Goal: Task Accomplishment & Management: Complete application form

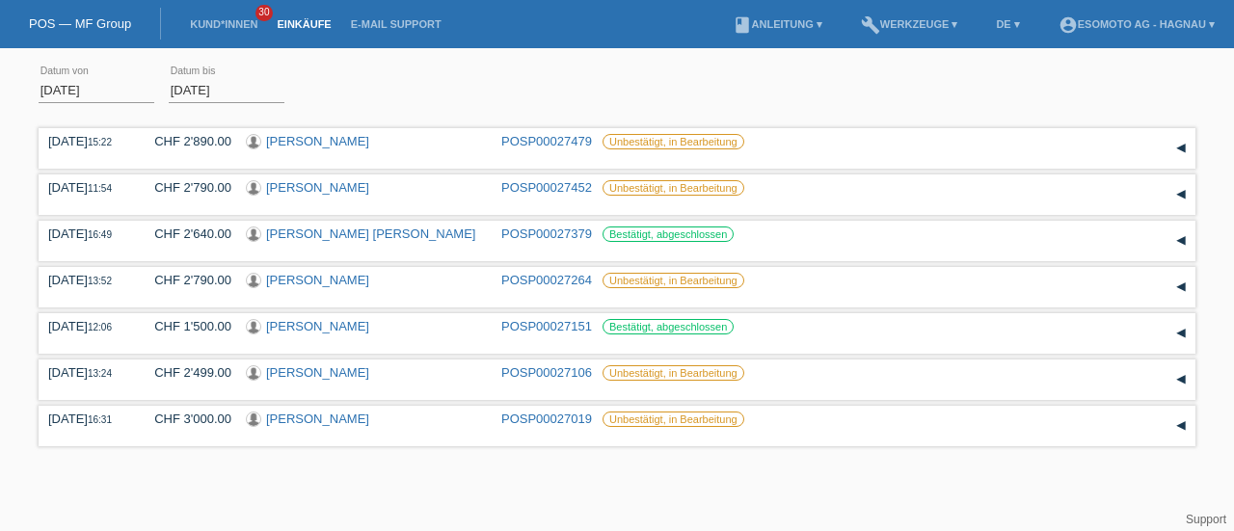
click at [80, 27] on link "POS — MF Group" at bounding box center [80, 23] width 102 height 14
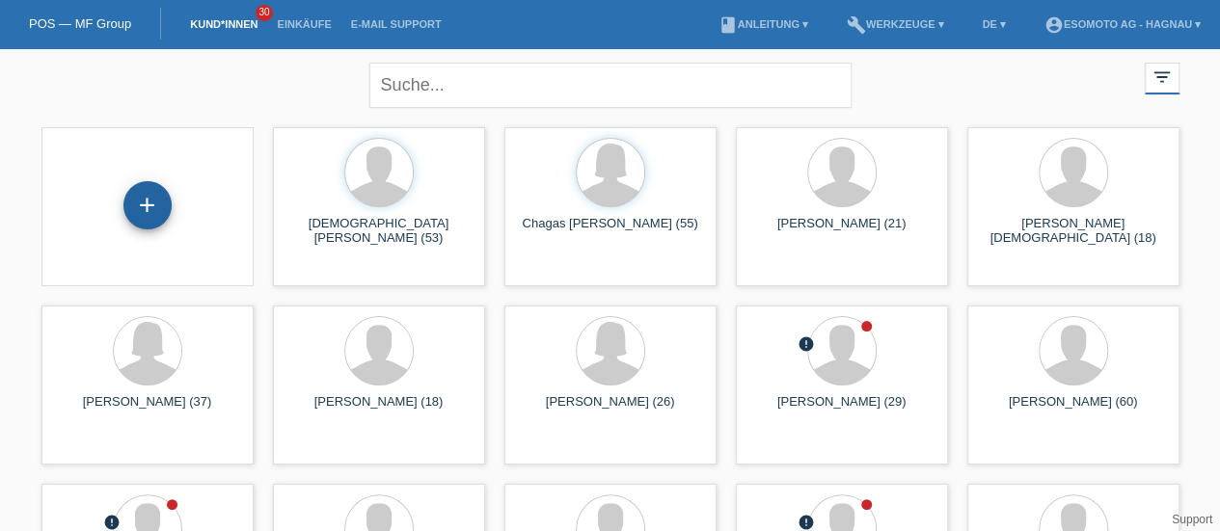
click at [149, 209] on div "+" at bounding box center [147, 205] width 48 height 48
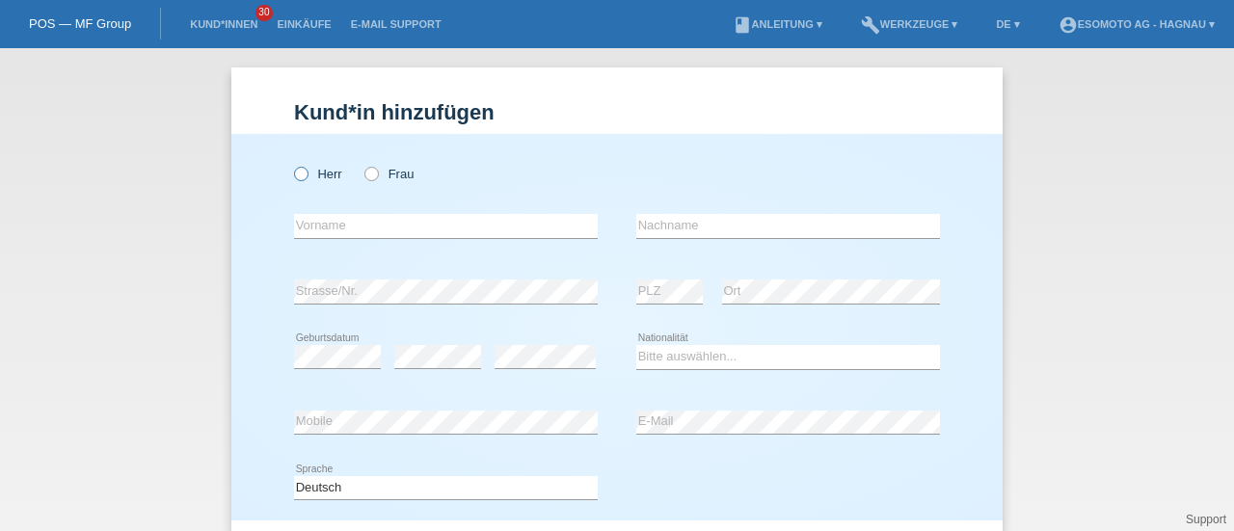
click at [291, 164] on icon at bounding box center [291, 164] width 0 height 0
click at [299, 176] on input "Herr" at bounding box center [300, 173] width 13 height 13
radio input "true"
click at [314, 217] on input "text" at bounding box center [446, 226] width 304 height 24
type input "[PERSON_NAME]"
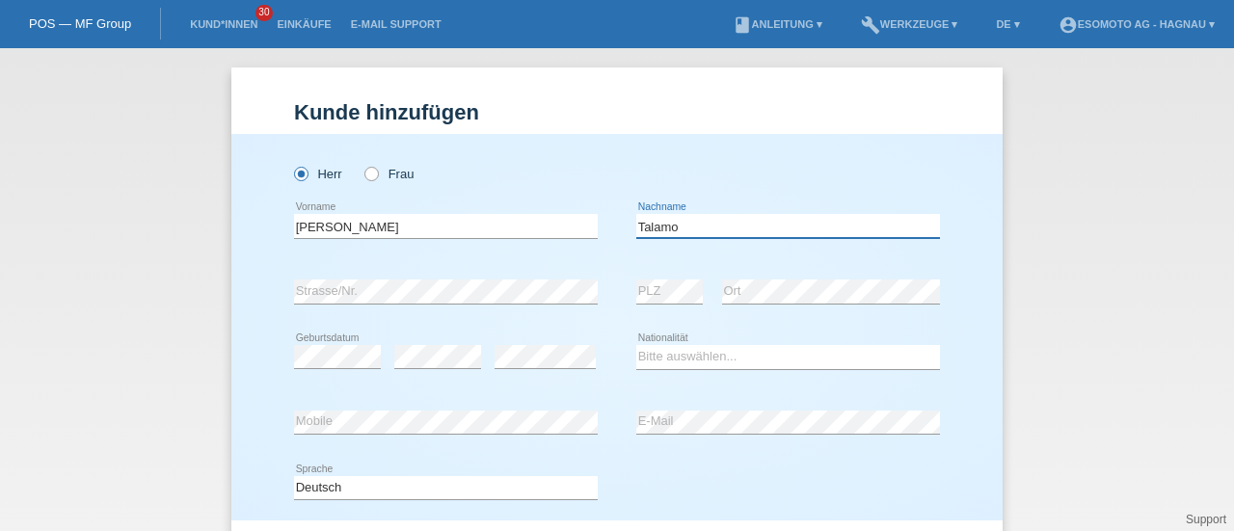
type input "Talamo"
click at [411, 377] on div "error" at bounding box center [437, 358] width 87 height 66
click at [648, 359] on select "Bitte auswählen... [GEOGRAPHIC_DATA] [GEOGRAPHIC_DATA] [GEOGRAPHIC_DATA] [GEOGR…" at bounding box center [789, 356] width 304 height 23
select select "IT"
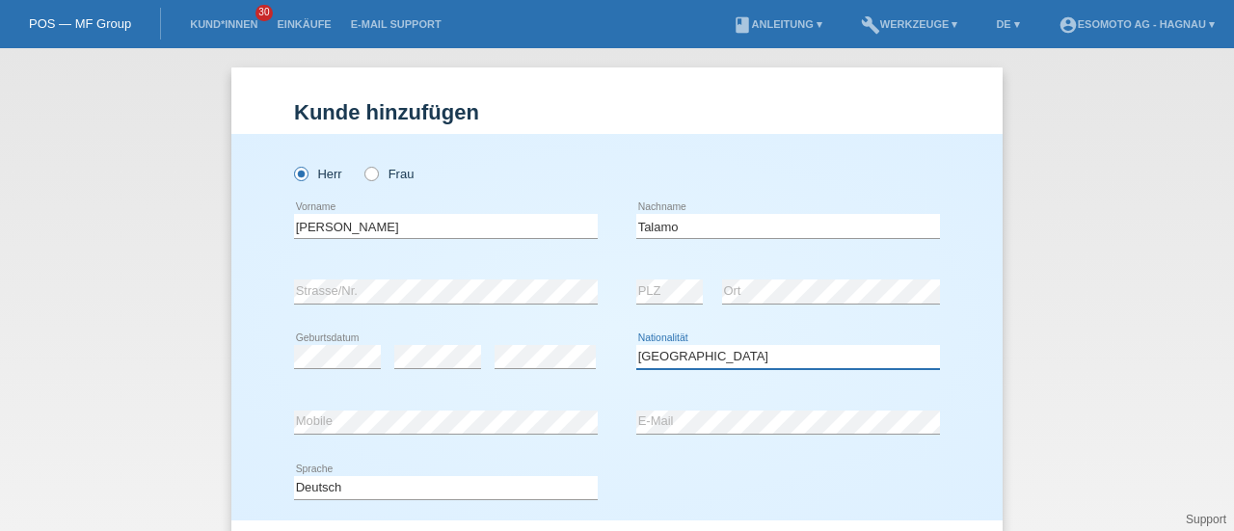
click at [637, 345] on select "Bitte auswählen... [GEOGRAPHIC_DATA] [GEOGRAPHIC_DATA] [GEOGRAPHIC_DATA] [GEOGR…" at bounding box center [789, 356] width 304 height 23
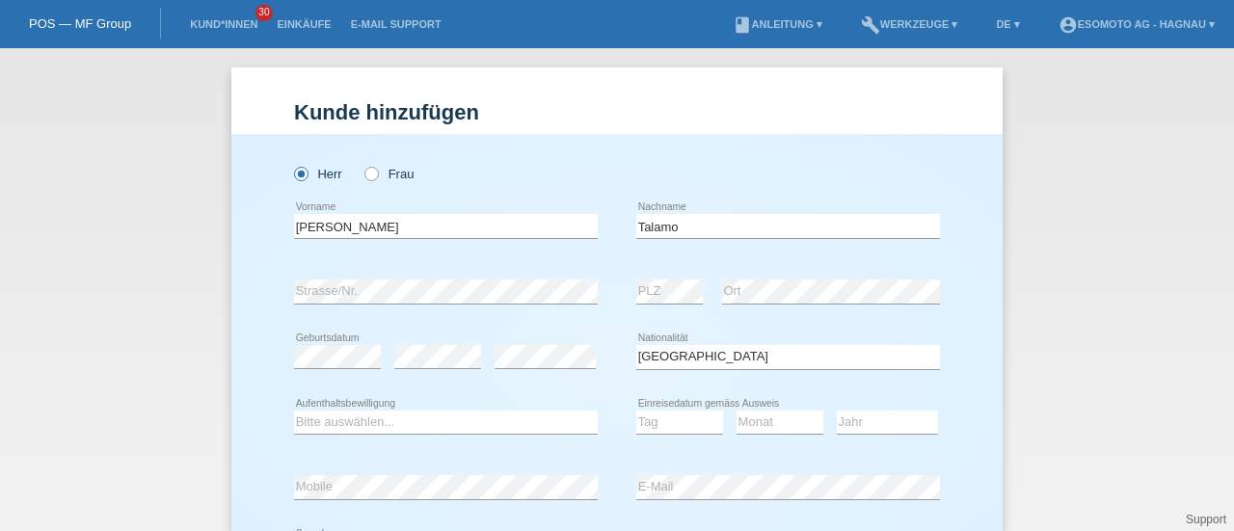
click at [434, 409] on div "Bitte auswählen... C B B - Flüchtlingsstatus Andere error Aufenthaltsbewilligung" at bounding box center [446, 424] width 304 height 66
click at [405, 421] on select "Bitte auswählen... C B B - Flüchtlingsstatus Andere" at bounding box center [446, 422] width 304 height 23
select select "C"
click at [294, 411] on select "Bitte auswählen... C B B - Flüchtlingsstatus Andere" at bounding box center [446, 422] width 304 height 23
click at [651, 420] on select "Tag 01 02 03 04 05 06 07 08 09 10 11" at bounding box center [680, 422] width 87 height 23
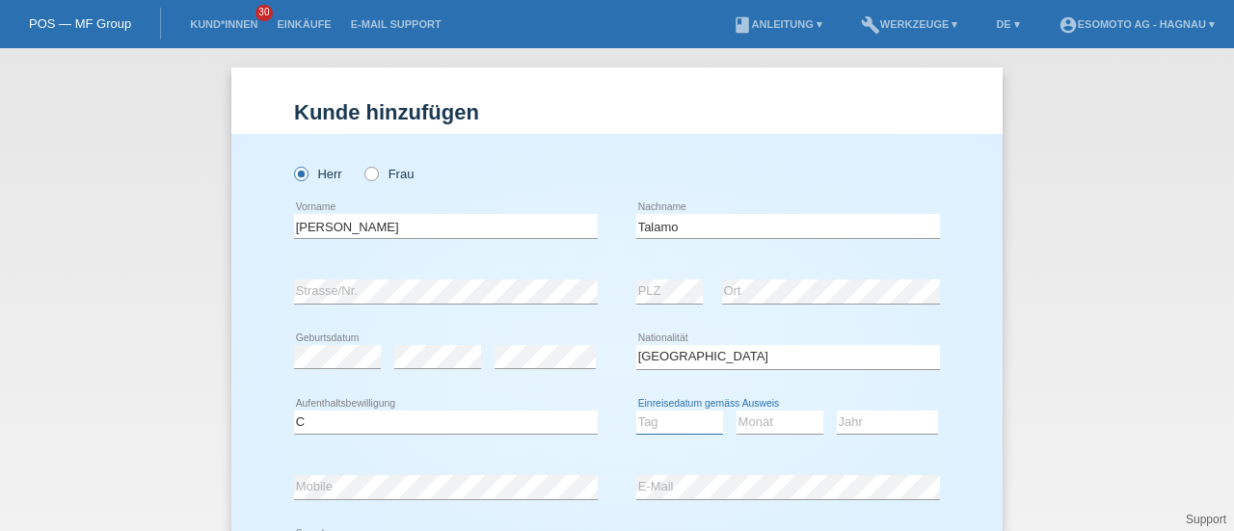
select select "23"
click at [637, 411] on select "Tag 01 02 03 04 05 06 07 08 09 10 11" at bounding box center [680, 422] width 87 height 23
click at [742, 420] on select "Monat 01 02 03 04 05 06 07 08 09 10 11" at bounding box center [780, 422] width 87 height 23
select select "04"
click at [737, 411] on select "Monat 01 02 03 04 05 06 07 08 09 10 11" at bounding box center [780, 422] width 87 height 23
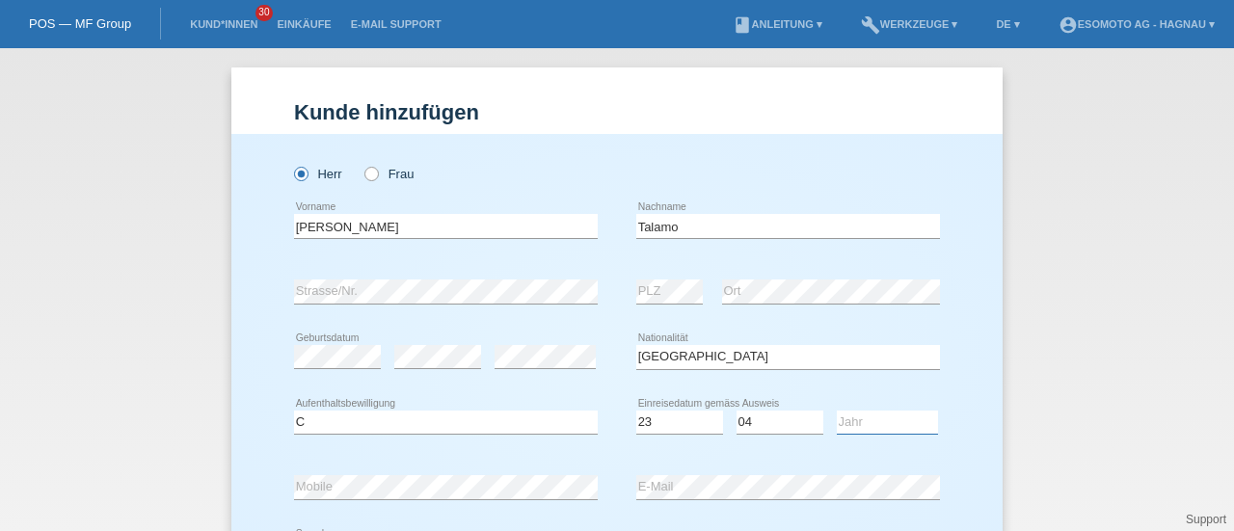
click at [849, 423] on select "Jahr 2025 2024 2023 2022 2021 2020 2019 2018 2017 2016 2015 2014 2013 2012 2011…" at bounding box center [887, 422] width 101 height 23
select select "2010"
click at [837, 411] on select "Jahr 2025 2024 2023 2022 2021 2020 2019 2018 2017 2016 2015 2014 2013 2012 2011…" at bounding box center [887, 422] width 101 height 23
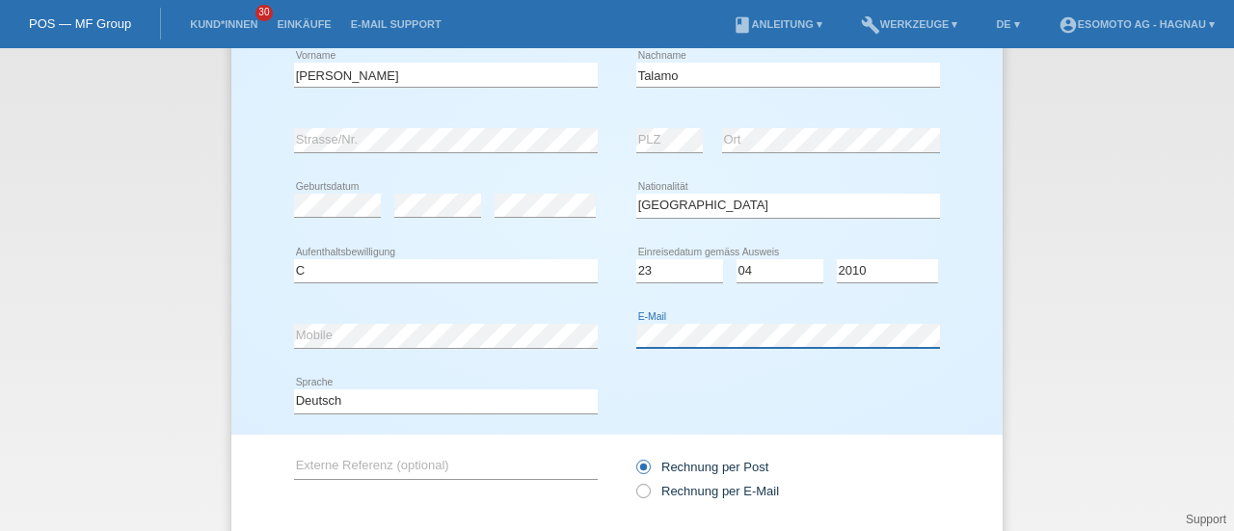
scroll to position [273, 0]
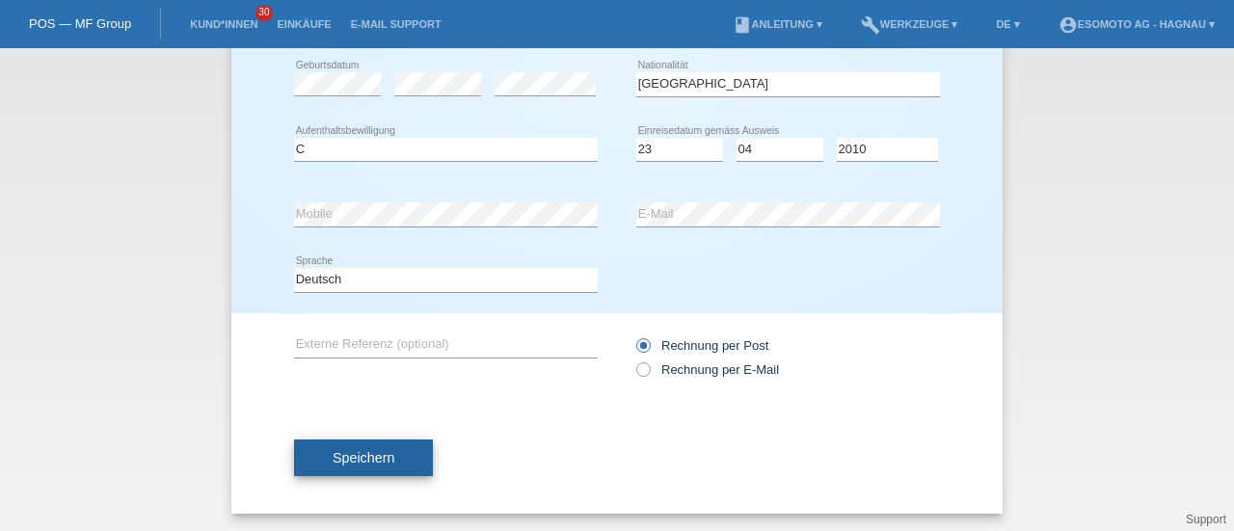
click at [350, 462] on span "Speichern" at bounding box center [364, 457] width 62 height 15
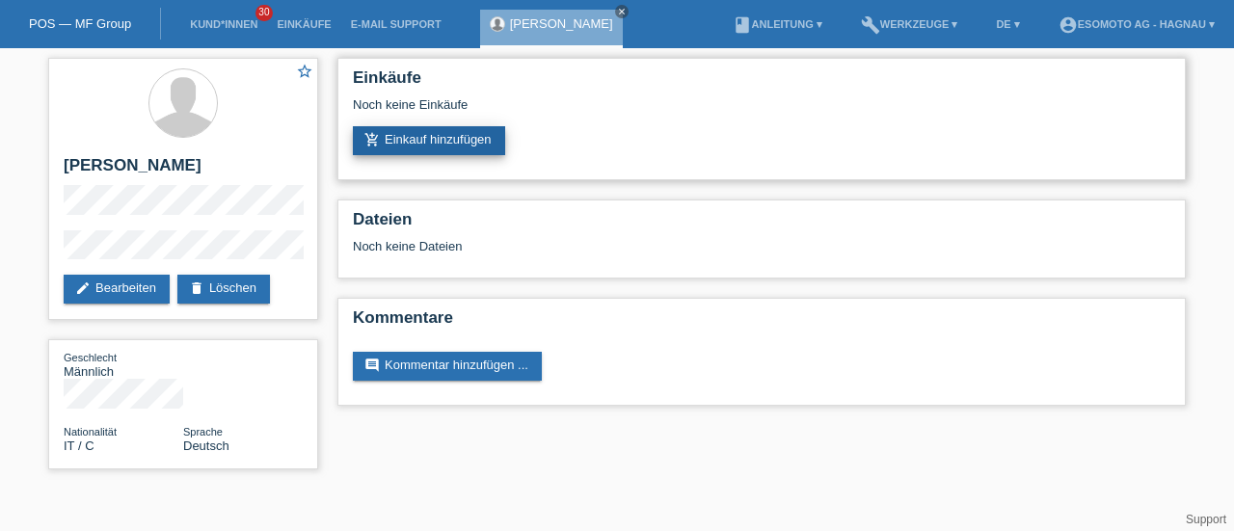
click at [458, 138] on link "add_shopping_cart Einkauf hinzufügen" at bounding box center [429, 140] width 152 height 29
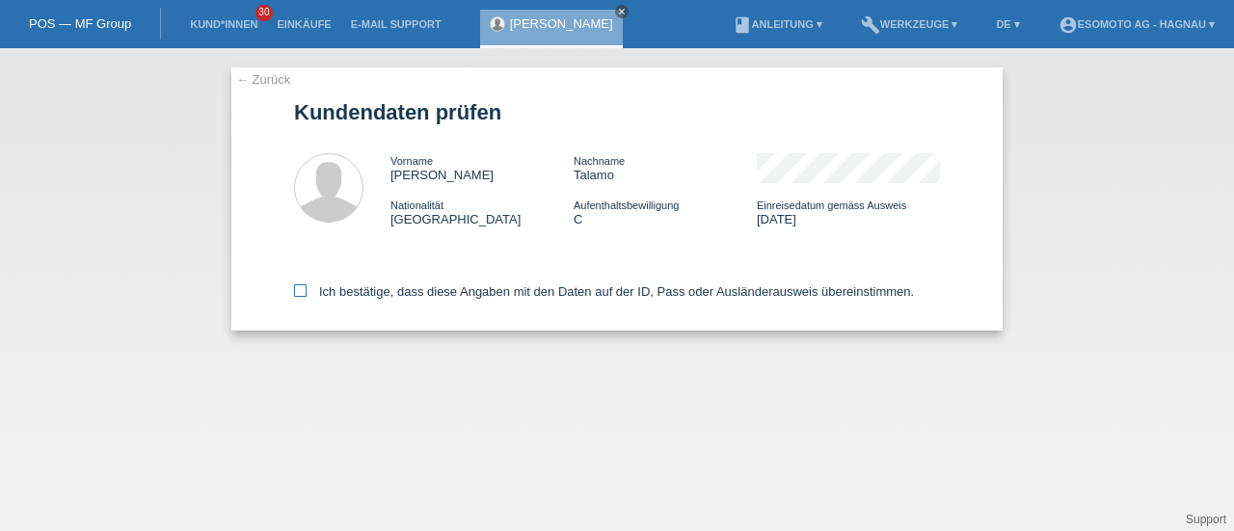
click at [303, 285] on div "Ich bestätige, dass diese Angaben mit den Daten auf der ID, Pass oder Ausländer…" at bounding box center [617, 288] width 646 height 85
click at [303, 290] on icon at bounding box center [300, 291] width 13 height 13
click at [303, 290] on input "Ich bestätige, dass diese Angaben mit den Daten auf der ID, Pass oder Ausländer…" at bounding box center [300, 291] width 13 height 13
checkbox input "true"
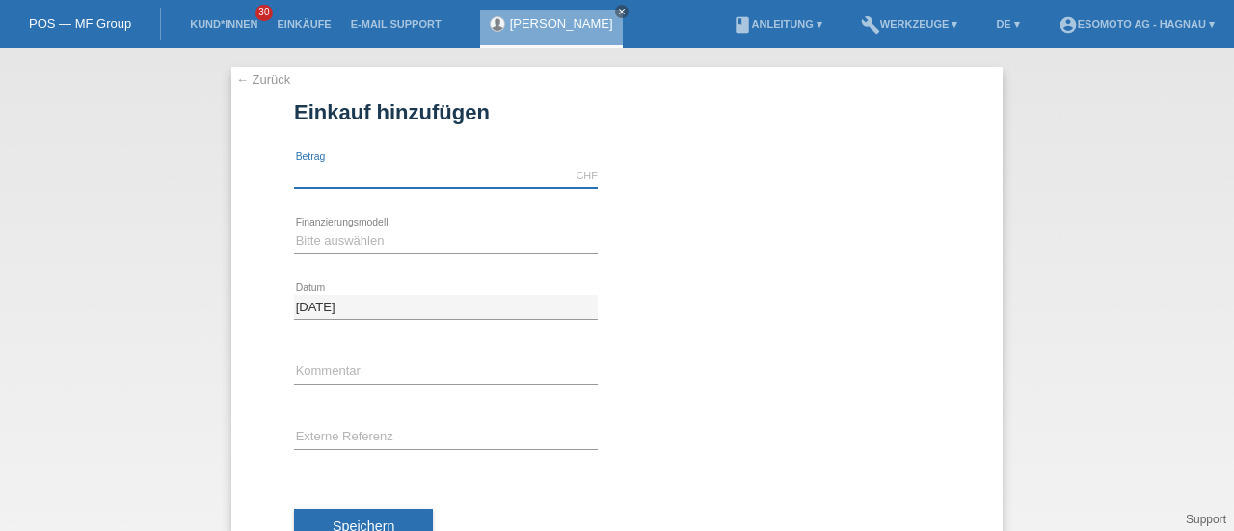
click at [343, 178] on input "text" at bounding box center [446, 176] width 304 height 24
type input "7600.00"
click at [347, 241] on select "Bitte auswählen Fixe Raten Kauf auf Rechnung mit Teilzahlungsoption" at bounding box center [446, 241] width 304 height 23
select select "69"
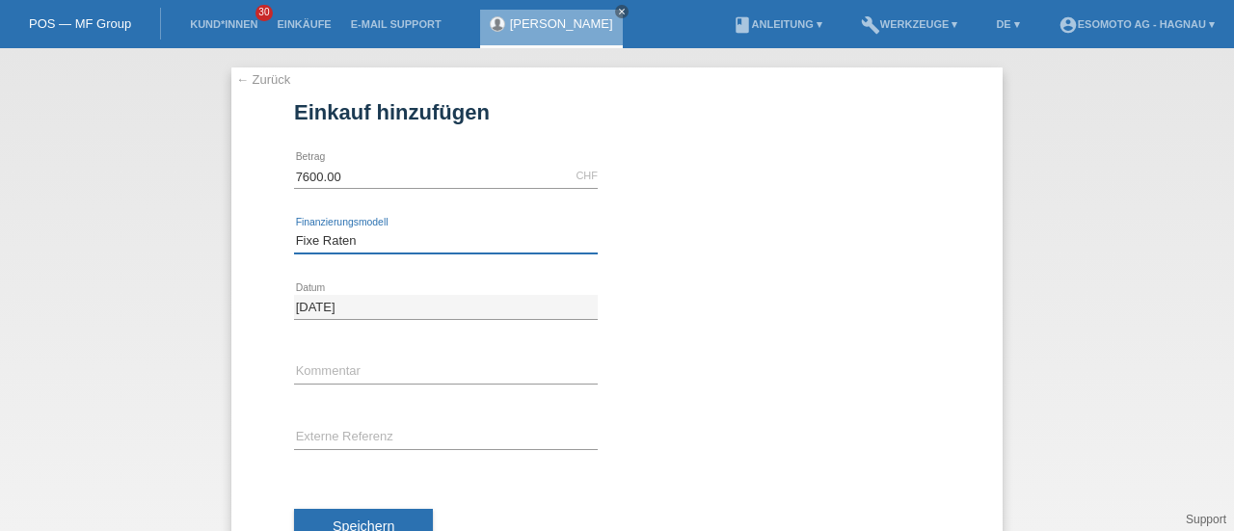
click at [294, 230] on select "Bitte auswählen Fixe Raten Kauf auf Rechnung mit Teilzahlungsoption" at bounding box center [446, 241] width 304 height 23
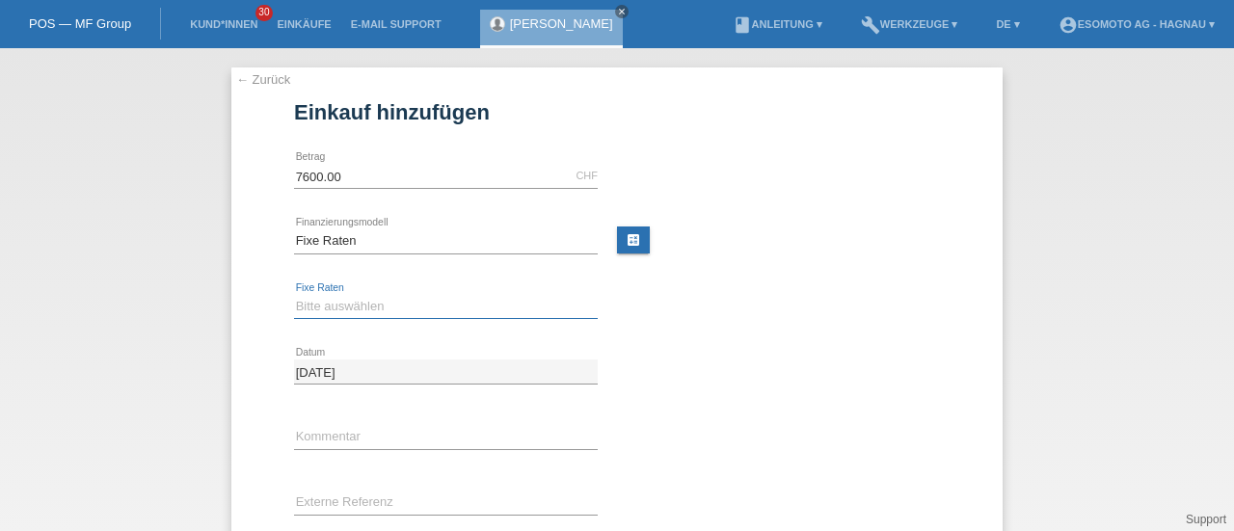
click at [332, 305] on select "Bitte auswählen 12 Raten 24 Raten 36 Raten 48 Raten" at bounding box center [446, 306] width 304 height 23
select select "140"
click at [294, 295] on select "Bitte auswählen 12 Raten 24 Raten 36 Raten 48 Raten" at bounding box center [446, 306] width 304 height 23
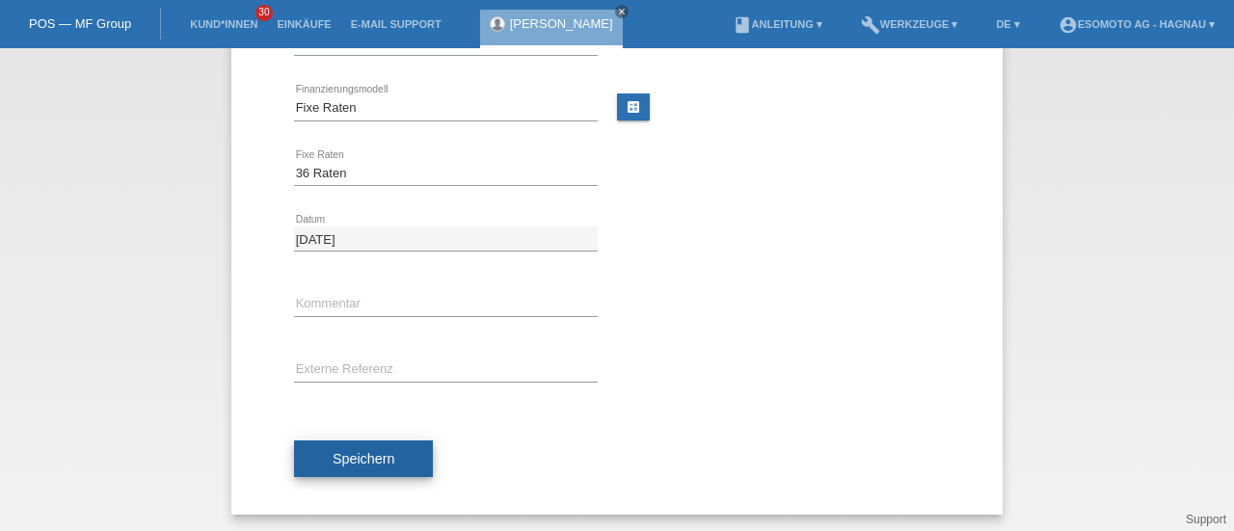
click at [345, 456] on span "Speichern" at bounding box center [364, 458] width 62 height 15
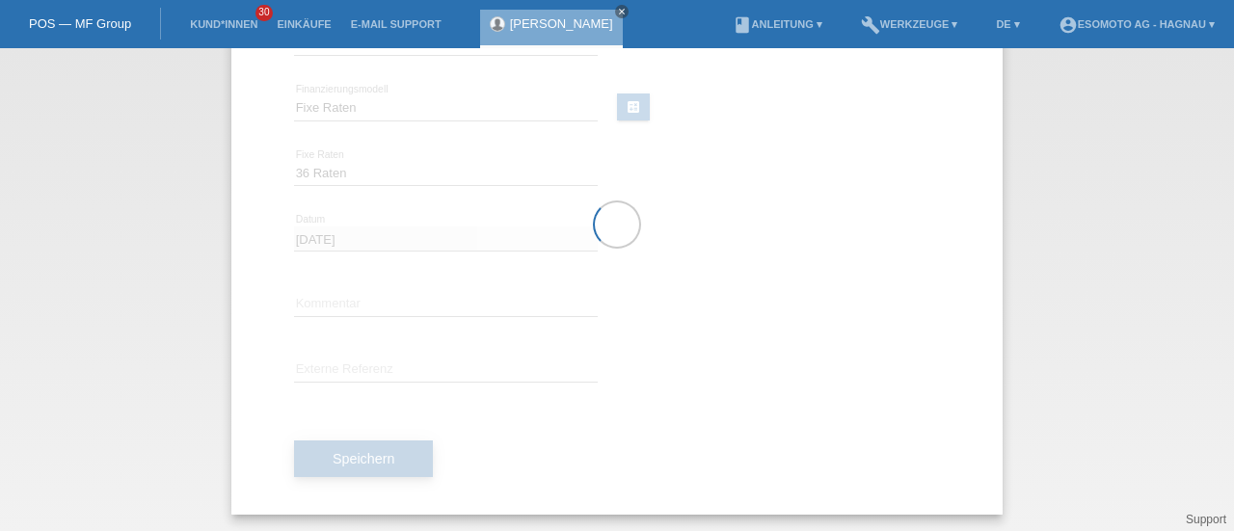
scroll to position [0, 0]
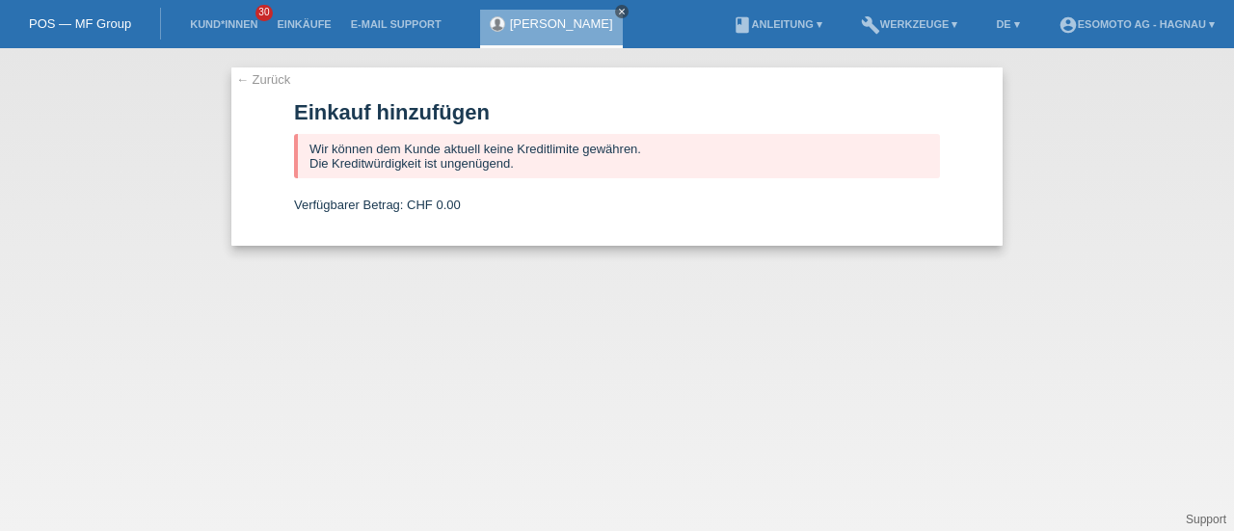
click at [618, 13] on icon "close" at bounding box center [622, 12] width 10 height 10
click at [259, 77] on link "← Zurück" at bounding box center [263, 79] width 54 height 14
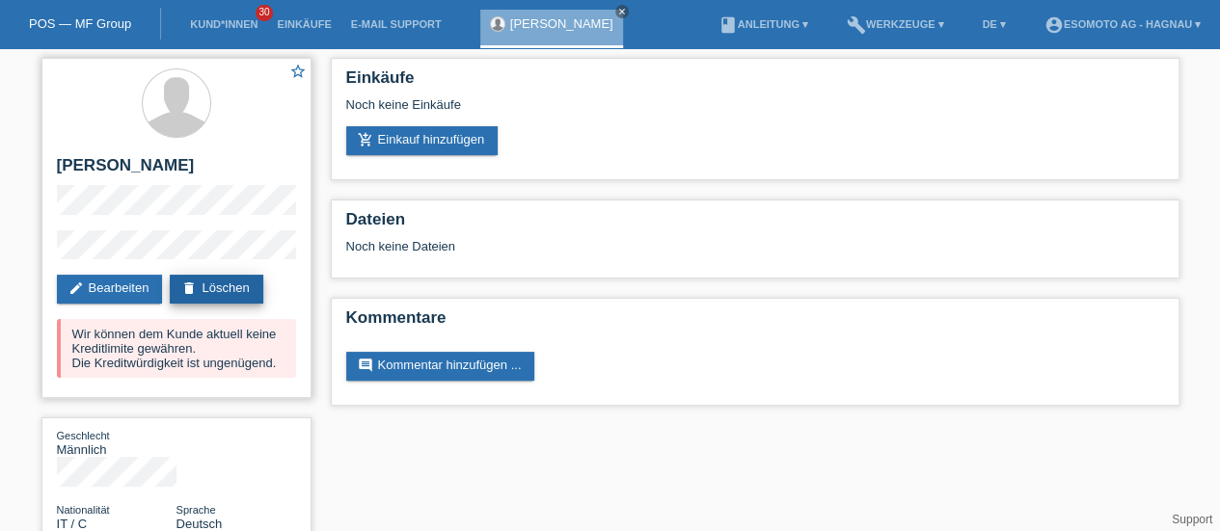
click at [213, 291] on link "delete Löschen" at bounding box center [216, 289] width 93 height 29
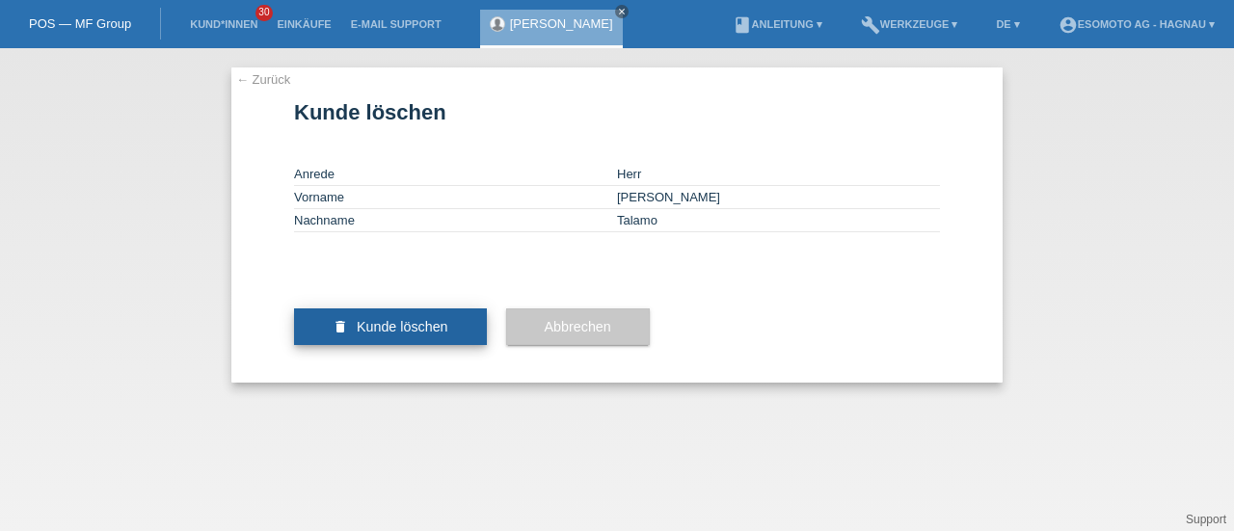
click at [415, 335] on span "Kunde löschen" at bounding box center [403, 326] width 92 height 15
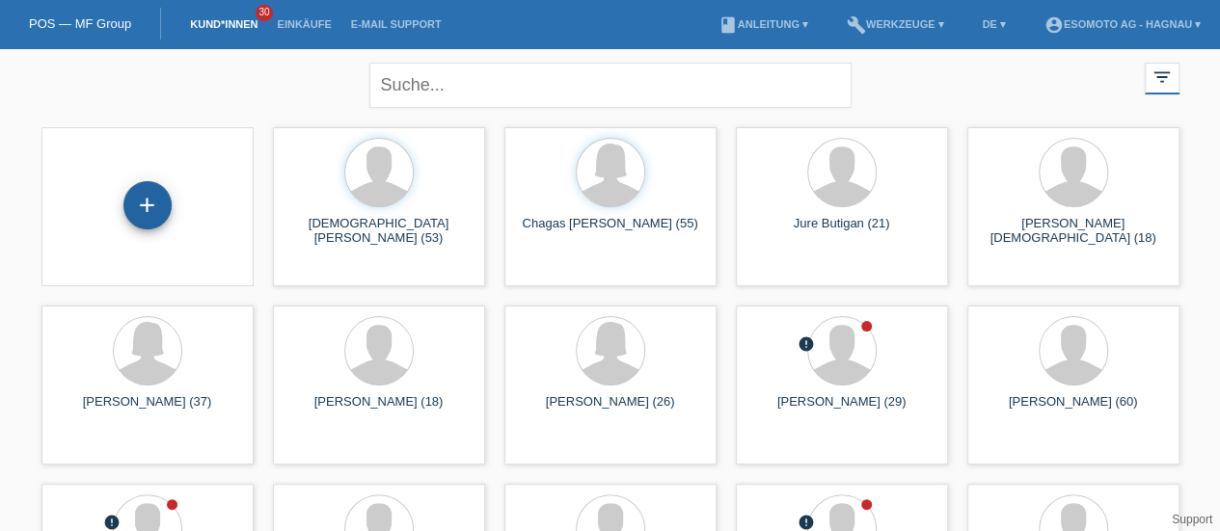
click at [149, 203] on div "+" at bounding box center [147, 205] width 48 height 48
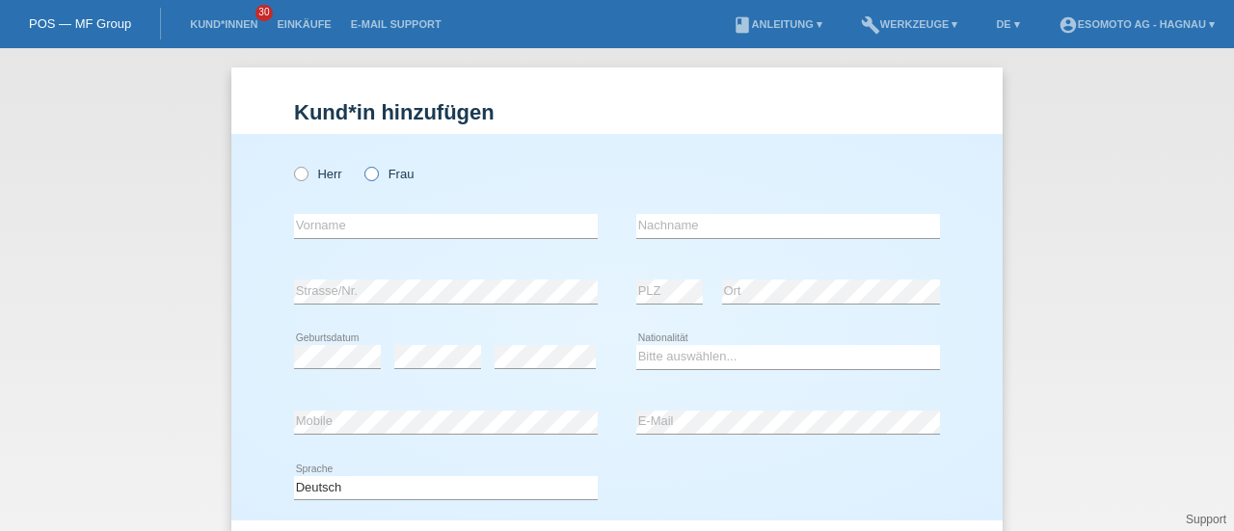
click at [362, 164] on icon at bounding box center [362, 164] width 0 height 0
click at [368, 173] on input "Frau" at bounding box center [371, 173] width 13 height 13
radio input "true"
click at [343, 227] on input "text" at bounding box center [446, 226] width 304 height 24
type input "Arta"
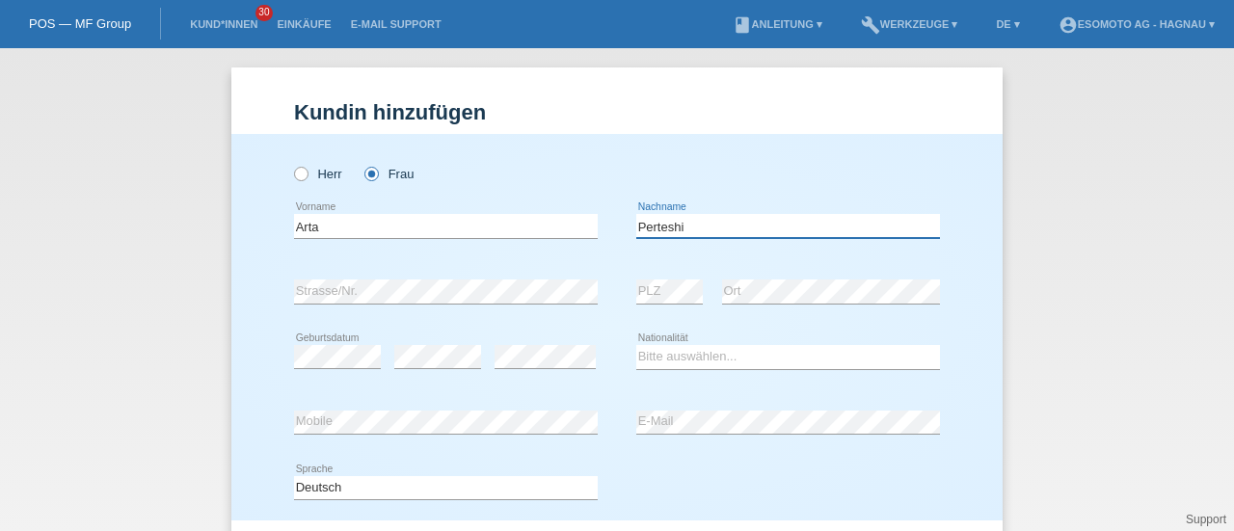
type input "Perteshi"
click at [650, 351] on select "Bitte auswählen... Schweiz Deutschland Liechtenstein Österreich ------------ Af…" at bounding box center [789, 356] width 304 height 23
select select "XK"
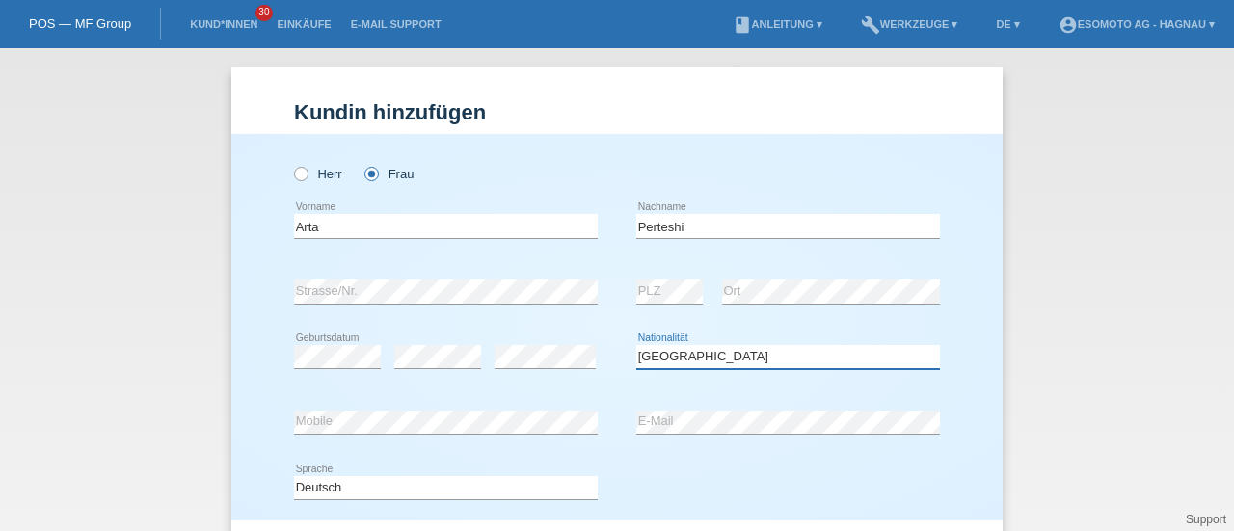
click at [637, 345] on select "Bitte auswählen... Schweiz Deutschland Liechtenstein Österreich ------------ Af…" at bounding box center [789, 356] width 304 height 23
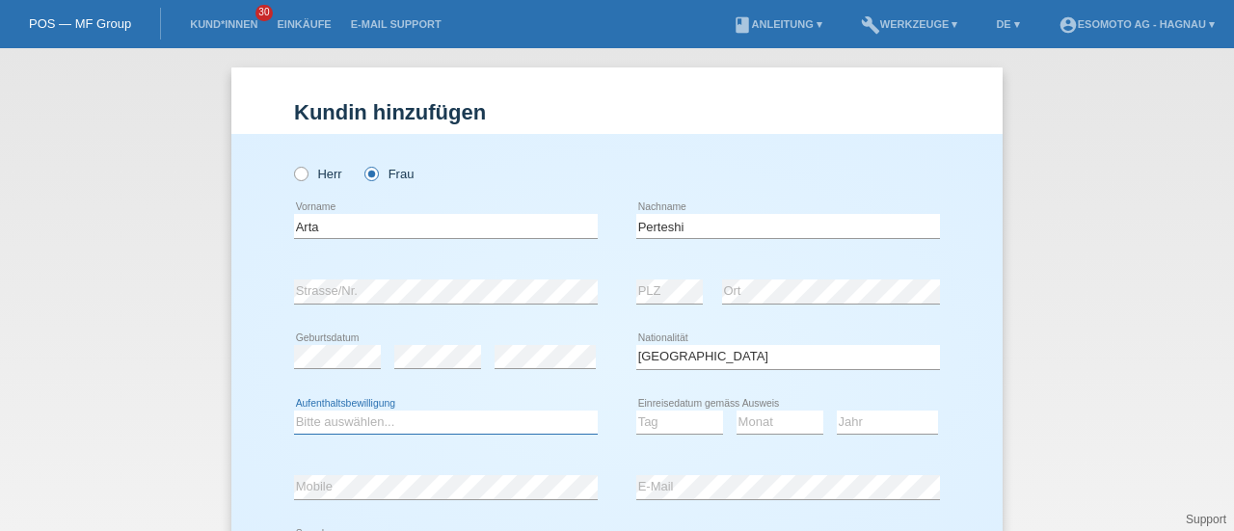
click at [419, 415] on select "Bitte auswählen... C B B - Flüchtlingsstatus Andere" at bounding box center [446, 422] width 304 height 23
select select "C"
click at [294, 411] on select "Bitte auswählen... C B B - Flüchtlingsstatus Andere" at bounding box center [446, 422] width 304 height 23
click at [653, 414] on select "Tag 01 02 03 04 05 06 07 08 09 10 11" at bounding box center [680, 422] width 87 height 23
select select "11"
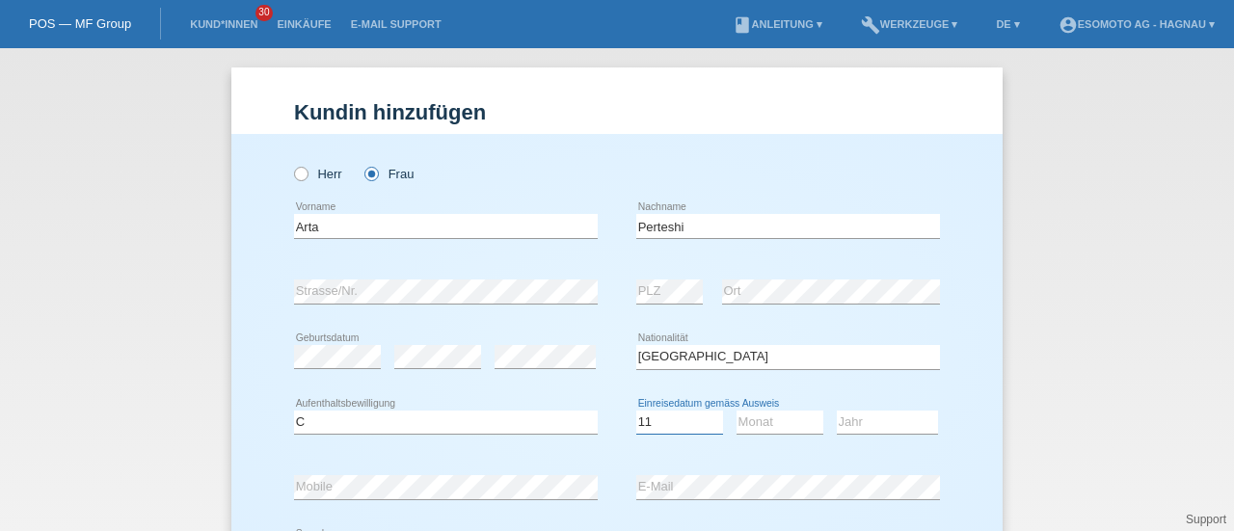
click at [637, 411] on select "Tag 01 02 03 04 05 06 07 08 09 10 11" at bounding box center [680, 422] width 87 height 23
click at [747, 426] on select "Monat 01 02 03 04 05 06 07 08 09 10 11" at bounding box center [780, 422] width 87 height 23
select select "03"
click at [737, 411] on select "Monat 01 02 03 04 05 06 07 08 09 10 11" at bounding box center [780, 422] width 87 height 23
click at [851, 417] on select "Jahr 2025 2024 2023 2022 2021 2020 2019 2018 2017 2016 2015 2014 2013 2012 2011…" at bounding box center [887, 422] width 101 height 23
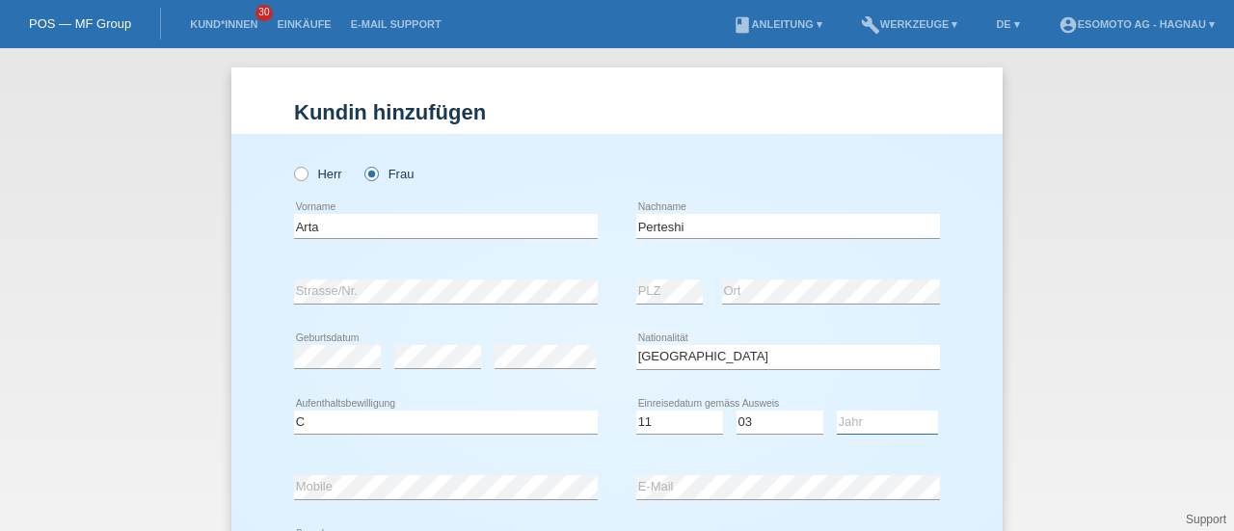
select select "2008"
click at [837, 411] on select "Jahr 2025 2024 2023 2022 2021 2020 2019 2018 2017 2016 2015 2014 2013 2012 2011…" at bounding box center [887, 422] width 101 height 23
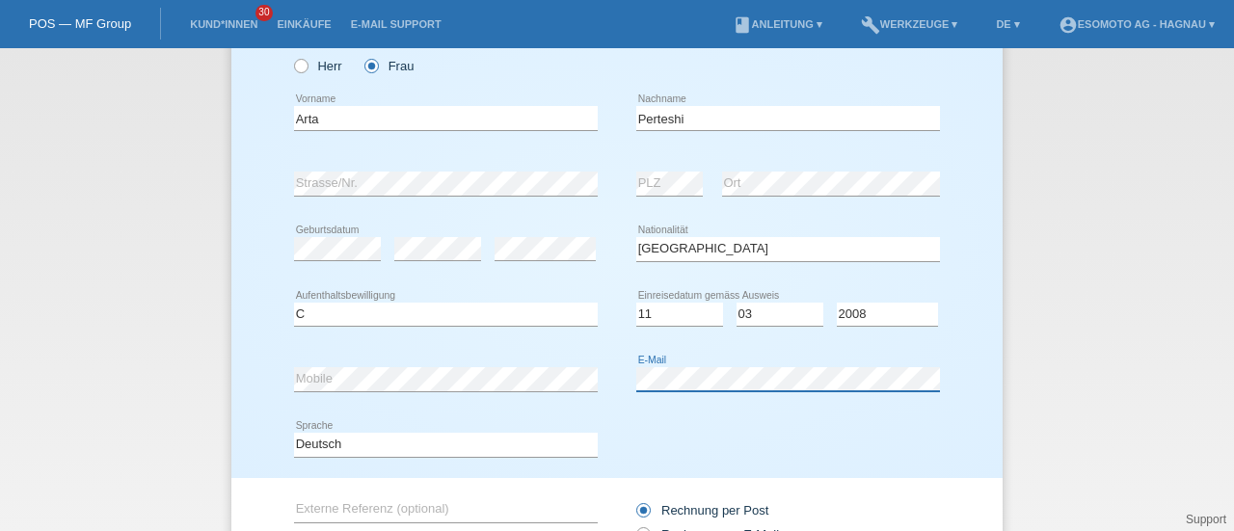
scroll to position [273, 0]
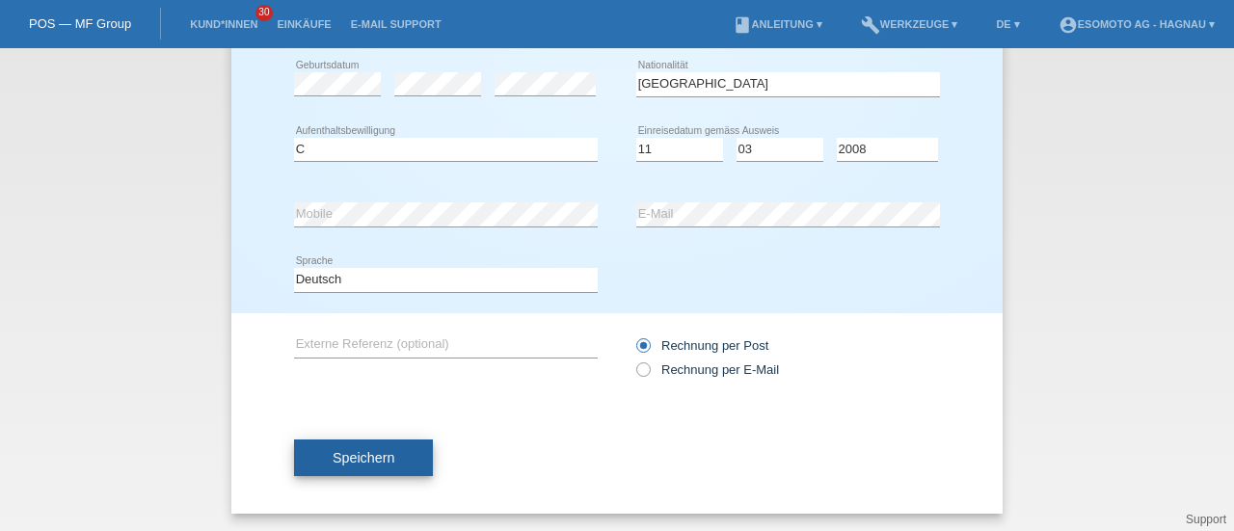
click at [365, 466] on button "Speichern" at bounding box center [363, 458] width 139 height 37
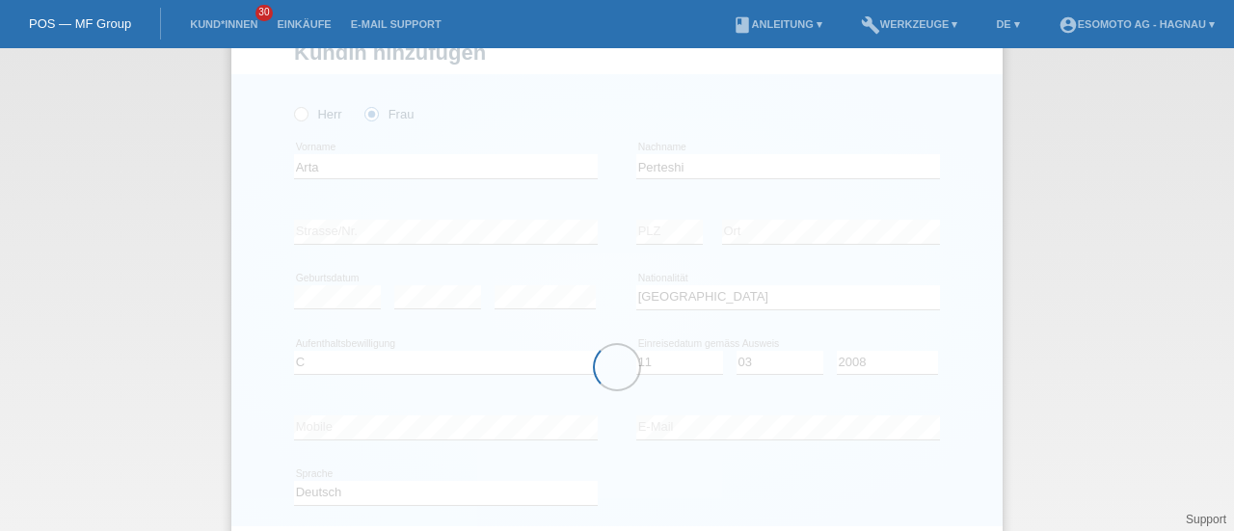
scroll to position [59, 0]
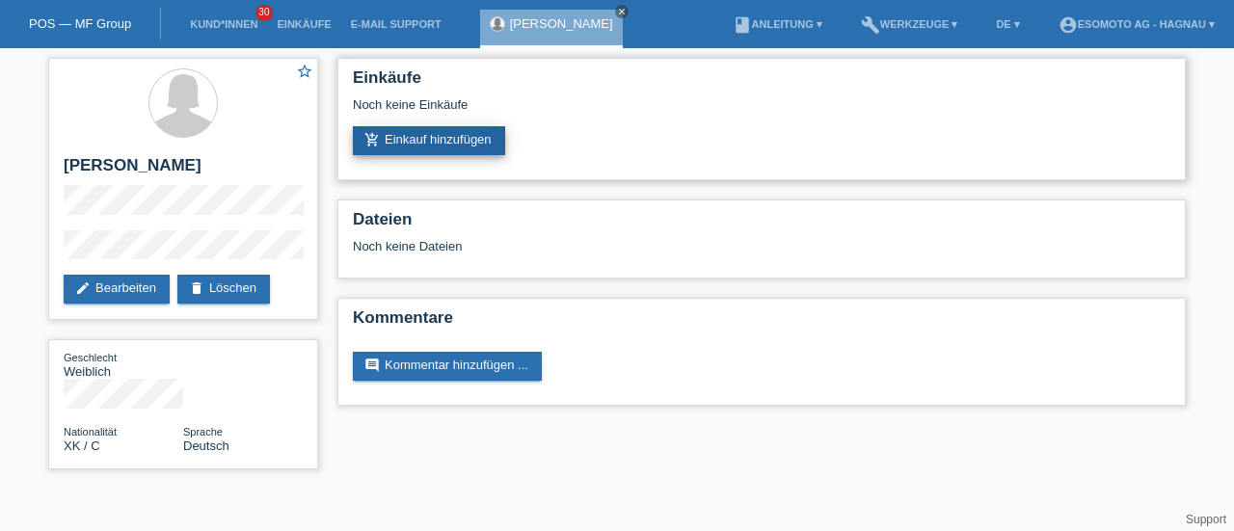
click at [396, 142] on link "add_shopping_cart Einkauf hinzufügen" at bounding box center [429, 140] width 152 height 29
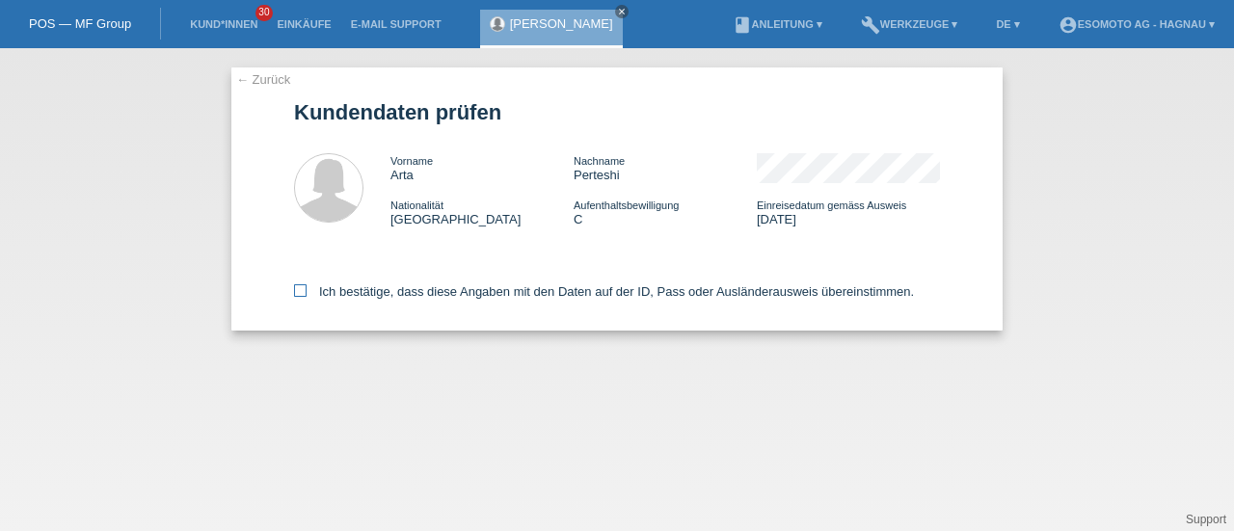
click at [301, 290] on icon at bounding box center [300, 291] width 13 height 13
click at [301, 290] on input "Ich bestätige, dass diese Angaben mit den Daten auf der ID, Pass oder Ausländer…" at bounding box center [300, 291] width 13 height 13
checkbox input "true"
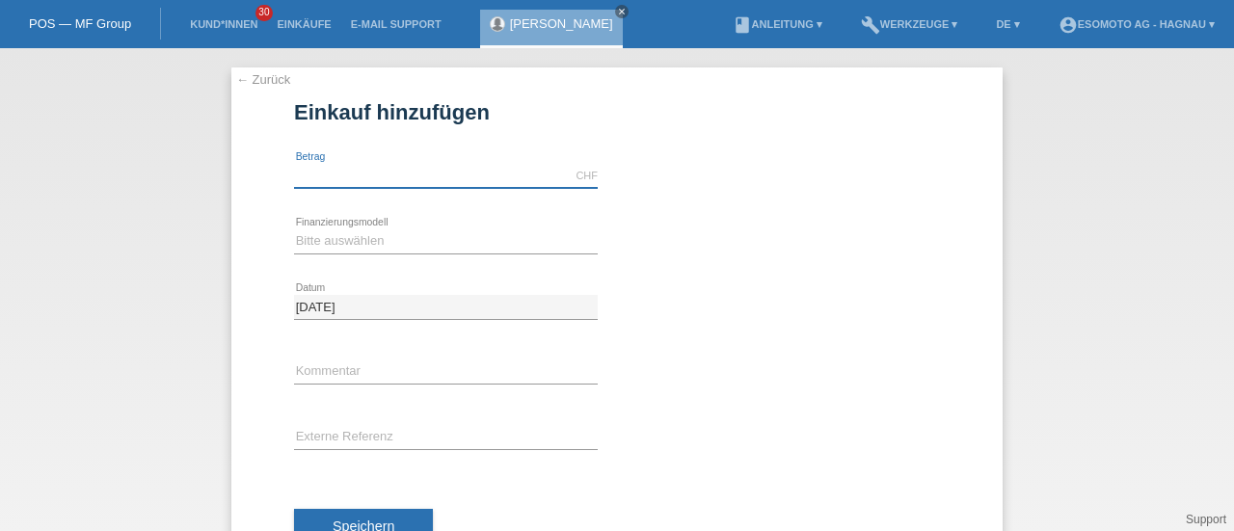
click at [421, 171] on input "text" at bounding box center [446, 176] width 304 height 24
type input "7600.00"
click at [366, 245] on select "Bitte auswählen Fixe Raten Kauf auf Rechnung mit Teilzahlungsoption" at bounding box center [446, 241] width 304 height 23
select select "69"
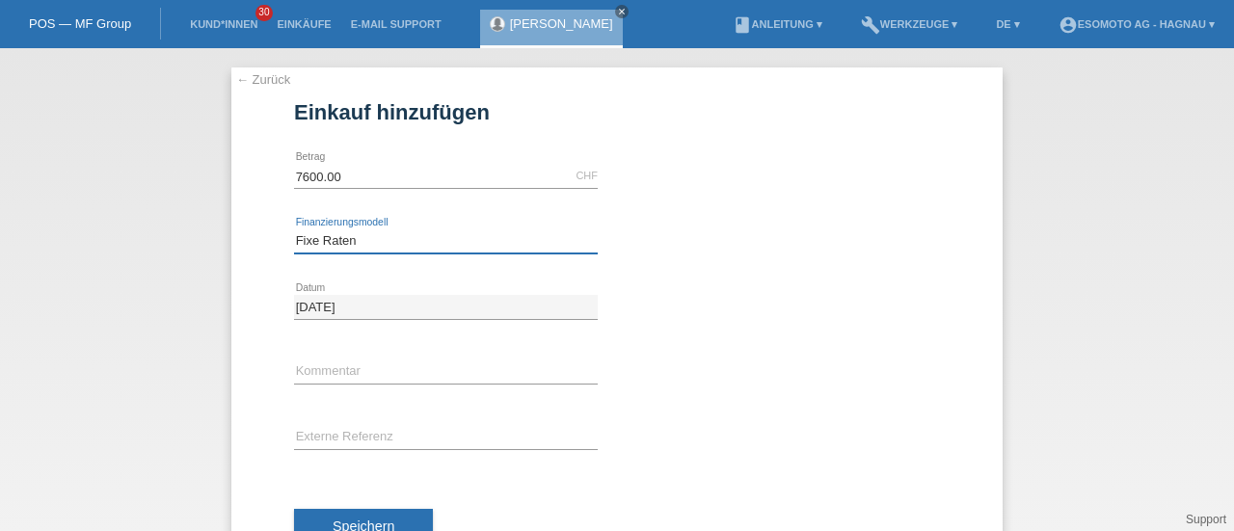
click at [294, 230] on select "Bitte auswählen Fixe Raten Kauf auf Rechnung mit Teilzahlungsoption" at bounding box center [446, 241] width 304 height 23
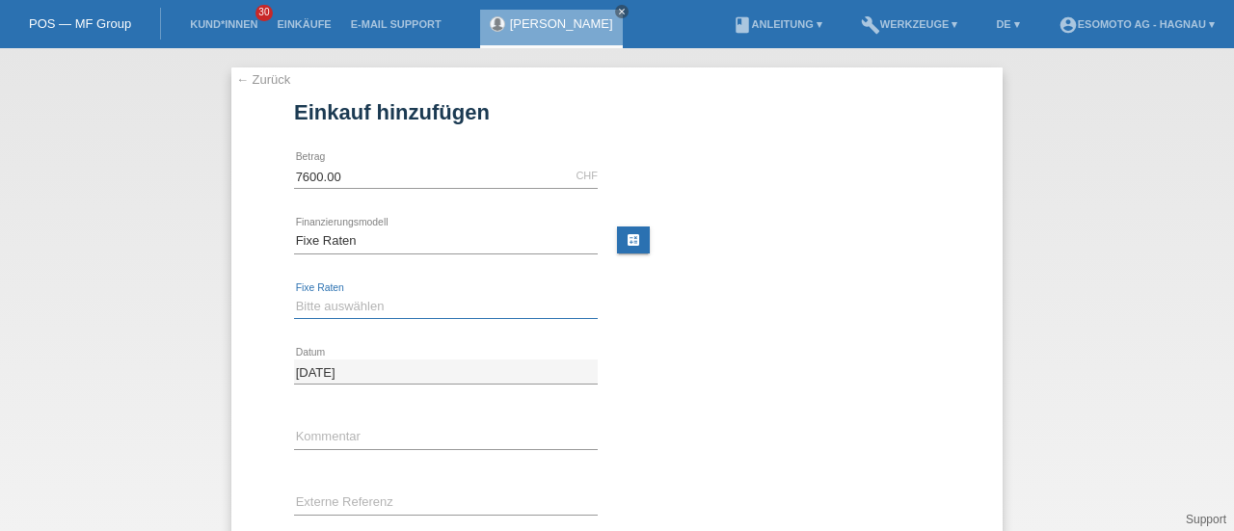
click at [322, 303] on select "Bitte auswählen 12 Raten 24 Raten 36 Raten 48 Raten" at bounding box center [446, 306] width 304 height 23
select select "140"
click at [294, 295] on select "Bitte auswählen 12 Raten 24 Raten 36 Raten 48 Raten" at bounding box center [446, 306] width 304 height 23
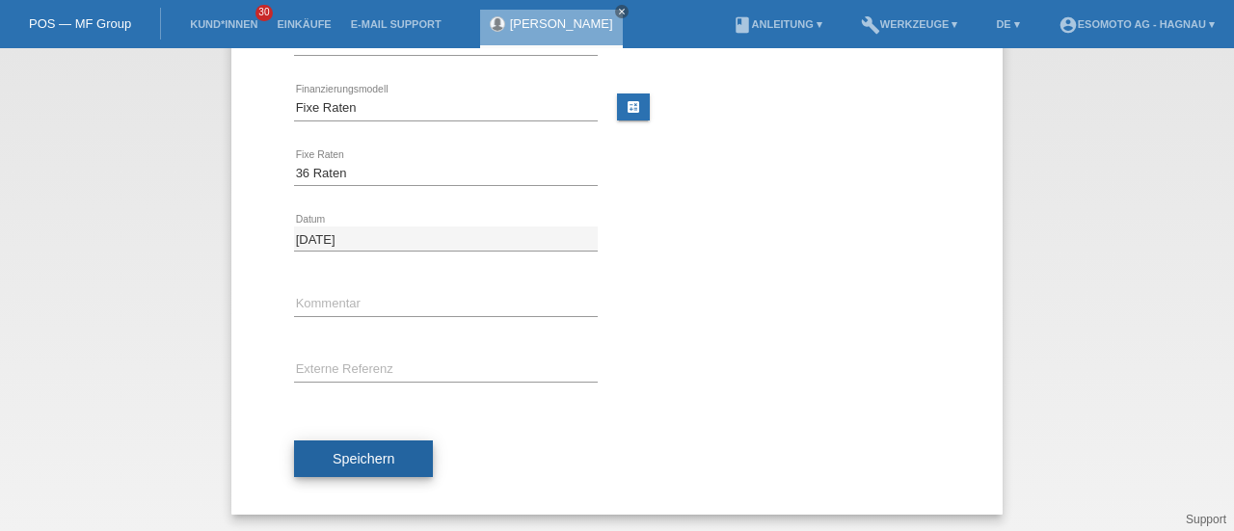
click at [333, 459] on span "Speichern" at bounding box center [364, 458] width 62 height 15
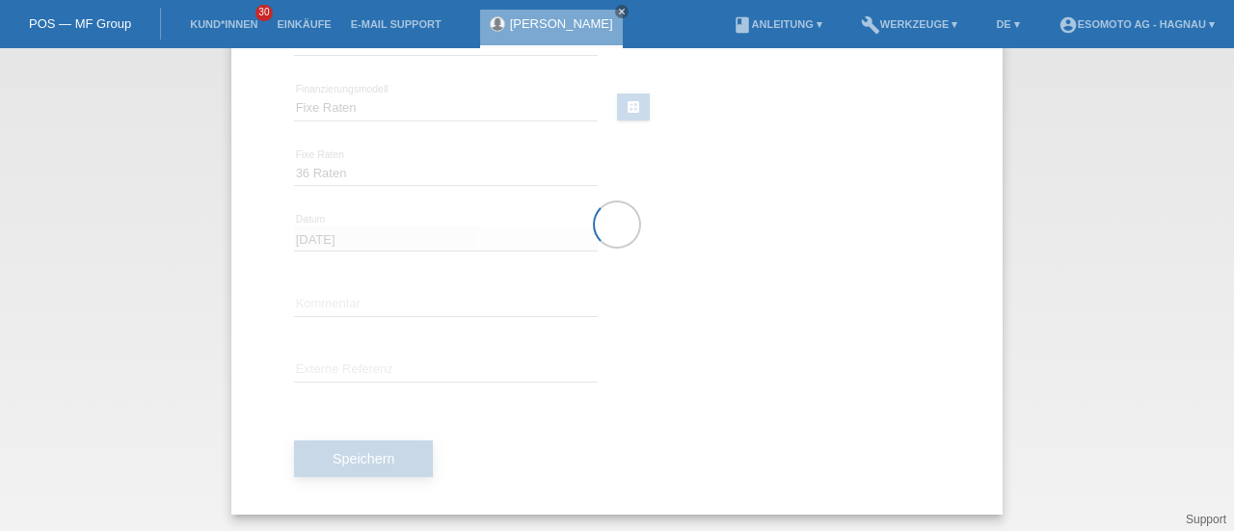
scroll to position [0, 0]
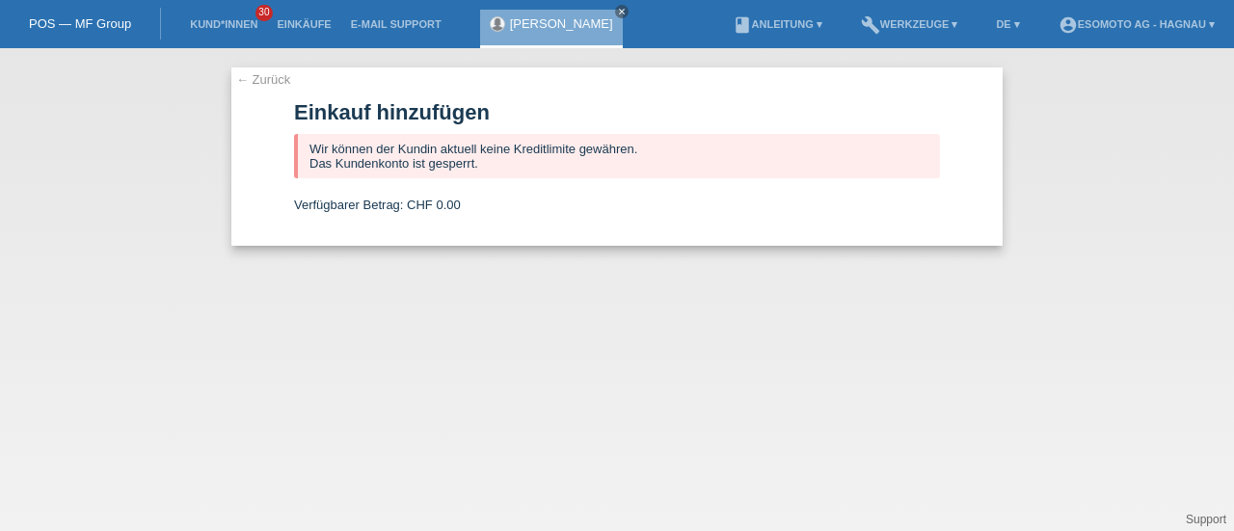
click at [262, 83] on link "← Zurück" at bounding box center [263, 79] width 54 height 14
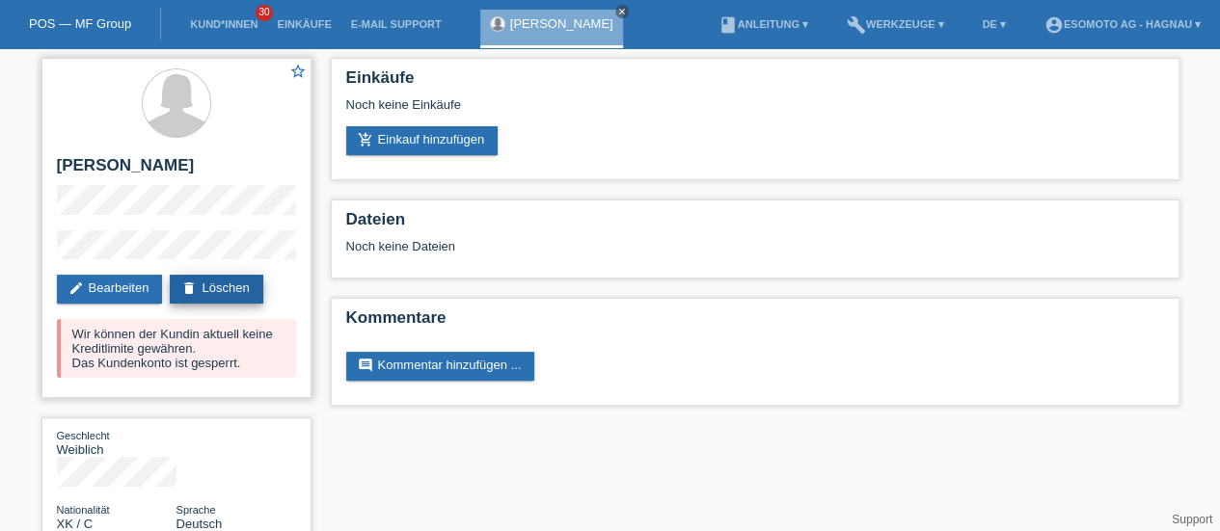
click at [230, 287] on link "delete Löschen" at bounding box center [216, 289] width 93 height 29
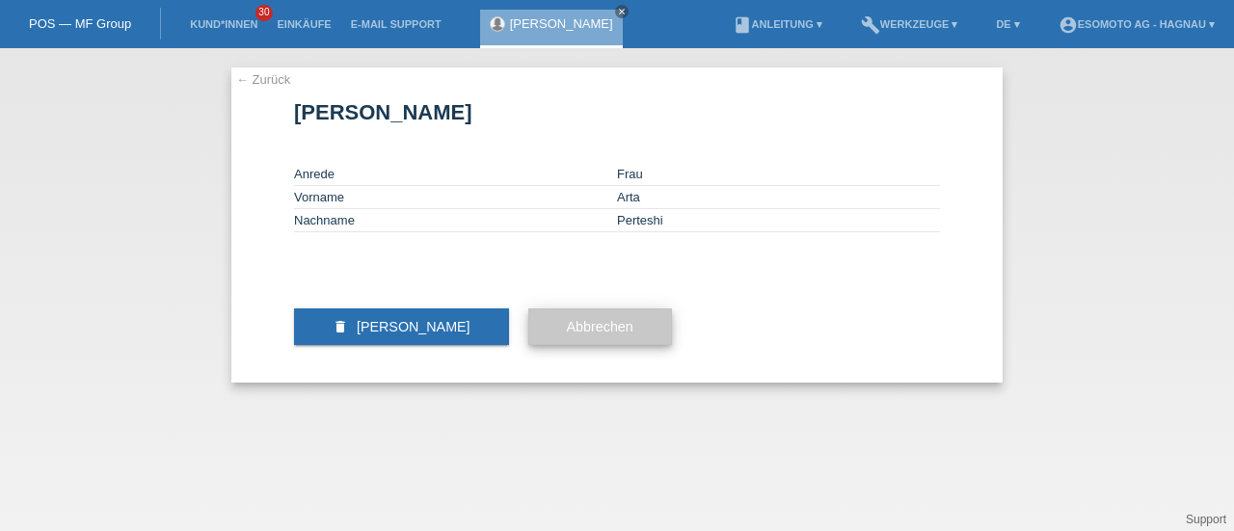
click at [571, 335] on span "Abbrechen" at bounding box center [600, 326] width 67 height 15
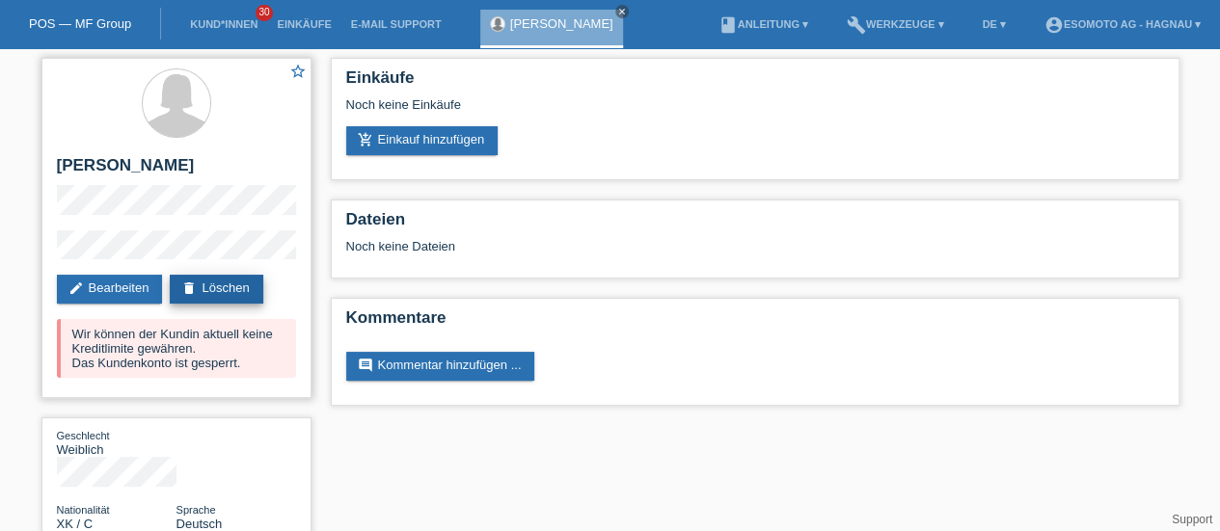
click at [221, 286] on link "delete Löschen" at bounding box center [216, 289] width 93 height 29
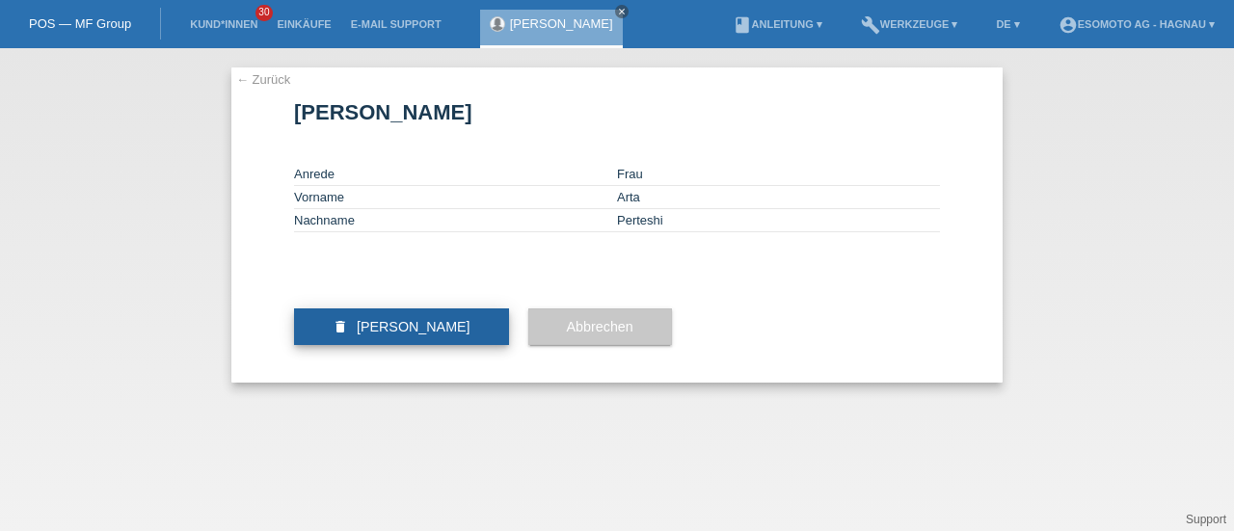
click at [420, 335] on span "[PERSON_NAME]" at bounding box center [414, 326] width 114 height 15
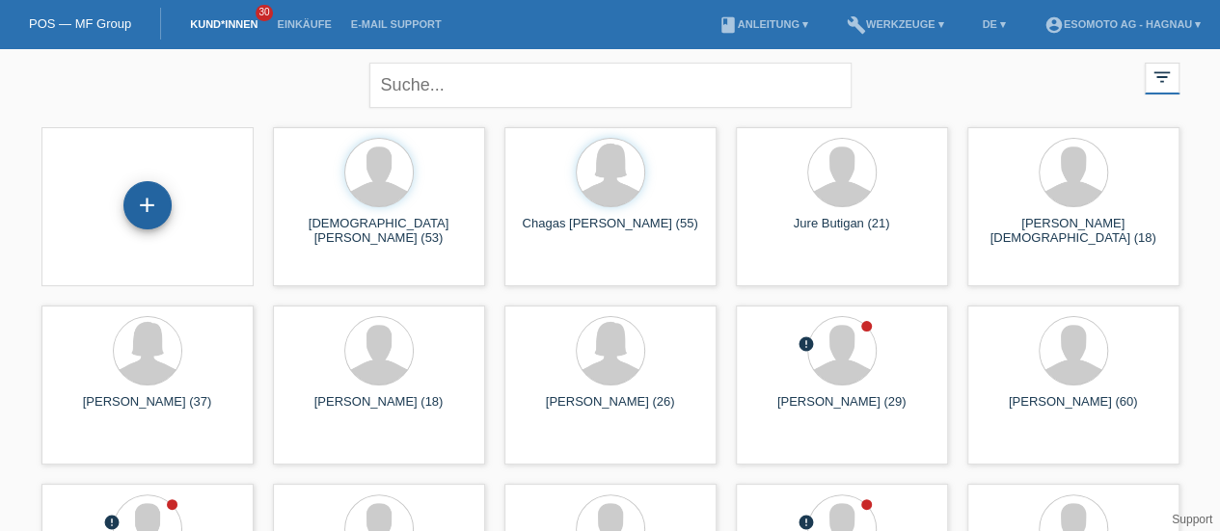
click at [149, 209] on div "+" at bounding box center [147, 205] width 48 height 48
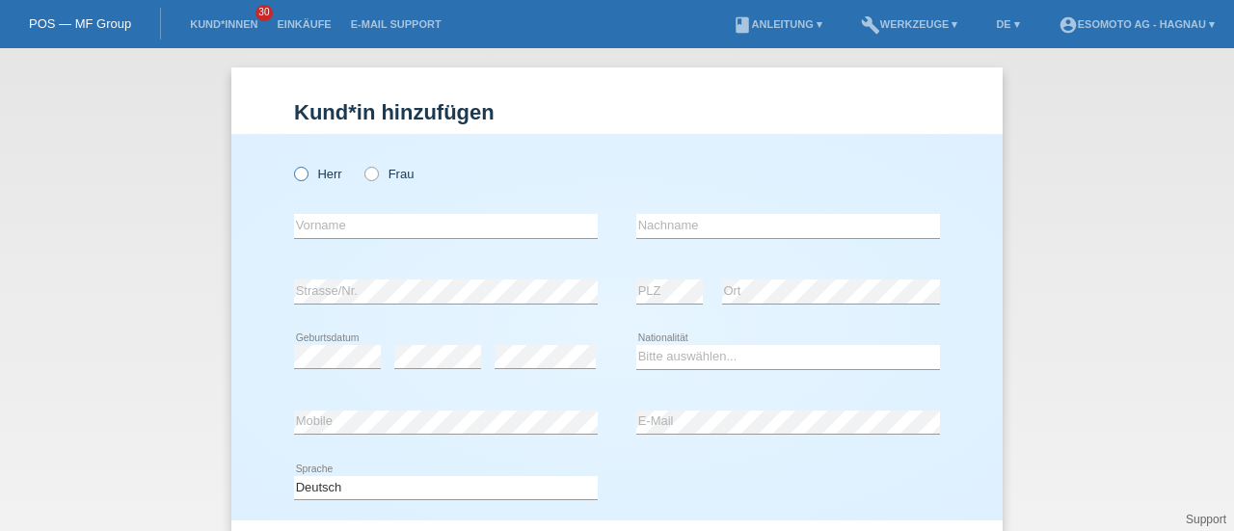
click at [291, 164] on icon at bounding box center [291, 164] width 0 height 0
click at [295, 178] on input "Herr" at bounding box center [300, 173] width 13 height 13
radio input "true"
click at [311, 233] on input "text" at bounding box center [446, 226] width 304 height 24
type input "[PERSON_NAME]"
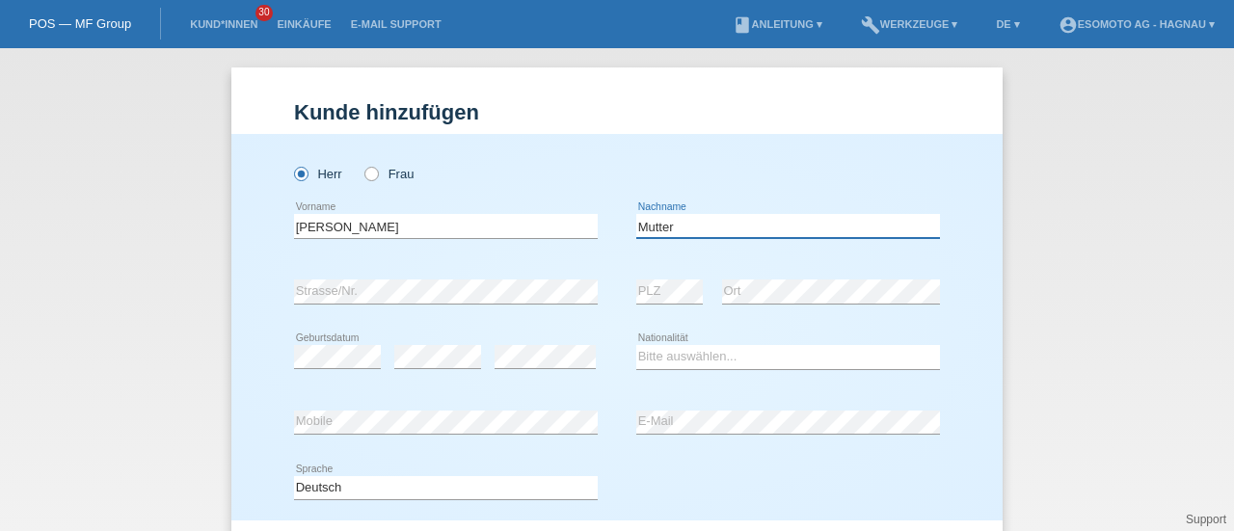
type input "Mutter"
click at [651, 348] on select "Bitte auswählen... Schweiz Deutschland Liechtenstein Österreich ------------ Af…" at bounding box center [789, 356] width 304 height 23
select select "DE"
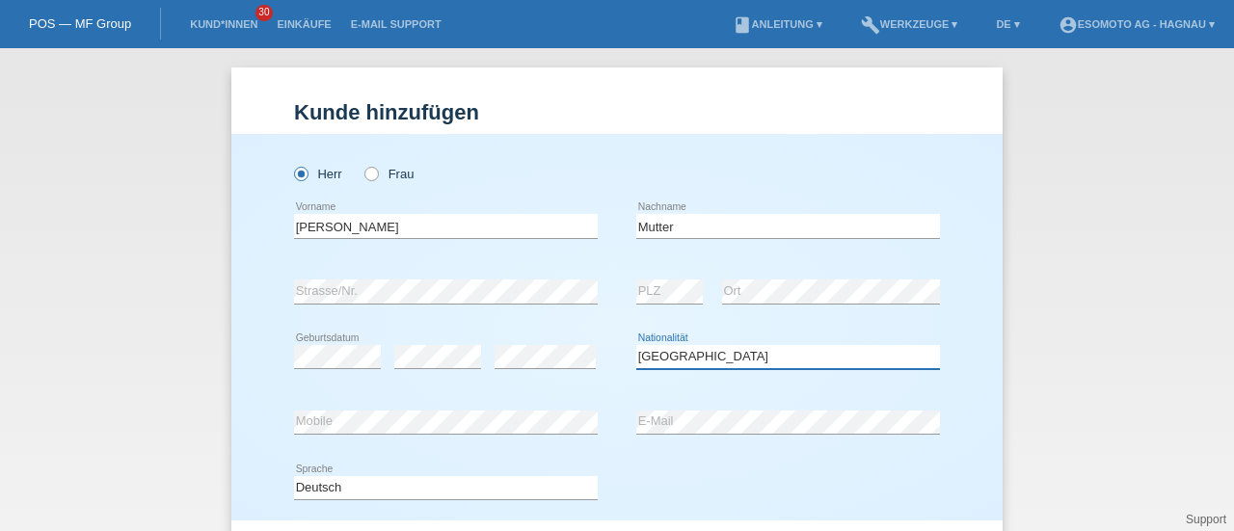
click at [637, 345] on select "Bitte auswählen... [GEOGRAPHIC_DATA] [GEOGRAPHIC_DATA] [GEOGRAPHIC_DATA] [GEOGR…" at bounding box center [789, 356] width 304 height 23
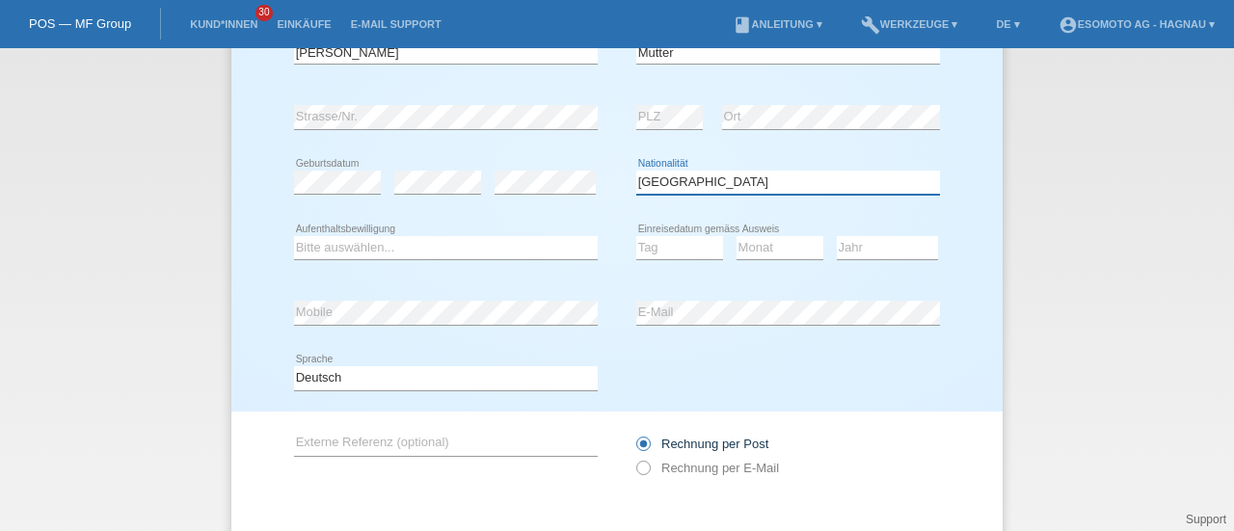
scroll to position [177, 0]
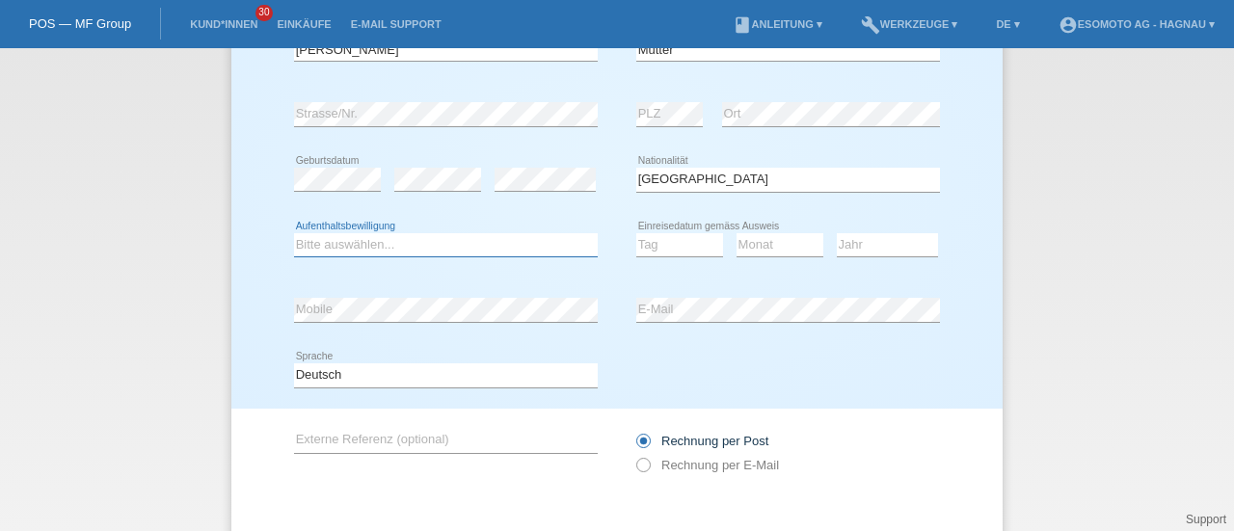
click at [434, 238] on select "Bitte auswählen... C B B - Flüchtlingsstatus Andere" at bounding box center [446, 244] width 304 height 23
select select "C"
click at [294, 233] on select "Bitte auswählen... C B B - Flüchtlingsstatus Andere" at bounding box center [446, 244] width 304 height 23
click at [658, 248] on select "Tag 01 02 03 04 05 06 07 08 09 10 11" at bounding box center [680, 244] width 87 height 23
select select "22"
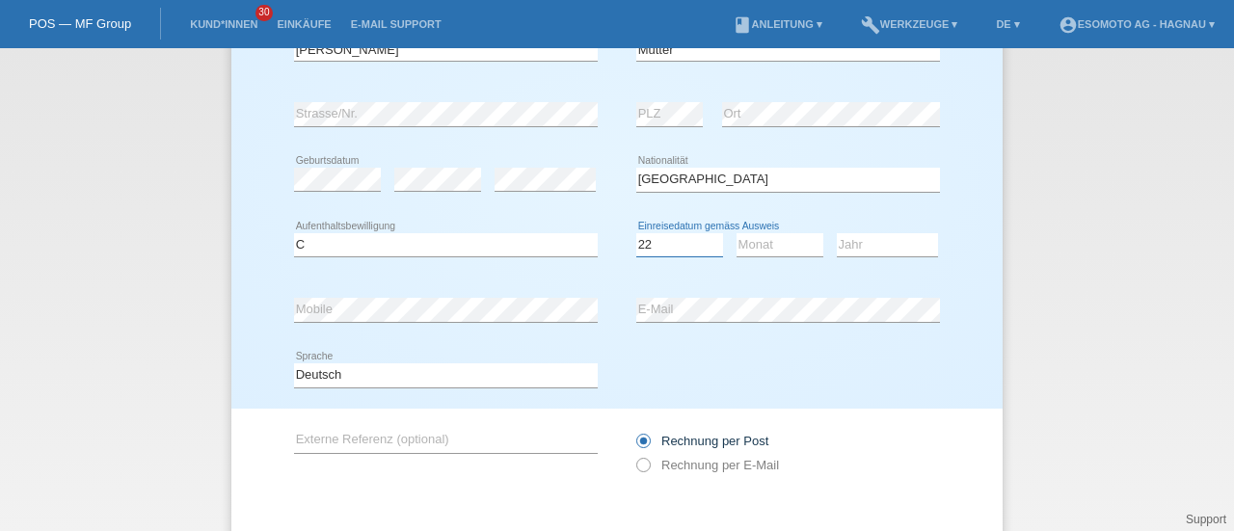
click at [637, 233] on select "Tag 01 02 03 04 05 06 07 08 09 10 11" at bounding box center [680, 244] width 87 height 23
click at [748, 240] on select "Monat 01 02 03 04 05 06 07 08 09 10 11" at bounding box center [780, 244] width 87 height 23
select select "11"
click at [737, 233] on select "Monat 01 02 03 04 05 06 07 08 09 10 11" at bounding box center [780, 244] width 87 height 23
click at [864, 242] on select "Jahr 2025 2024 2023 2022 2021 2020 2019 2018 2017 2016 2015 2014 2013 2012 2011…" at bounding box center [887, 244] width 101 height 23
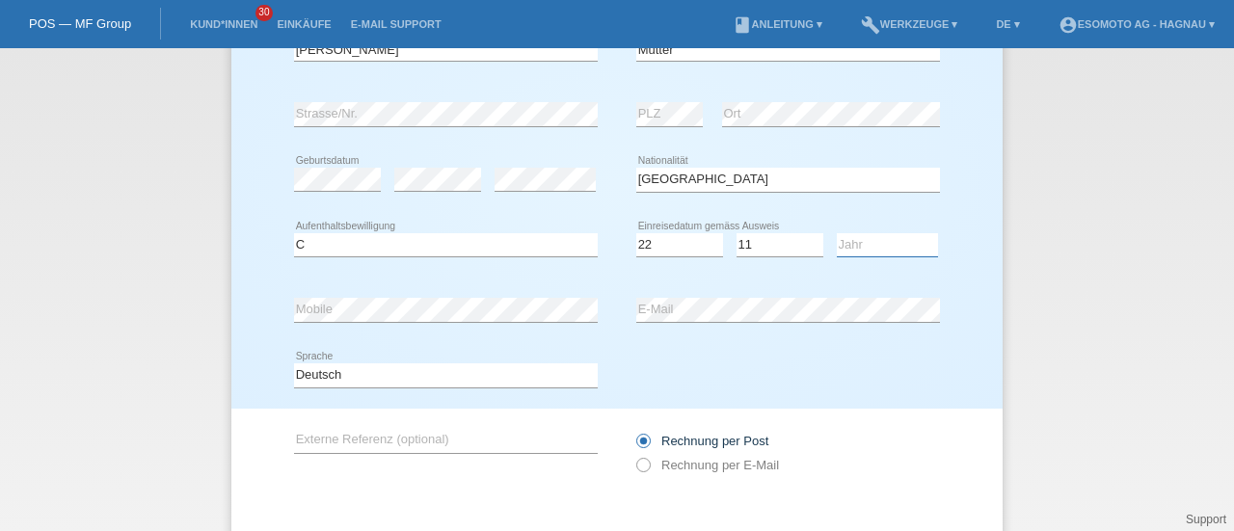
select select "1984"
click at [837, 233] on select "Jahr 2025 2024 2023 2022 2021 2020 2019 2018 2017 2016 2015 2014 2013 2012 2011…" at bounding box center [887, 244] width 101 height 23
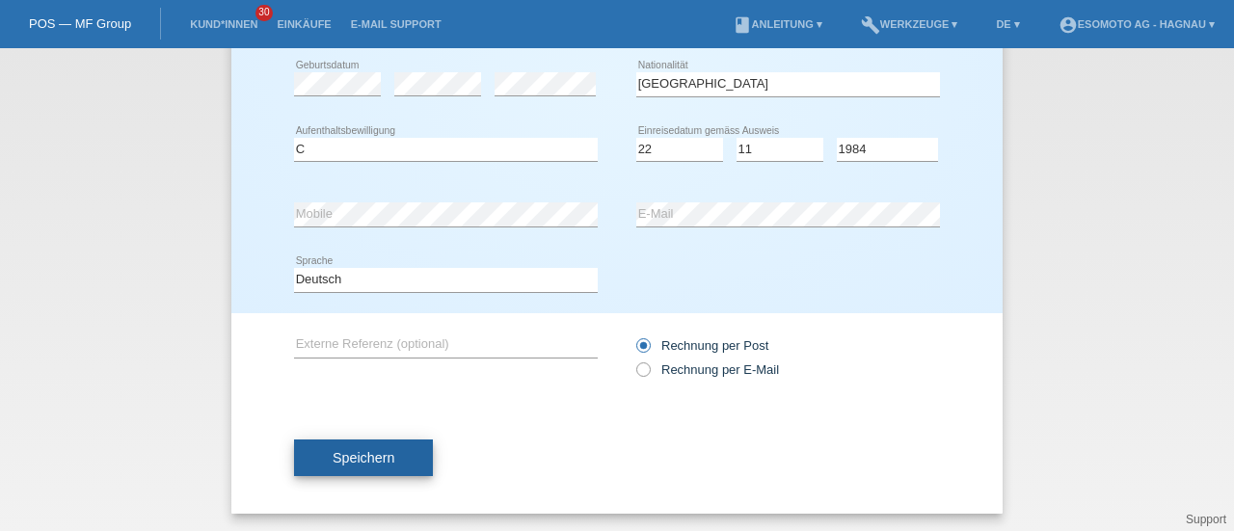
click at [372, 440] on button "Speichern" at bounding box center [363, 458] width 139 height 37
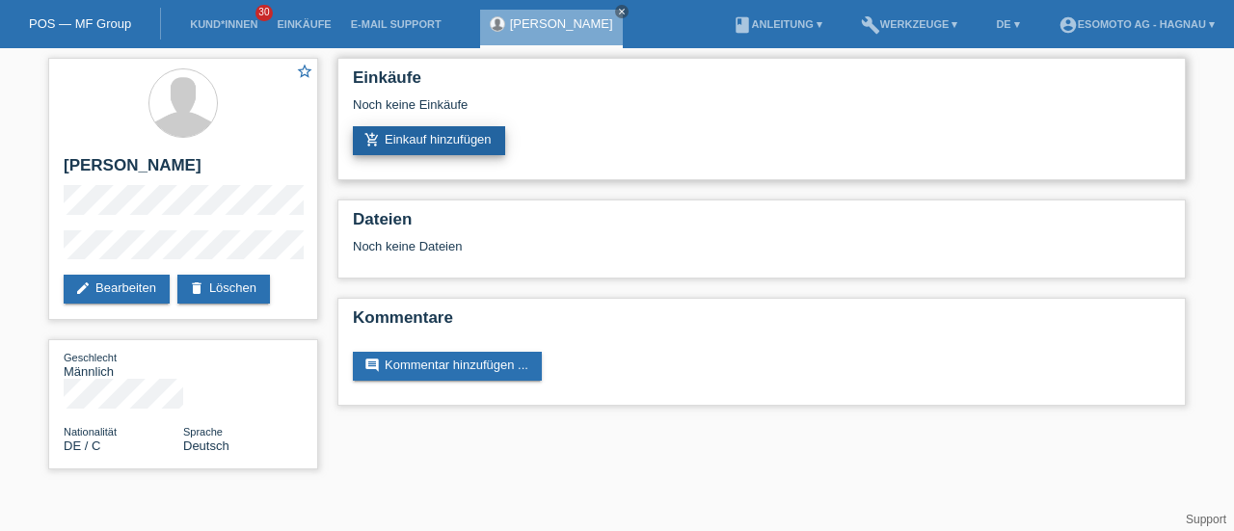
click at [417, 138] on link "add_shopping_cart Einkauf hinzufügen" at bounding box center [429, 140] width 152 height 29
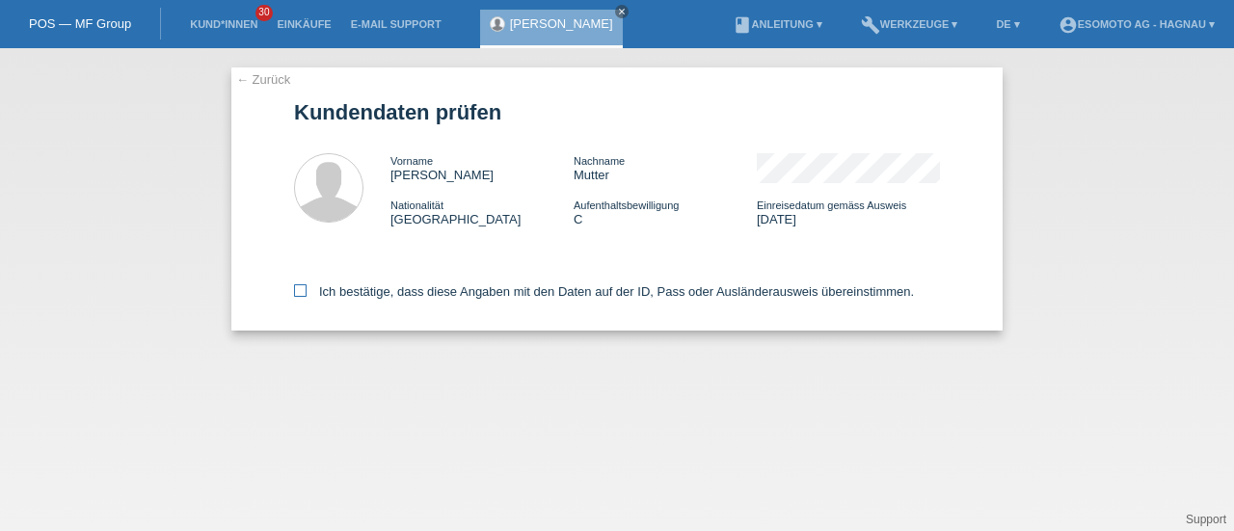
click at [300, 291] on icon at bounding box center [300, 291] width 13 height 13
click at [300, 291] on input "Ich bestätige, dass diese Angaben mit den Daten auf der ID, Pass oder Ausländer…" at bounding box center [300, 291] width 13 height 13
checkbox input "true"
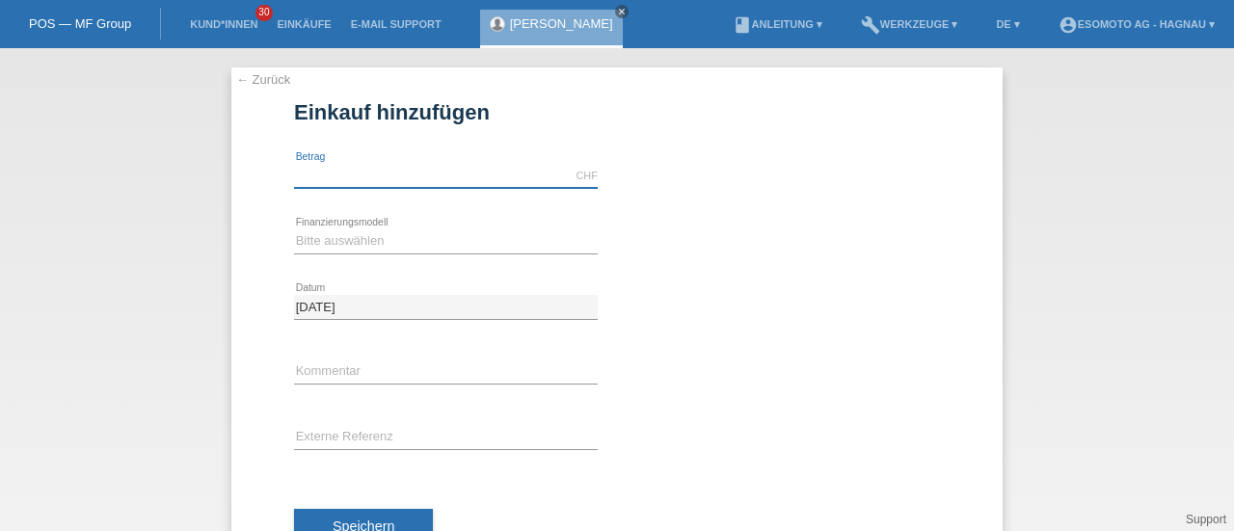
click at [342, 176] on input "text" at bounding box center [446, 176] width 304 height 24
type input "7600.00"
click at [311, 236] on select "Bitte auswählen Fixe Raten Kauf auf Rechnung mit Teilzahlungsoption" at bounding box center [446, 241] width 304 height 23
select select "69"
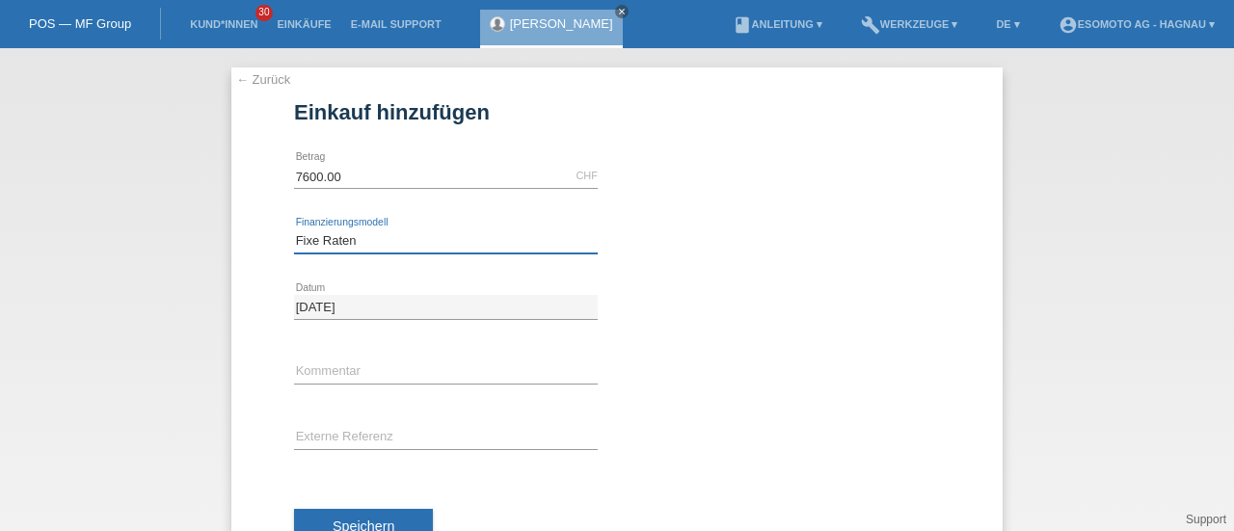
click at [294, 230] on select "Bitte auswählen Fixe Raten Kauf auf Rechnung mit Teilzahlungsoption" at bounding box center [446, 241] width 304 height 23
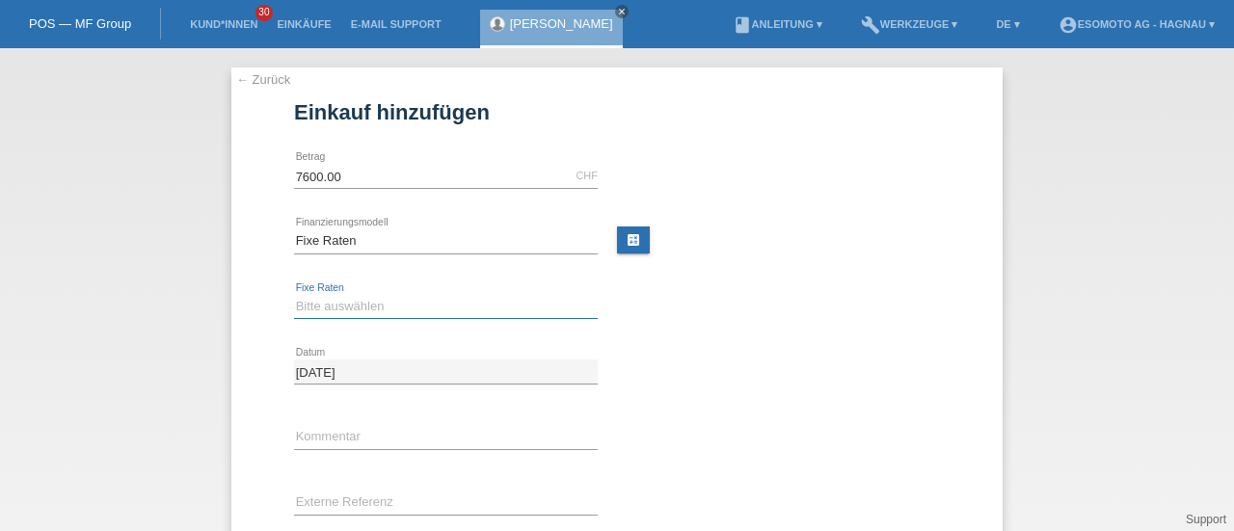
click at [310, 308] on select "Bitte auswählen 12 Raten 24 Raten 36 Raten 48 Raten" at bounding box center [446, 306] width 304 height 23
select select "140"
click at [294, 295] on select "Bitte auswählen 12 Raten 24 Raten 36 Raten 48 Raten" at bounding box center [446, 306] width 304 height 23
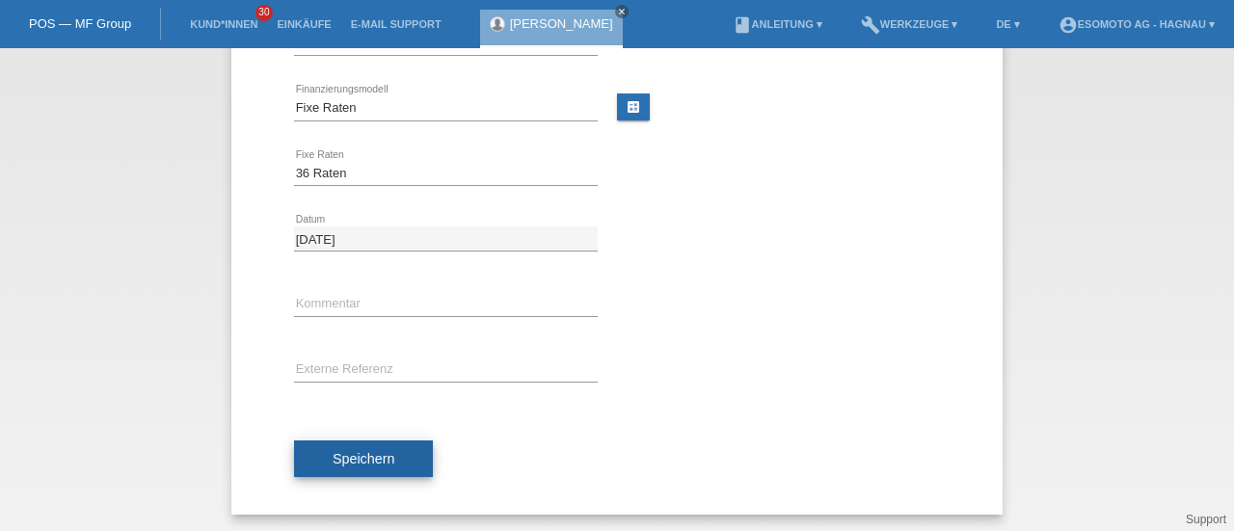
click at [339, 444] on button "Speichern" at bounding box center [363, 459] width 139 height 37
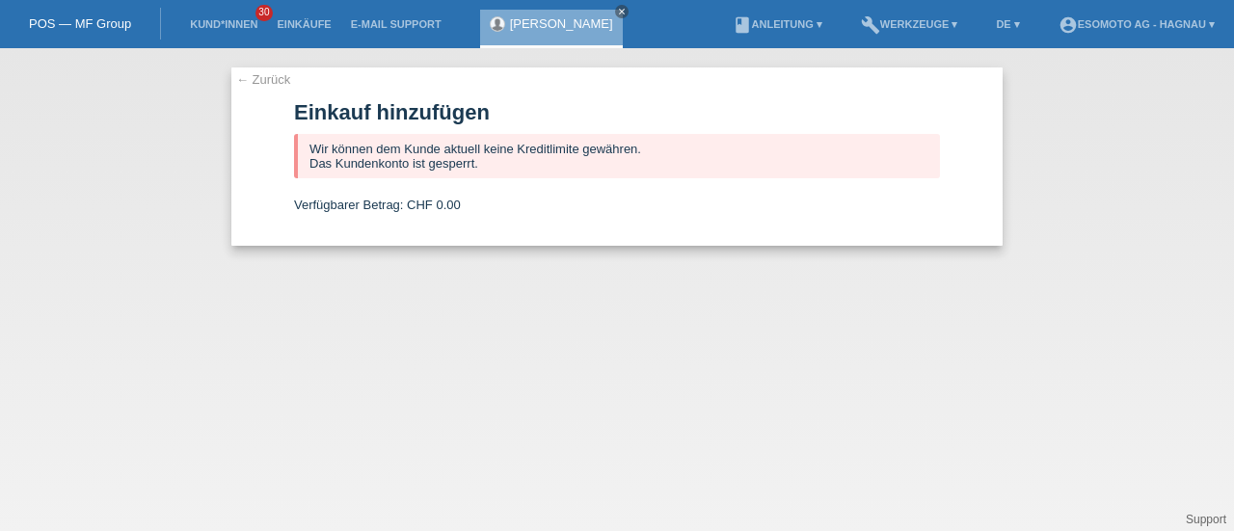
scroll to position [0, 0]
click at [272, 78] on link "← Zurück" at bounding box center [263, 79] width 54 height 14
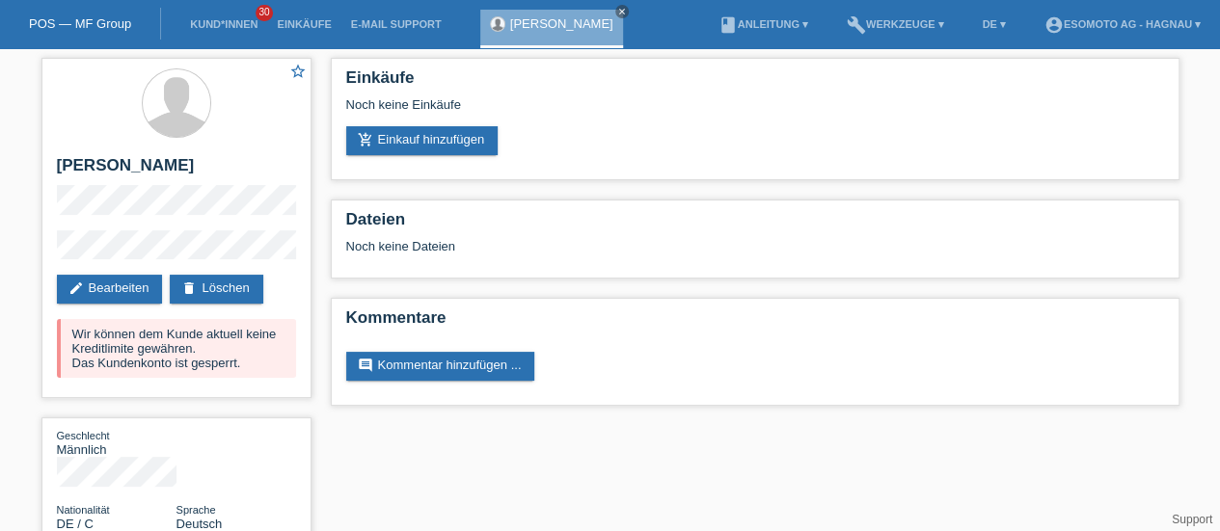
click at [80, 25] on link "POS — MF Group" at bounding box center [80, 23] width 102 height 14
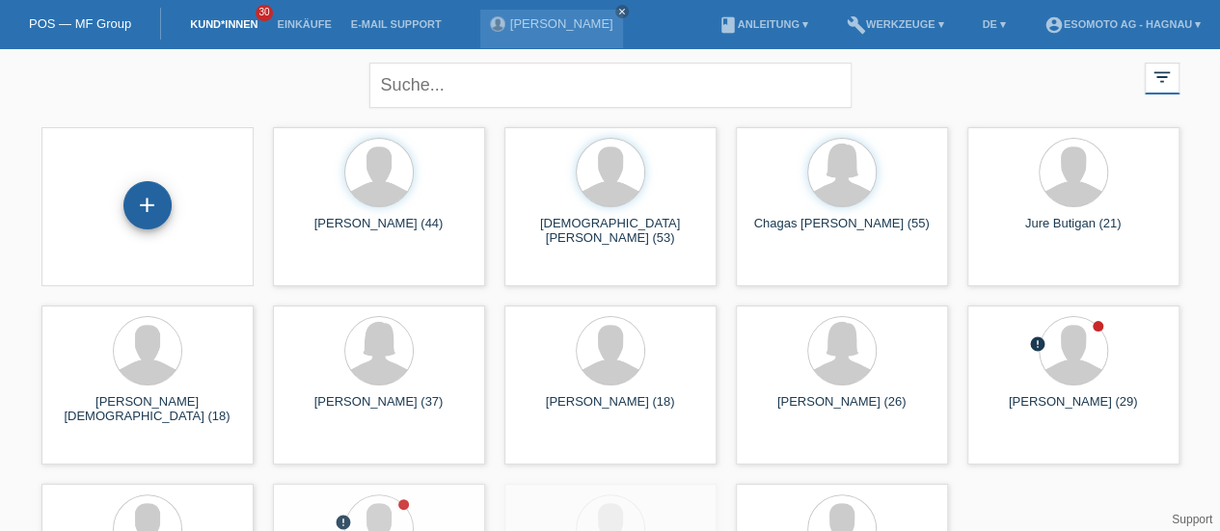
click at [160, 208] on div "+" at bounding box center [147, 205] width 48 height 48
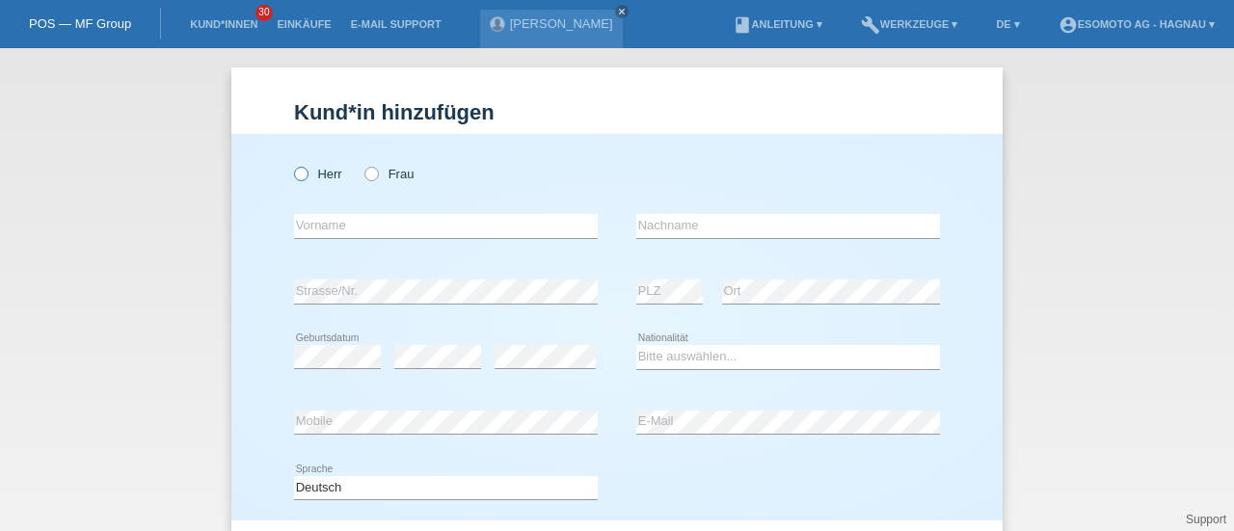
click at [291, 164] on icon at bounding box center [291, 164] width 0 height 0
click at [294, 175] on input "Herr" at bounding box center [300, 173] width 13 height 13
radio input "true"
click at [312, 229] on input "text" at bounding box center [446, 226] width 304 height 24
type input "[PERSON_NAME]"
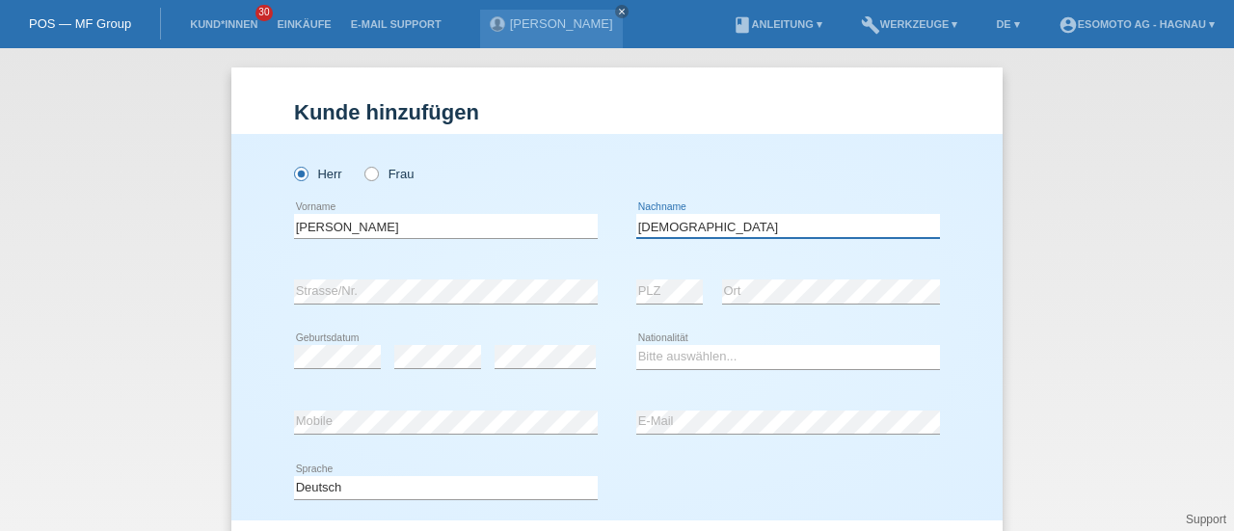
type input "Males"
click at [486, 316] on div "error Strasse/Nr." at bounding box center [446, 292] width 304 height 66
click at [554, 187] on div "Herr Frau" at bounding box center [446, 174] width 304 height 40
click at [655, 354] on select "Bitte auswählen... Schweiz Deutschland Liechtenstein Österreich ------------ Af…" at bounding box center [789, 356] width 304 height 23
select select "CH"
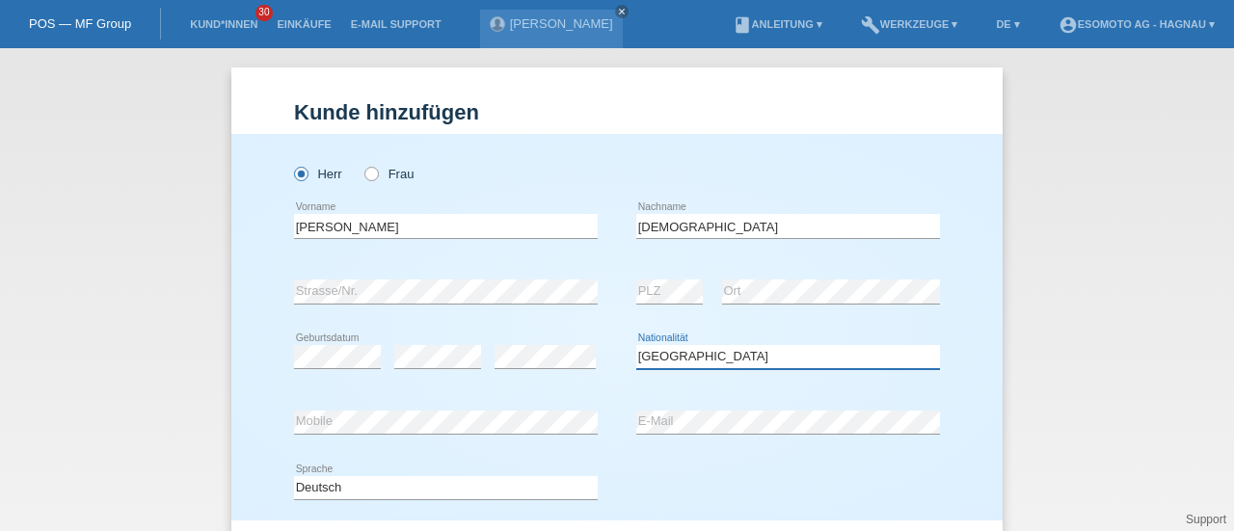
click at [637, 345] on select "Bitte auswählen... Schweiz Deutschland Liechtenstein Österreich ------------ Af…" at bounding box center [789, 356] width 304 height 23
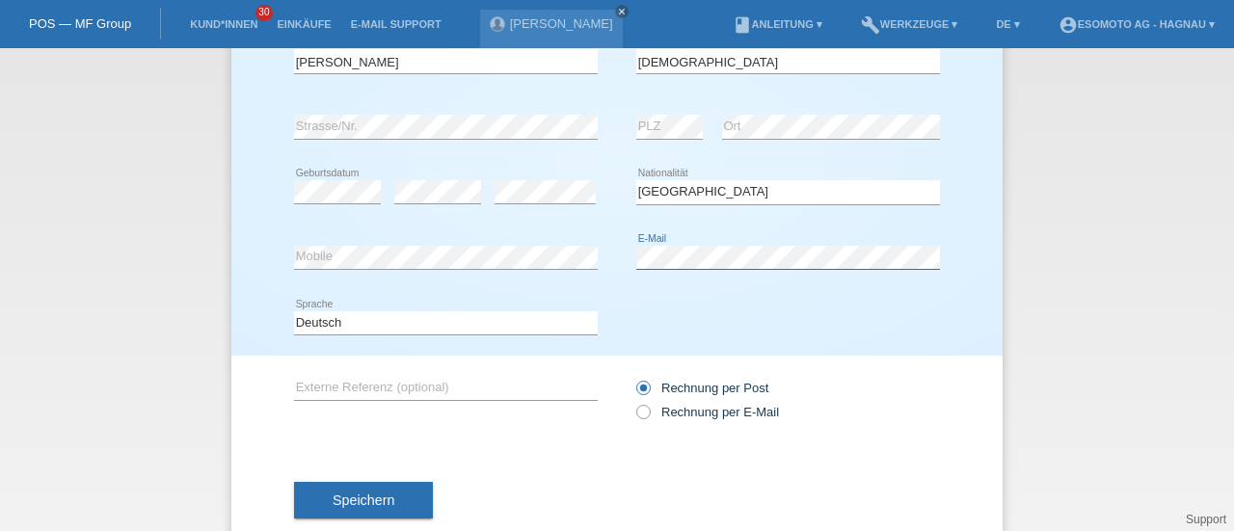
scroll to position [208, 0]
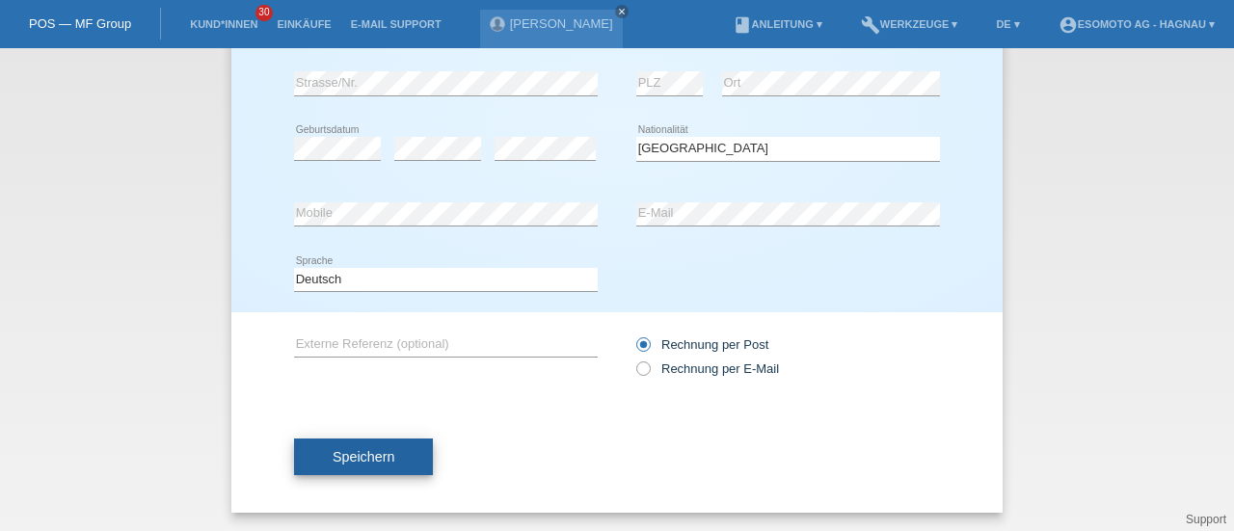
click at [343, 452] on span "Speichern" at bounding box center [364, 456] width 62 height 15
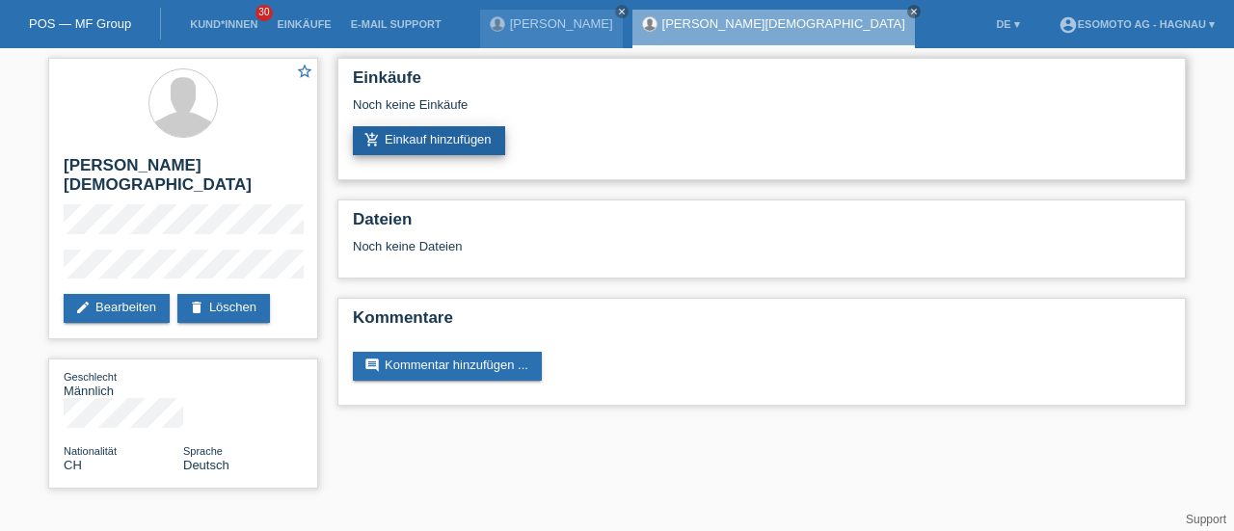
click at [436, 138] on link "add_shopping_cart Einkauf hinzufügen" at bounding box center [429, 140] width 152 height 29
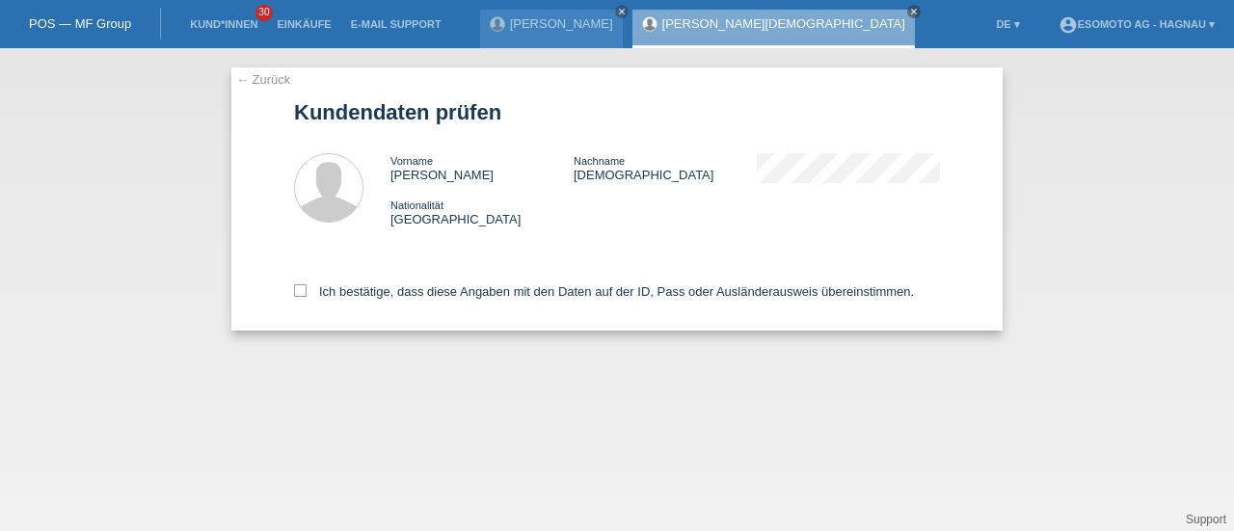
click at [305, 285] on icon at bounding box center [300, 291] width 13 height 13
click at [305, 285] on input "Ich bestätige, dass diese Angaben mit den Daten auf der ID, Pass oder Ausländer…" at bounding box center [300, 291] width 13 height 13
checkbox input "true"
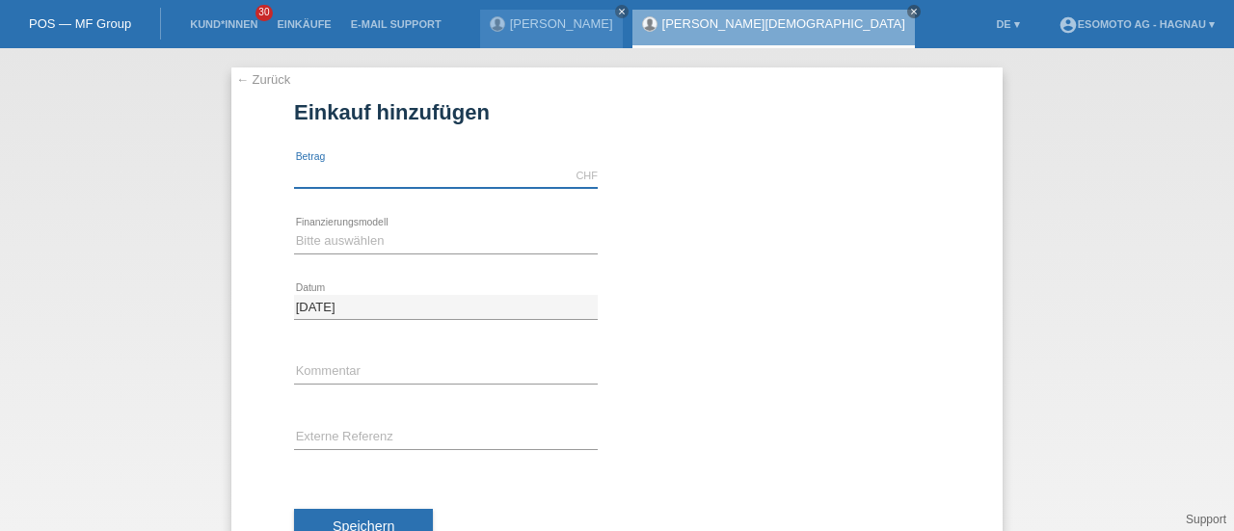
click at [420, 175] on input "text" at bounding box center [446, 176] width 304 height 24
type input "7600.00"
click at [372, 242] on select "Bitte auswählen Fixe Raten Kauf auf Rechnung mit Teilzahlungsoption" at bounding box center [446, 241] width 304 height 23
select select "69"
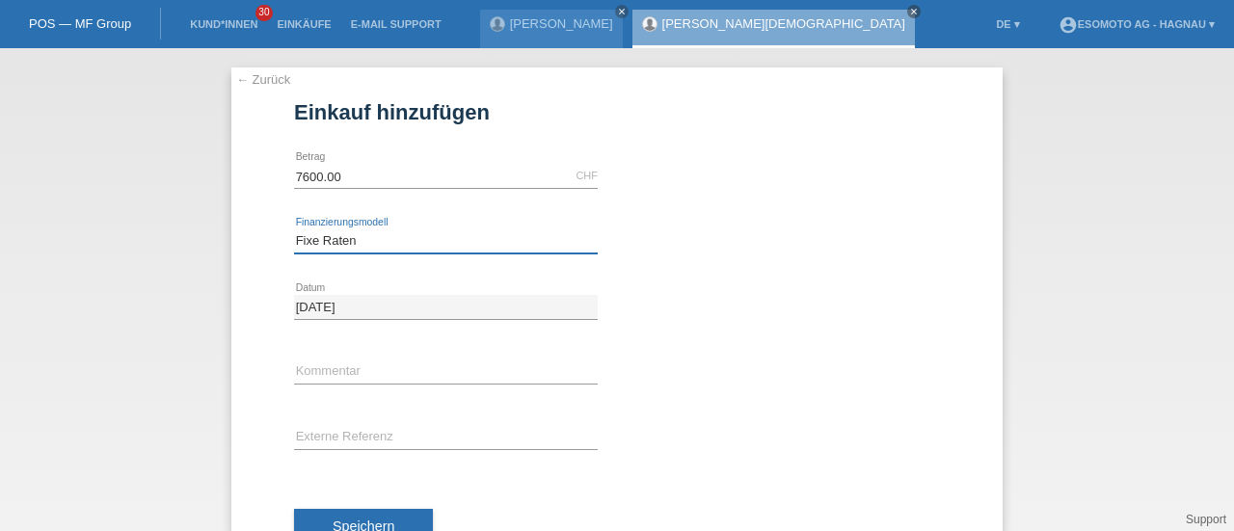
click at [294, 230] on select "Bitte auswählen Fixe Raten Kauf auf Rechnung mit Teilzahlungsoption" at bounding box center [446, 241] width 304 height 23
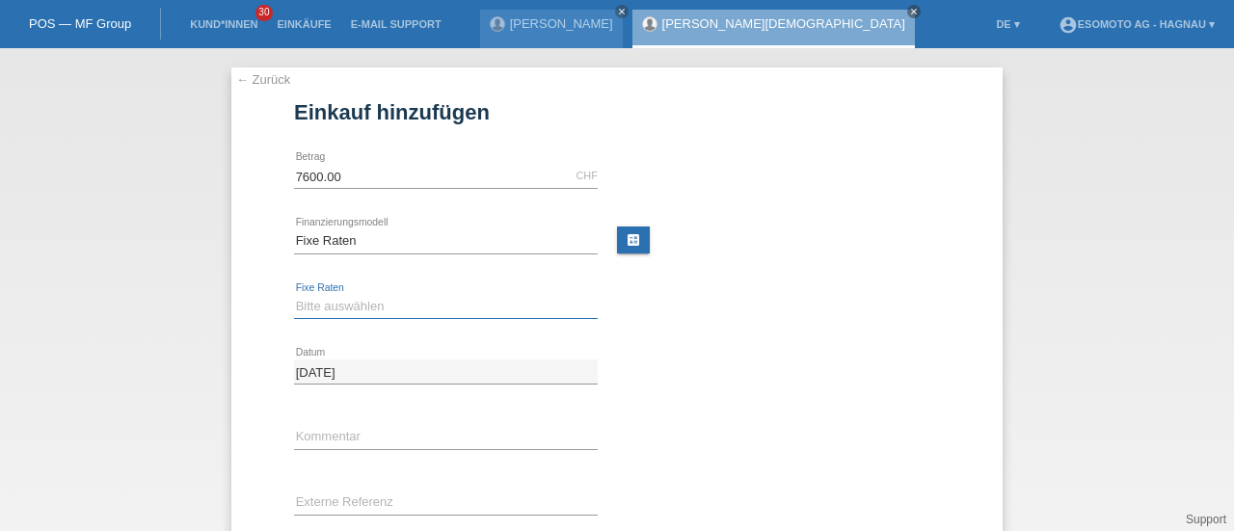
click at [356, 306] on select "Bitte auswählen 12 Raten 24 Raten 36 Raten 48 Raten" at bounding box center [446, 306] width 304 height 23
select select "140"
click at [294, 295] on select "Bitte auswählen 12 Raten 24 Raten 36 Raten 48 Raten" at bounding box center [446, 306] width 304 height 23
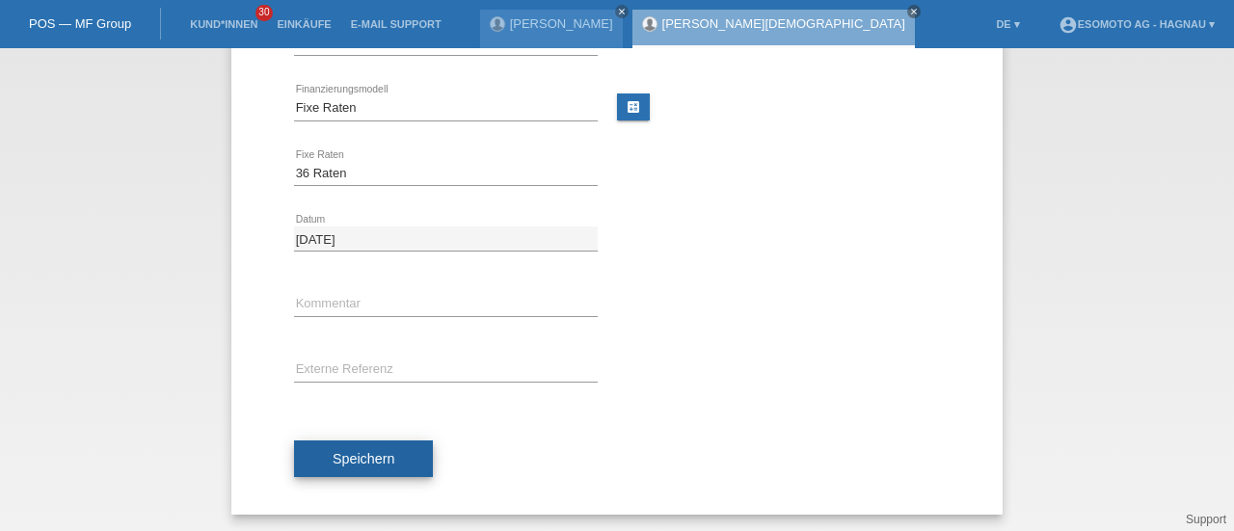
click at [328, 447] on button "Speichern" at bounding box center [363, 459] width 139 height 37
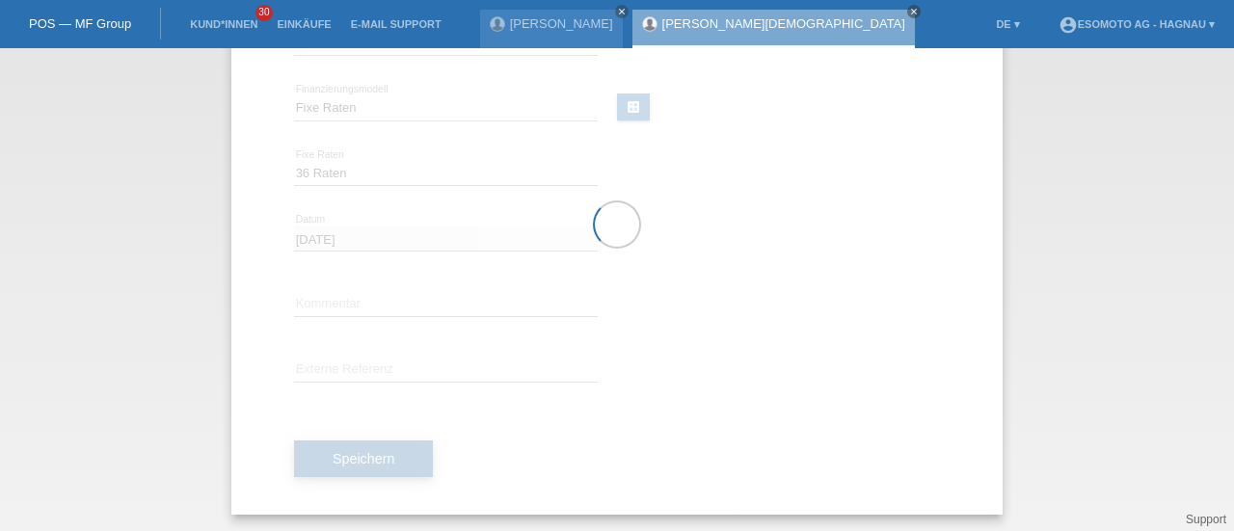
scroll to position [0, 0]
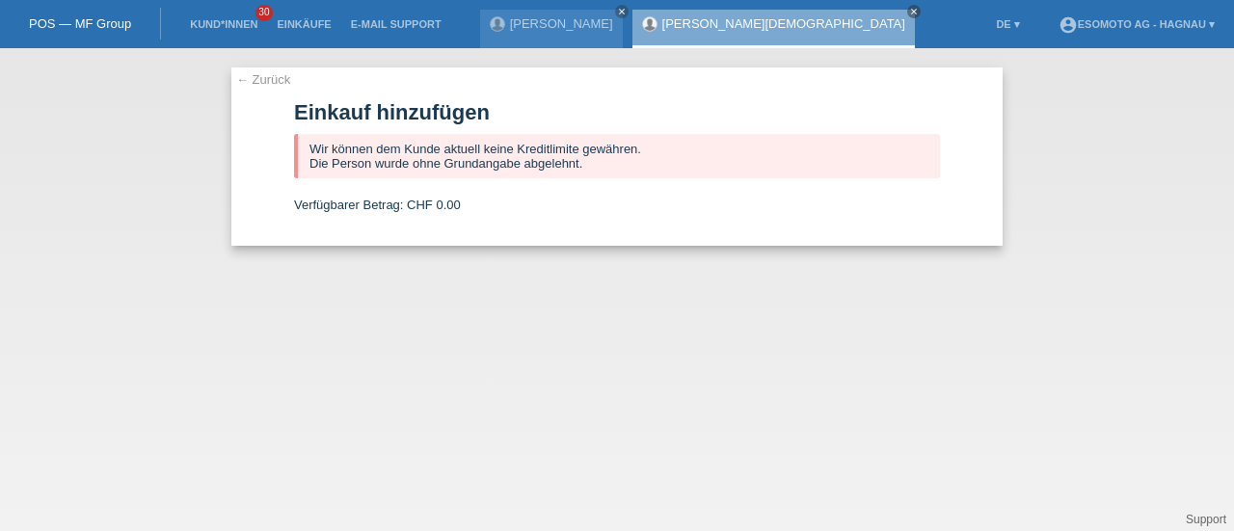
click at [260, 80] on link "← Zurück" at bounding box center [263, 79] width 54 height 14
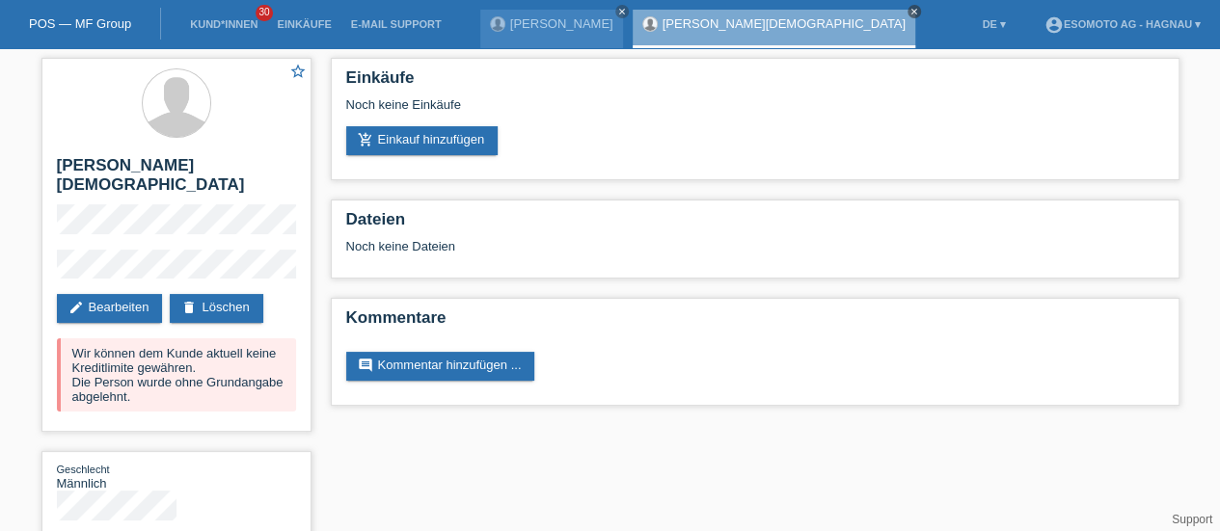
click at [909, 11] on icon "close" at bounding box center [914, 12] width 10 height 10
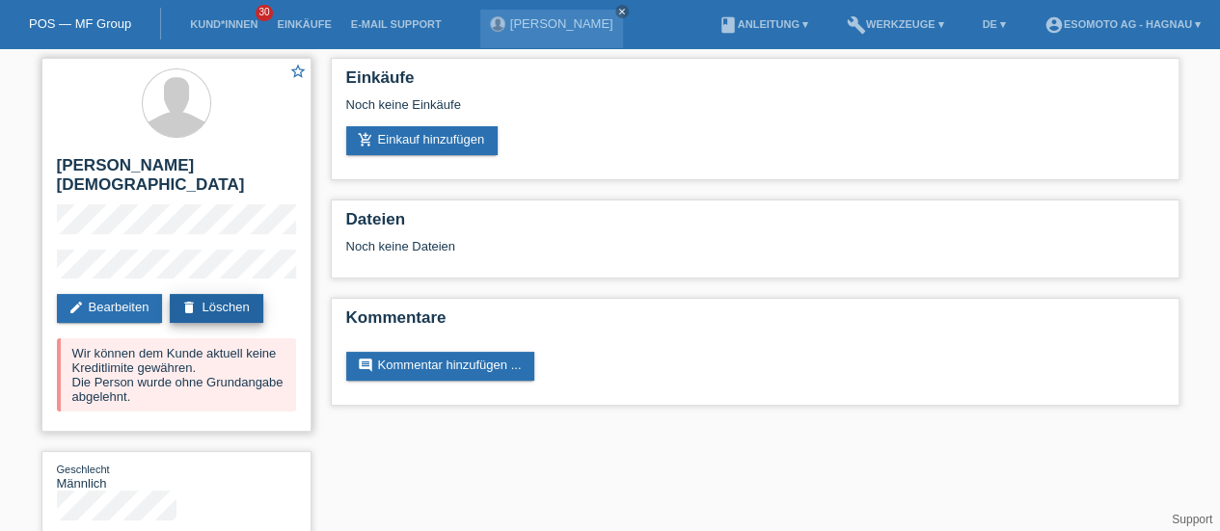
click at [207, 294] on link "delete Löschen" at bounding box center [216, 308] width 93 height 29
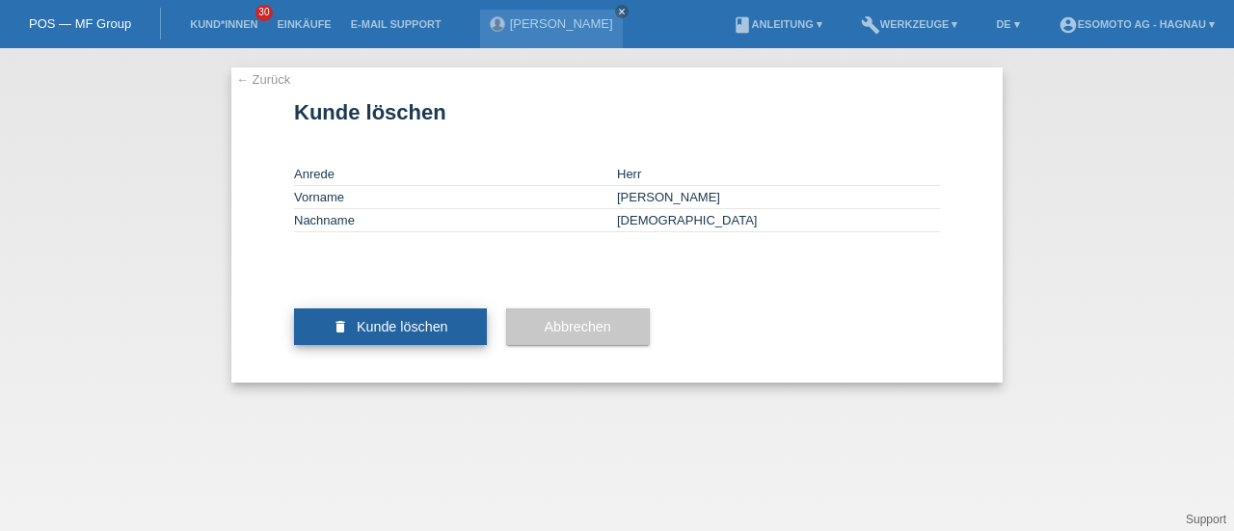
click at [372, 335] on span "Kunde löschen" at bounding box center [403, 326] width 92 height 15
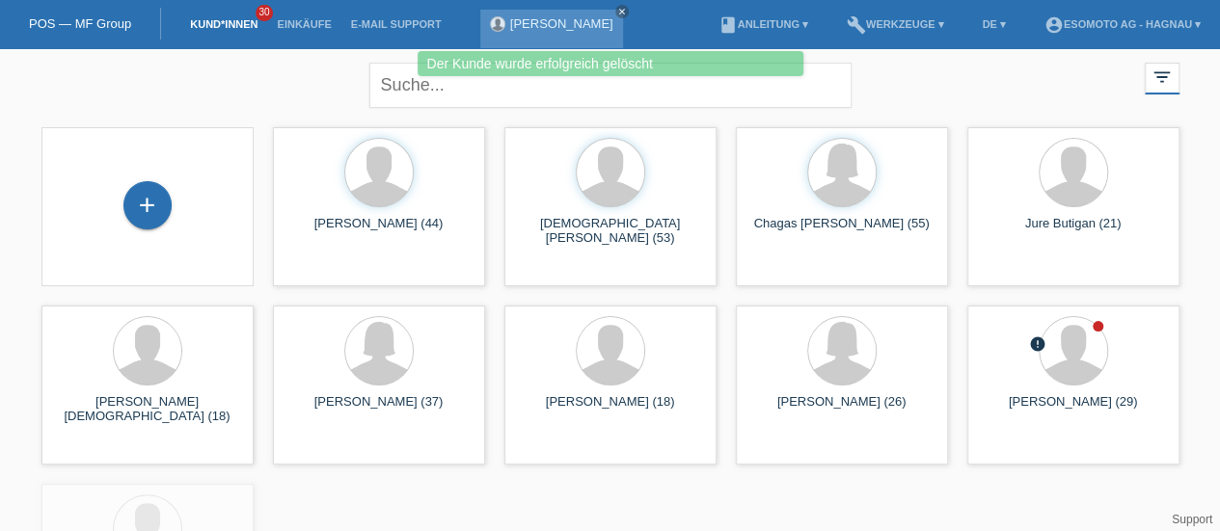
click at [542, 21] on link "[PERSON_NAME]" at bounding box center [561, 23] width 103 height 14
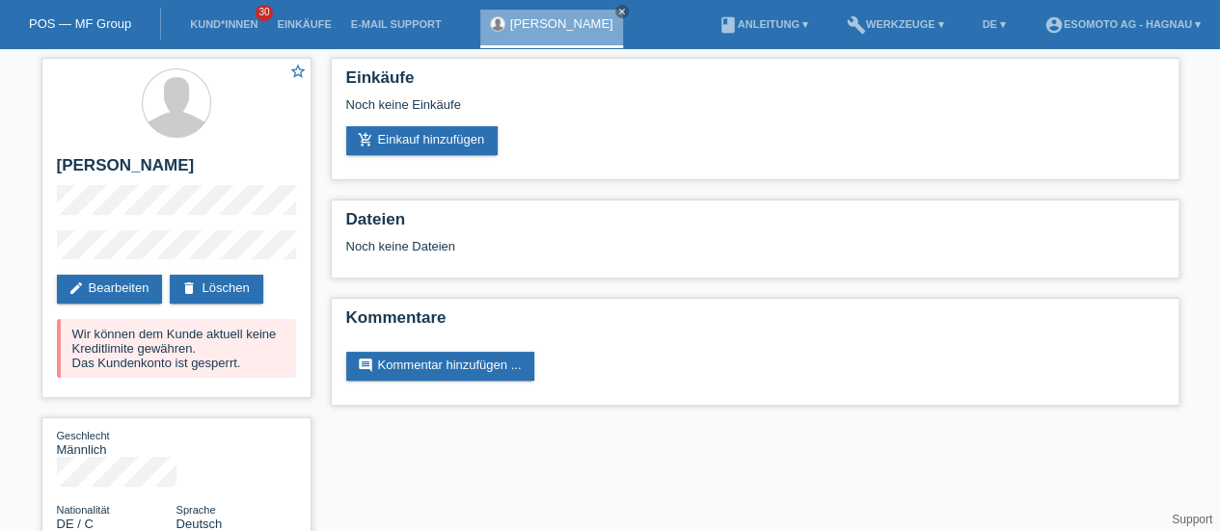
click at [328, 188] on div "Einkäufe Noch keine Einkäufe add_shopping_cart Einkauf hinzufügen Dateien Noch …" at bounding box center [755, 236] width 868 height 377
click at [236, 285] on link "delete Löschen" at bounding box center [216, 289] width 93 height 29
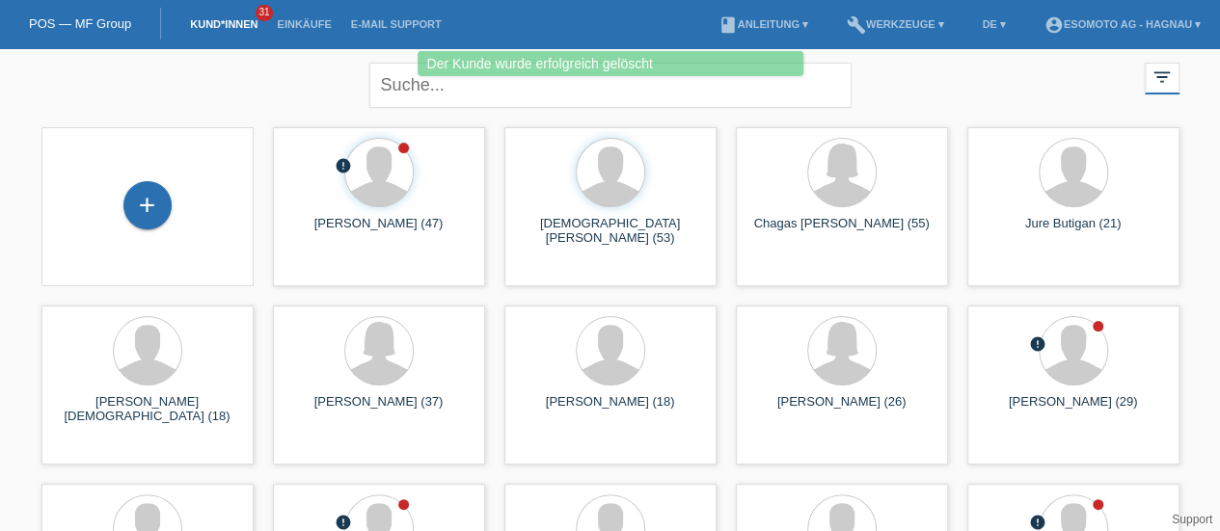
click at [65, 23] on link "POS — MF Group" at bounding box center [80, 23] width 102 height 14
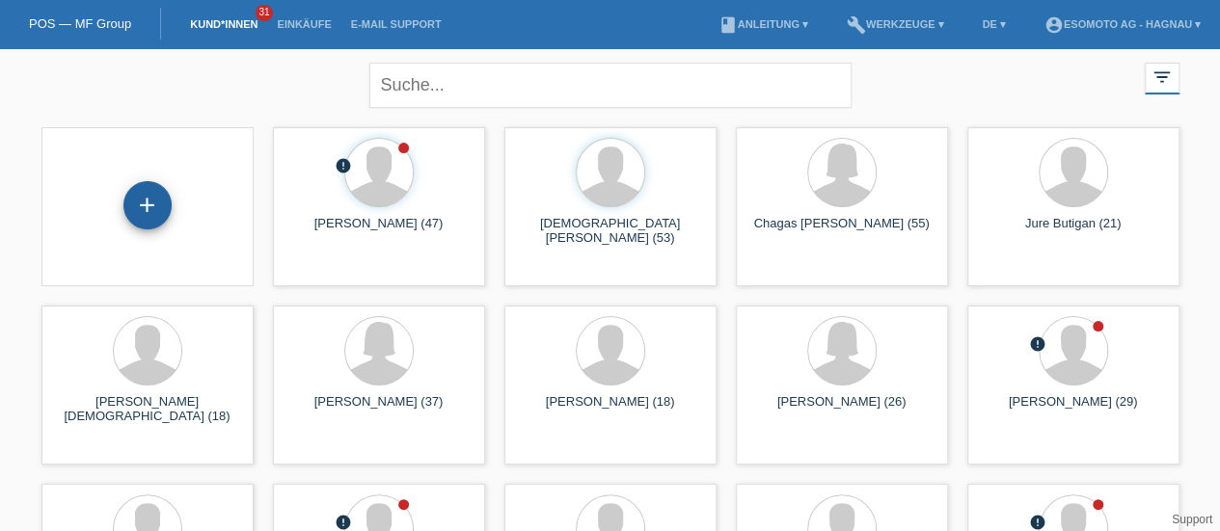
click at [144, 203] on div "+" at bounding box center [147, 205] width 48 height 48
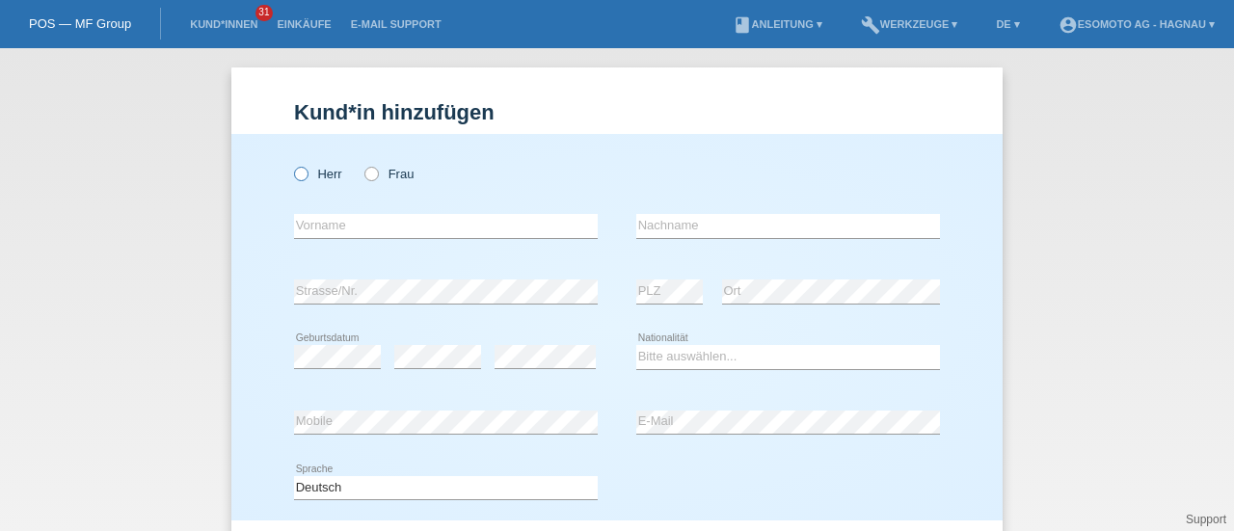
click at [291, 164] on icon at bounding box center [291, 164] width 0 height 0
click at [294, 173] on input "Herr" at bounding box center [300, 173] width 13 height 13
radio input "true"
click at [295, 216] on input "text" at bounding box center [446, 226] width 304 height 24
type input "Ozan"
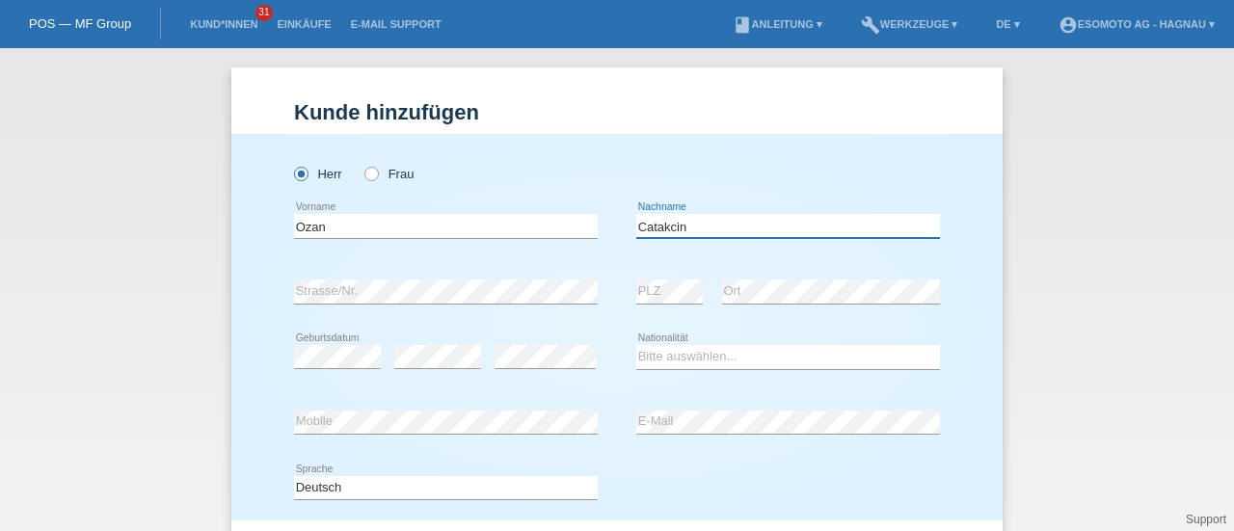
type input "Catakcin"
click at [647, 355] on select "Bitte auswählen... [GEOGRAPHIC_DATA] [GEOGRAPHIC_DATA] [GEOGRAPHIC_DATA] [GEOGR…" at bounding box center [789, 356] width 304 height 23
select select "TR"
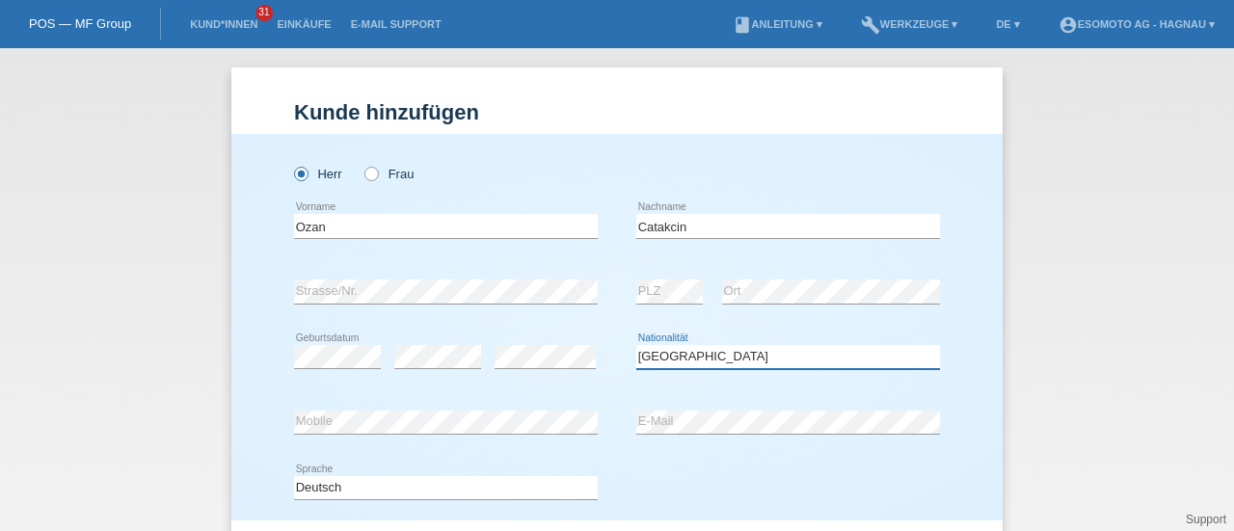
click at [637, 345] on select "Bitte auswählen... [GEOGRAPHIC_DATA] [GEOGRAPHIC_DATA] [GEOGRAPHIC_DATA] [GEOGR…" at bounding box center [789, 356] width 304 height 23
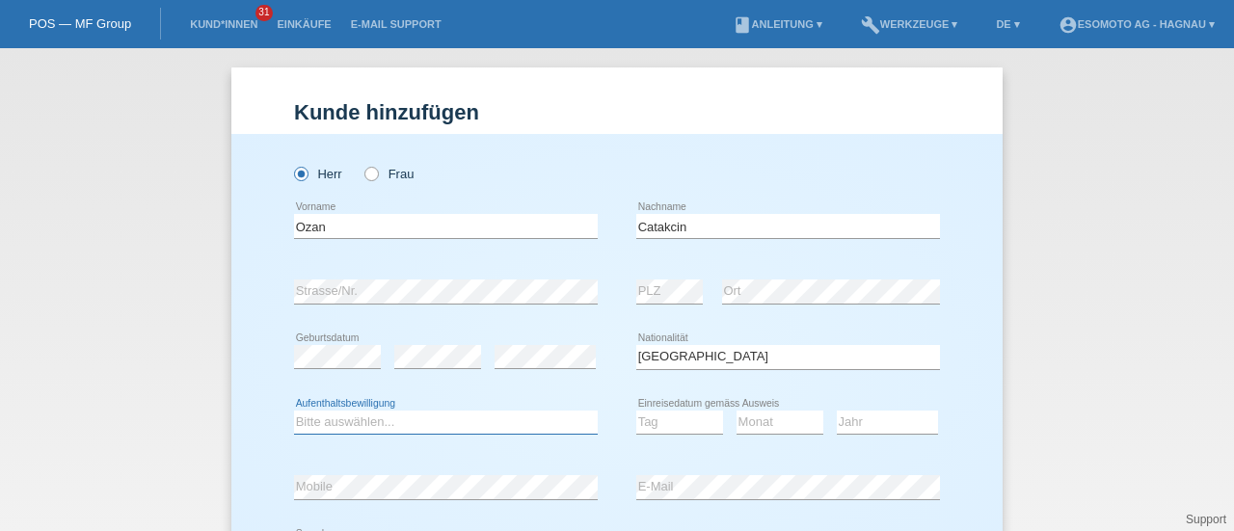
click at [403, 427] on select "Bitte auswählen... C B B - Flüchtlingsstatus Andere" at bounding box center [446, 422] width 304 height 23
select select "C"
click at [294, 411] on select "Bitte auswählen... C B B - Flüchtlingsstatus Andere" at bounding box center [446, 422] width 304 height 23
click at [661, 427] on select "Tag 01 02 03 04 05 06 07 08 09 10 11" at bounding box center [680, 422] width 87 height 23
select select "19"
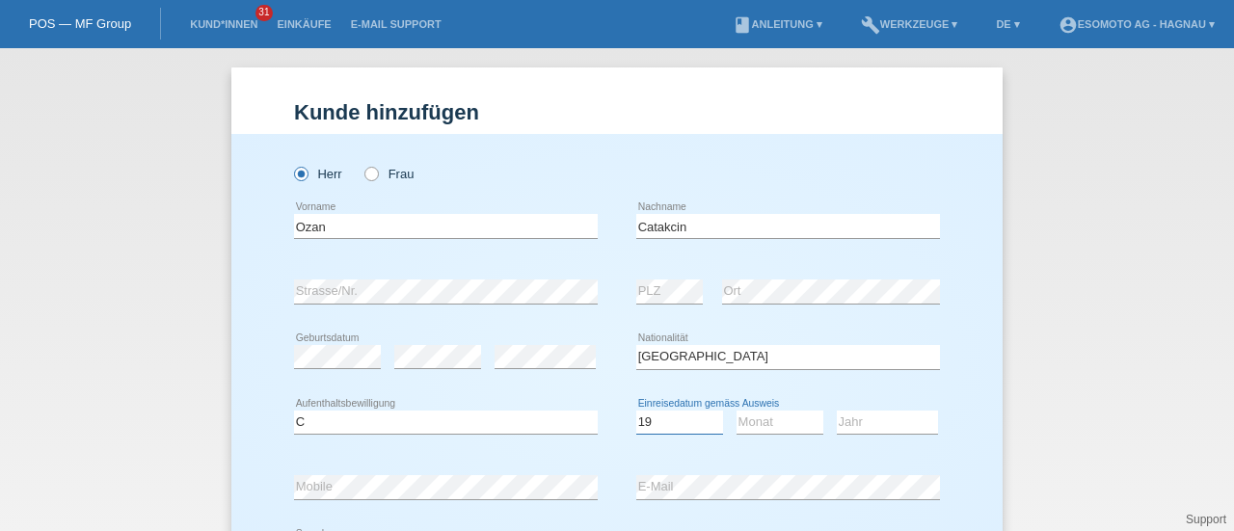
click at [637, 411] on select "Tag 01 02 03 04 05 06 07 08 09 10 11" at bounding box center [680, 422] width 87 height 23
click at [752, 427] on select "Monat 01 02 03 04 05 06 07 08 09 10 11" at bounding box center [780, 422] width 87 height 23
select select "10"
click at [737, 411] on select "Monat 01 02 03 04 05 06 07 08 09 10 11" at bounding box center [780, 422] width 87 height 23
click at [848, 425] on select "Jahr 2025 2024 2023 2022 2021 2020 2019 2018 2017 2016 2015 2014 2013 2012 2011…" at bounding box center [887, 422] width 101 height 23
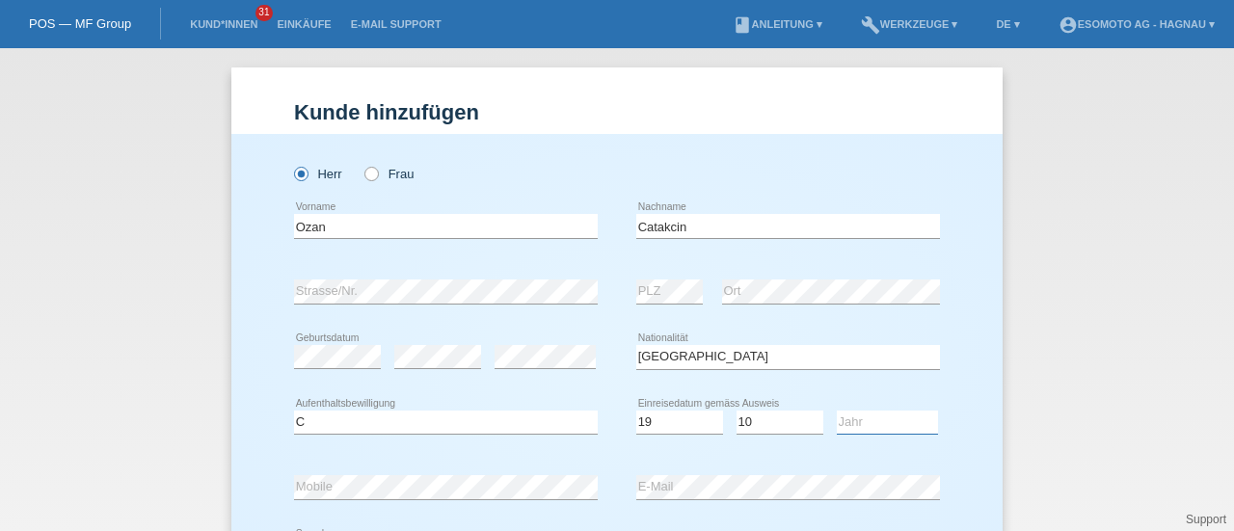
select select "1998"
click at [837, 411] on select "Jahr 2025 2024 2023 2022 2021 2020 2019 2018 2017 2016 2015 2014 2013 2012 2011…" at bounding box center [887, 422] width 101 height 23
click at [336, 473] on div "error Mobile" at bounding box center [446, 488] width 304 height 66
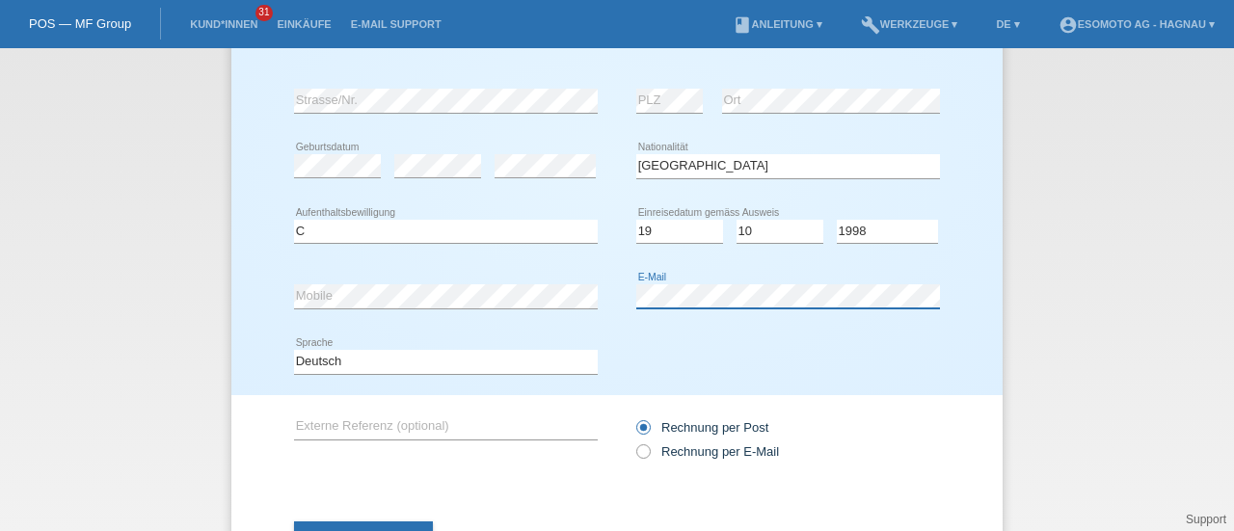
scroll to position [273, 0]
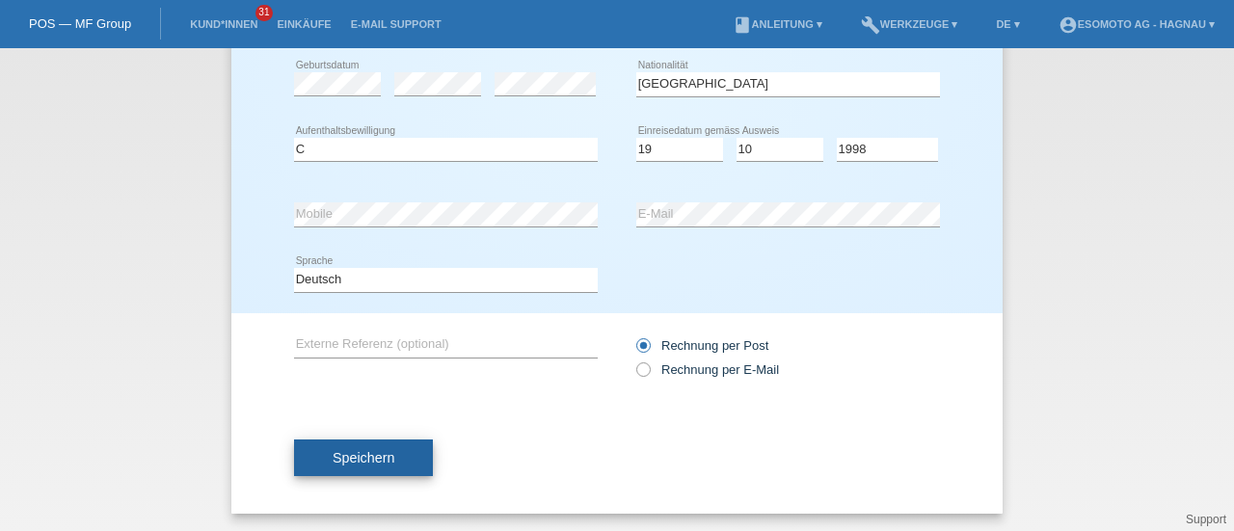
click at [407, 460] on button "Speichern" at bounding box center [363, 458] width 139 height 37
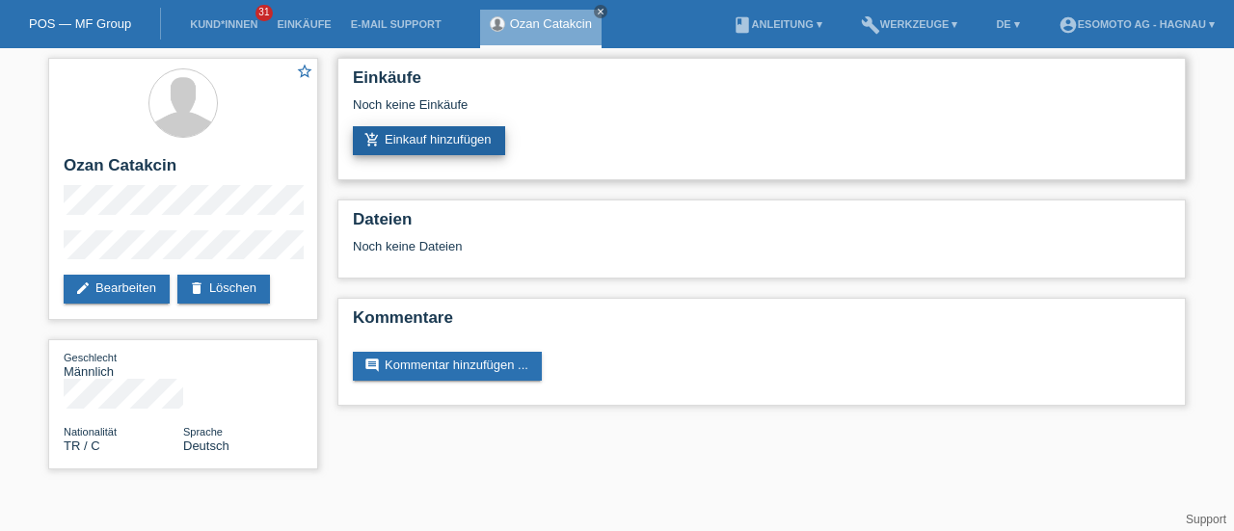
click at [428, 130] on link "add_shopping_cart Einkauf hinzufügen" at bounding box center [429, 140] width 152 height 29
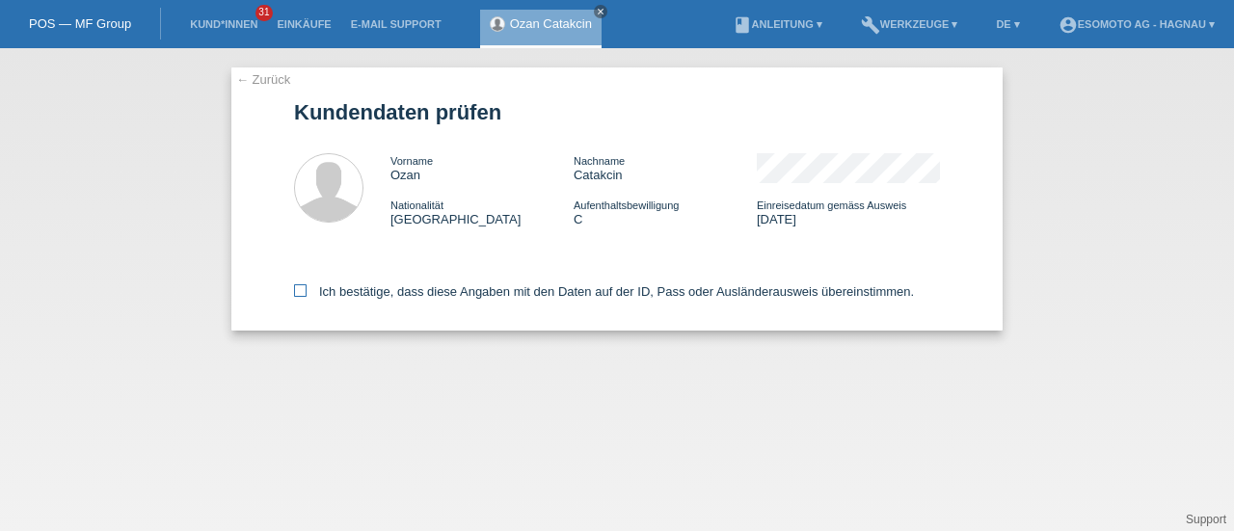
click at [301, 288] on icon at bounding box center [300, 291] width 13 height 13
click at [301, 288] on input "Ich bestätige, dass diese Angaben mit den Daten auf der ID, Pass oder Ausländer…" at bounding box center [300, 291] width 13 height 13
checkbox input "true"
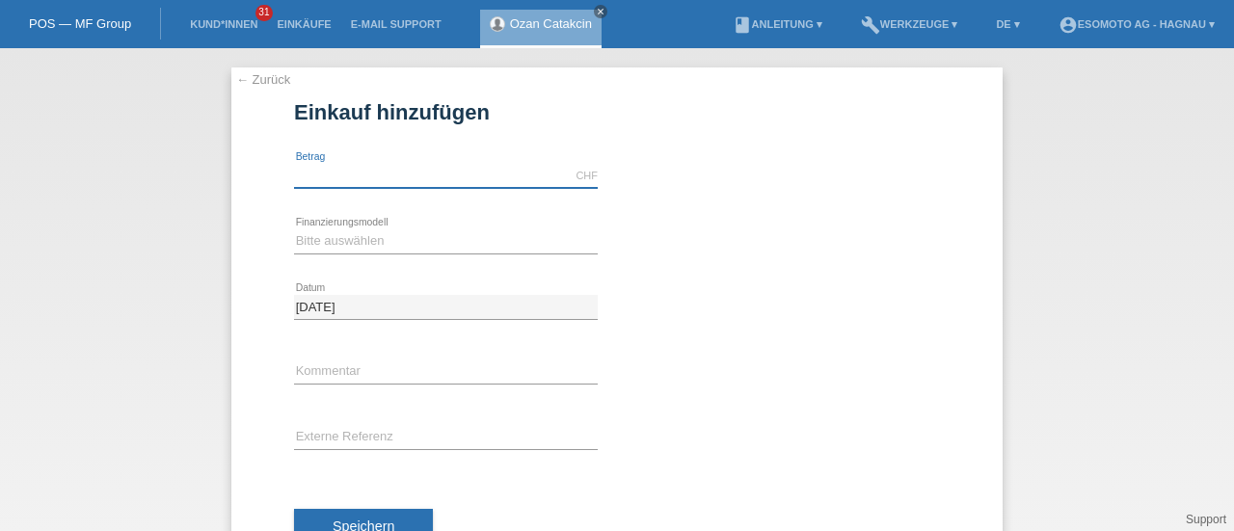
click at [426, 176] on input "text" at bounding box center [446, 176] width 304 height 24
type input "7600.00"
click at [359, 241] on select "Bitte auswählen Fixe Raten Kauf auf Rechnung mit Teilzahlungsoption" at bounding box center [446, 241] width 304 height 23
select select "69"
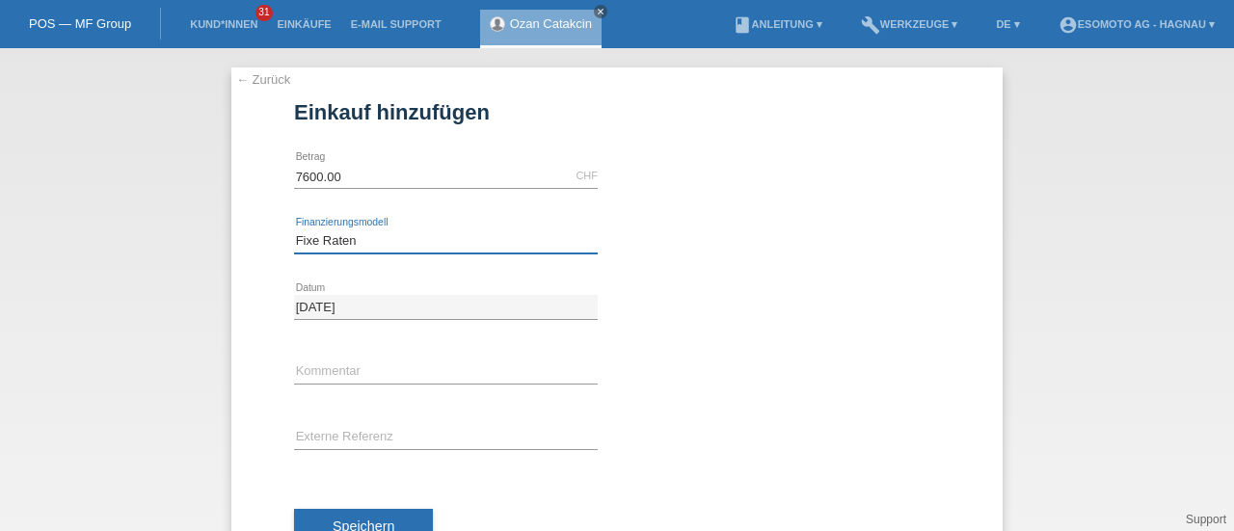
click at [294, 230] on select "Bitte auswählen Fixe Raten Kauf auf Rechnung mit Teilzahlungsoption" at bounding box center [446, 241] width 304 height 23
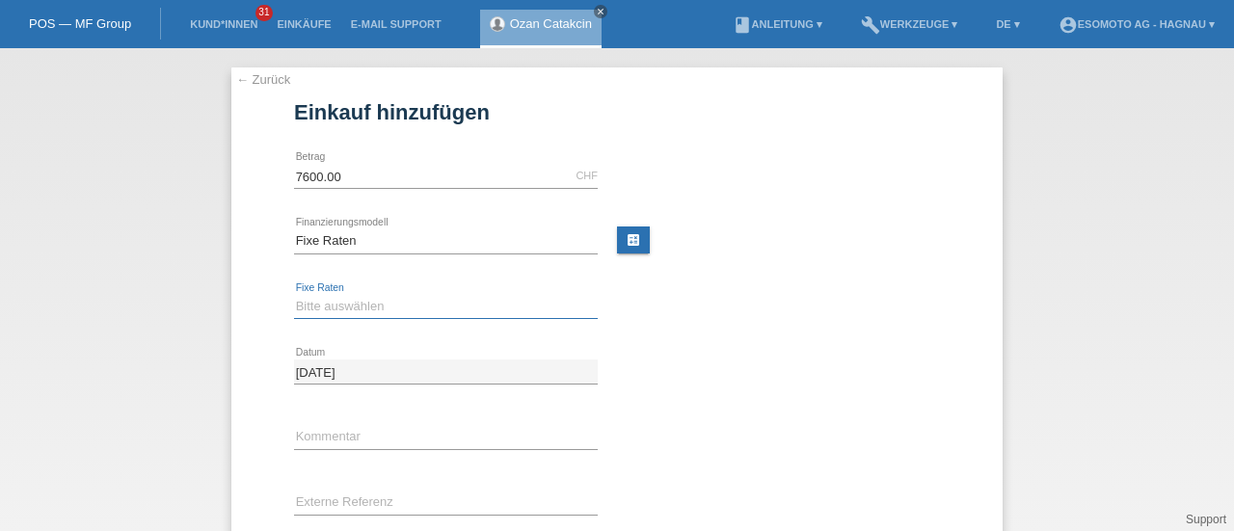
click at [314, 307] on select "Bitte auswählen 12 Raten 24 Raten 36 Raten 48 Raten" at bounding box center [446, 306] width 304 height 23
select select "140"
click at [294, 295] on select "Bitte auswählen 12 Raten 24 Raten 36 Raten 48 Raten" at bounding box center [446, 306] width 304 height 23
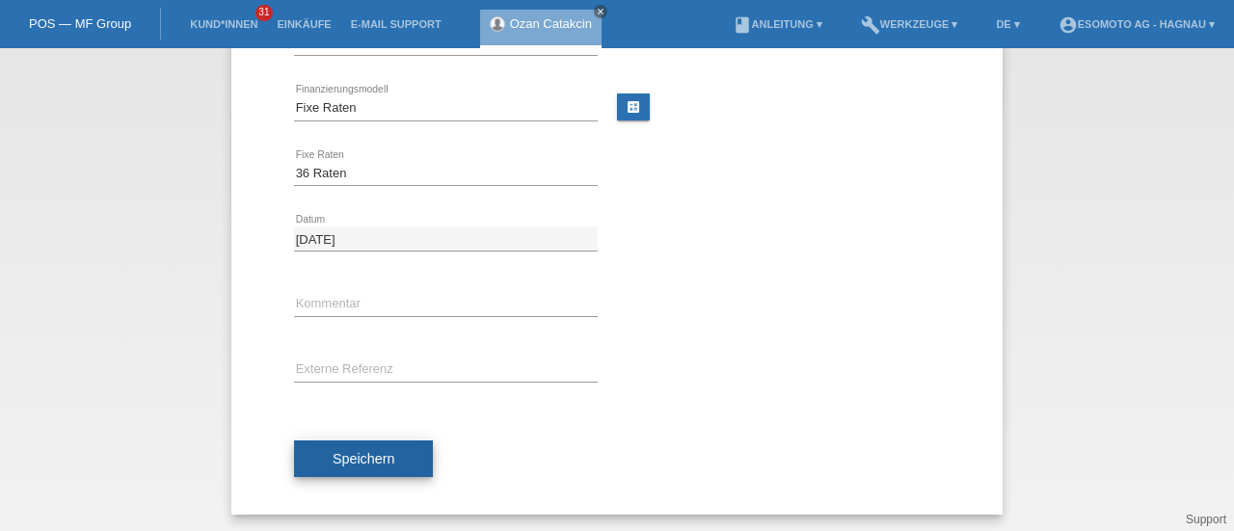
click at [339, 452] on span "Speichern" at bounding box center [364, 458] width 62 height 15
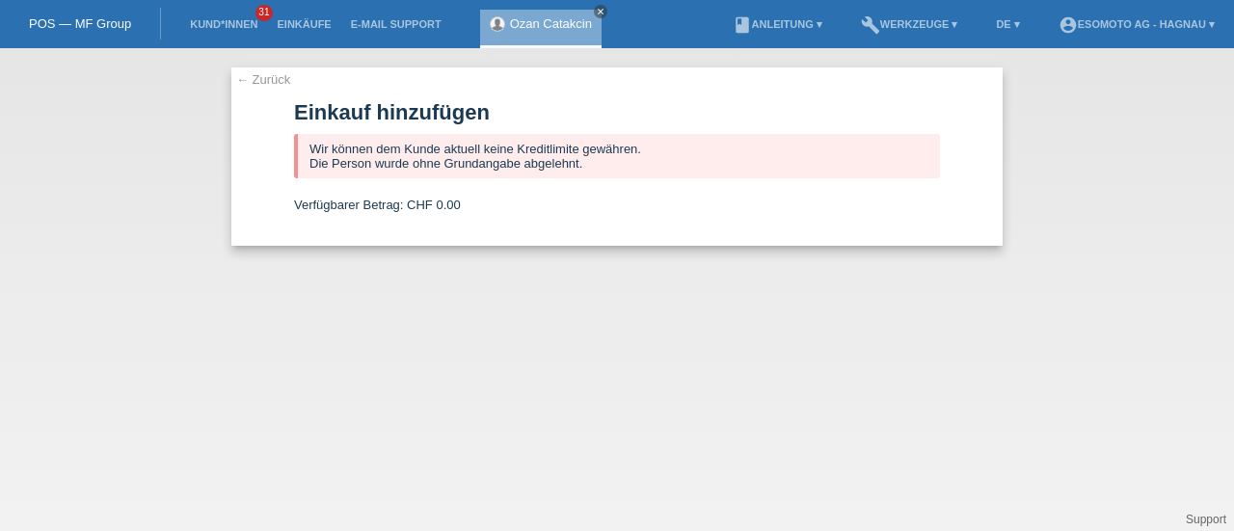
scroll to position [0, 0]
click at [600, 11] on icon "close" at bounding box center [601, 12] width 10 height 10
click at [254, 73] on link "← Zurück" at bounding box center [263, 79] width 54 height 14
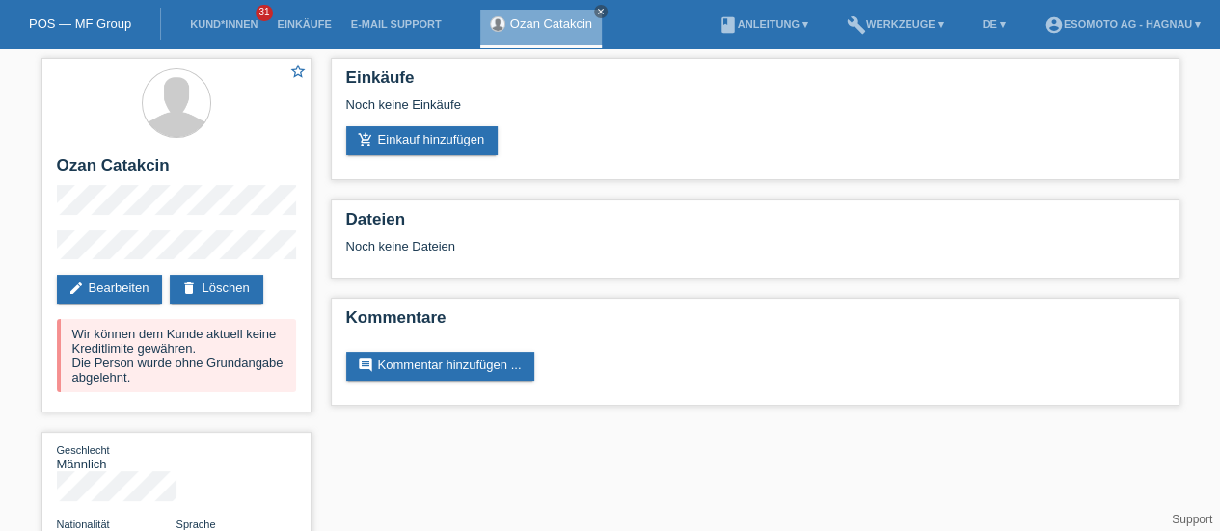
click at [120, 26] on link "POS — MF Group" at bounding box center [80, 23] width 102 height 14
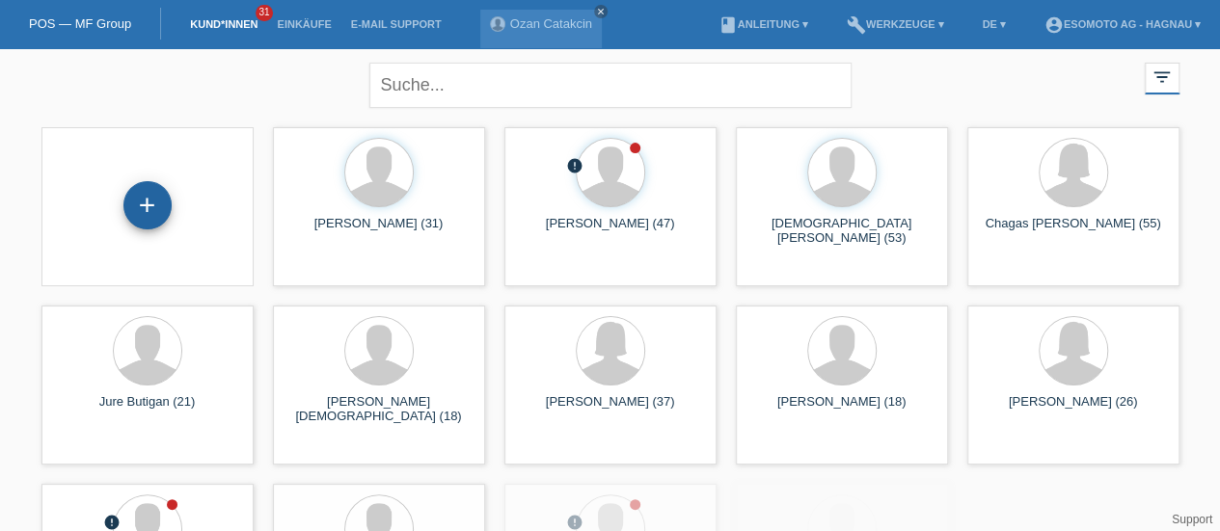
click at [156, 211] on div "+" at bounding box center [147, 205] width 48 height 48
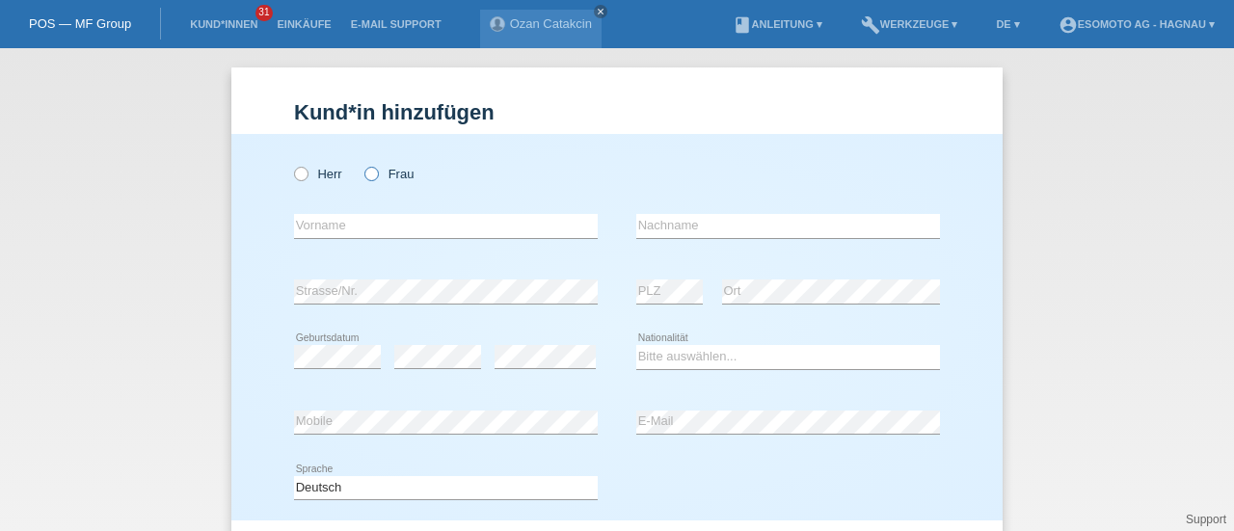
click at [362, 164] on icon at bounding box center [362, 164] width 0 height 0
click at [368, 175] on input "Frau" at bounding box center [371, 173] width 13 height 13
radio input "true"
click at [332, 218] on input "text" at bounding box center [446, 226] width 304 height 24
type input "[PERSON_NAME]"
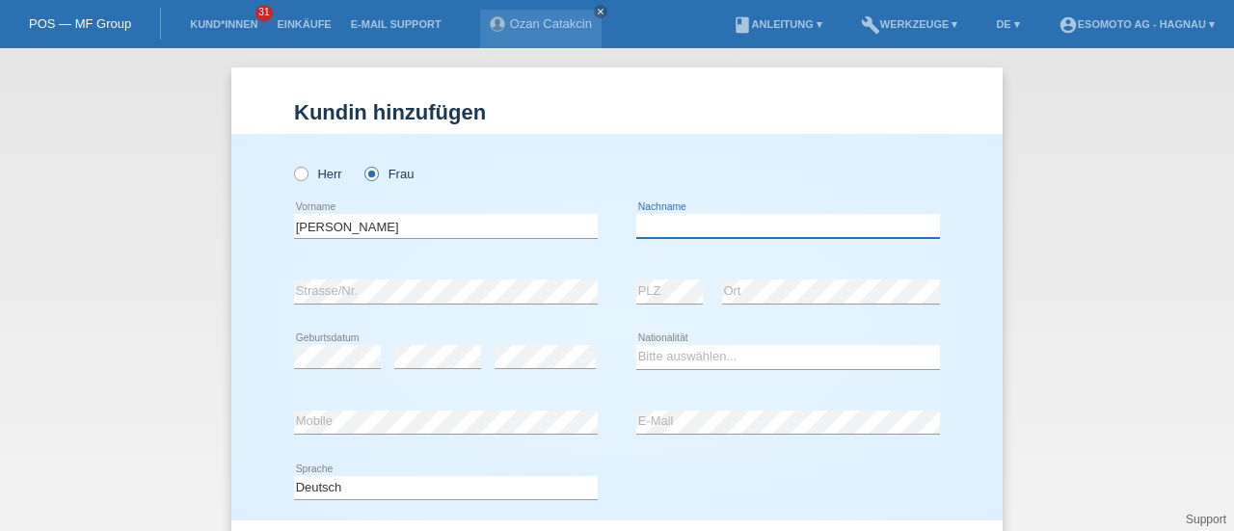
paste input "Nietlispach"
type input "Nietlispach"
click at [257, 352] on div "[PERSON_NAME] Frau [PERSON_NAME] error Vorname C" at bounding box center [617, 327] width 772 height 387
click at [660, 364] on select "Bitte auswählen... [GEOGRAPHIC_DATA] [GEOGRAPHIC_DATA] [GEOGRAPHIC_DATA] [GEOGR…" at bounding box center [789, 356] width 304 height 23
select select "TR"
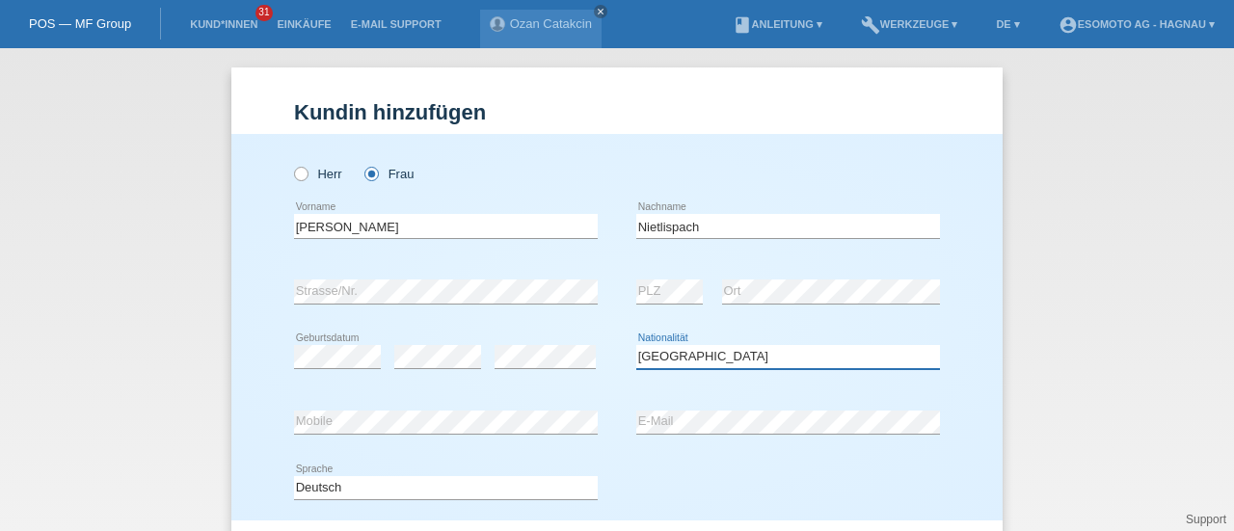
click at [637, 345] on select "Bitte auswählen... [GEOGRAPHIC_DATA] [GEOGRAPHIC_DATA] [GEOGRAPHIC_DATA] [GEOGR…" at bounding box center [789, 356] width 304 height 23
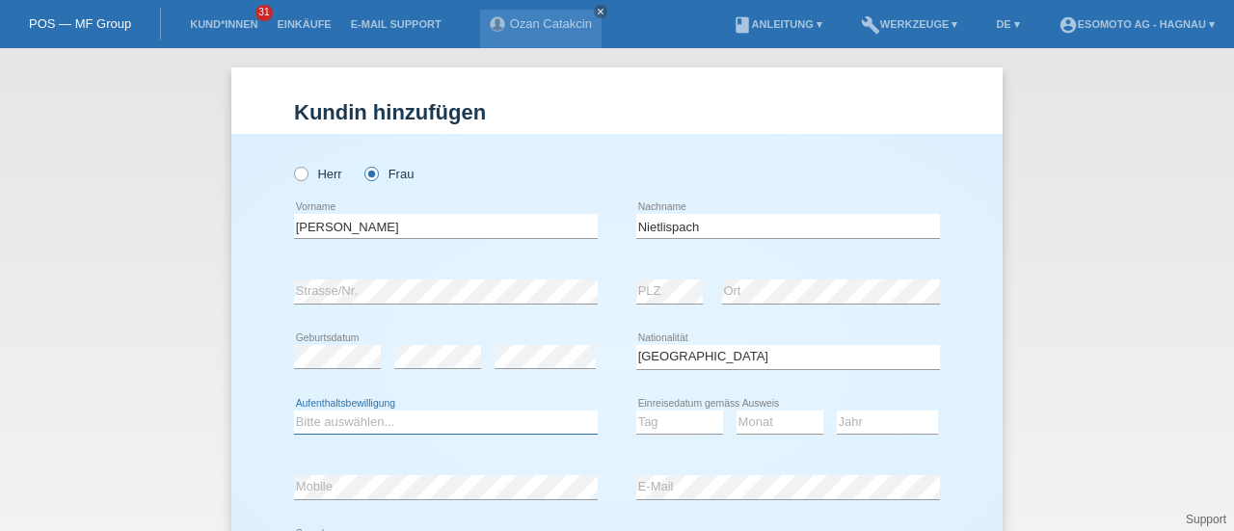
click at [432, 430] on select "Bitte auswählen... C B B - Flüchtlingsstatus Andere" at bounding box center [446, 422] width 304 height 23
select select "C"
click at [294, 411] on select "Bitte auswählen... C B B - Flüchtlingsstatus Andere" at bounding box center [446, 422] width 304 height 23
click at [662, 420] on select "Tag 01 02 03 04 05 06 07 08 09 10 11" at bounding box center [680, 422] width 87 height 23
select select "19"
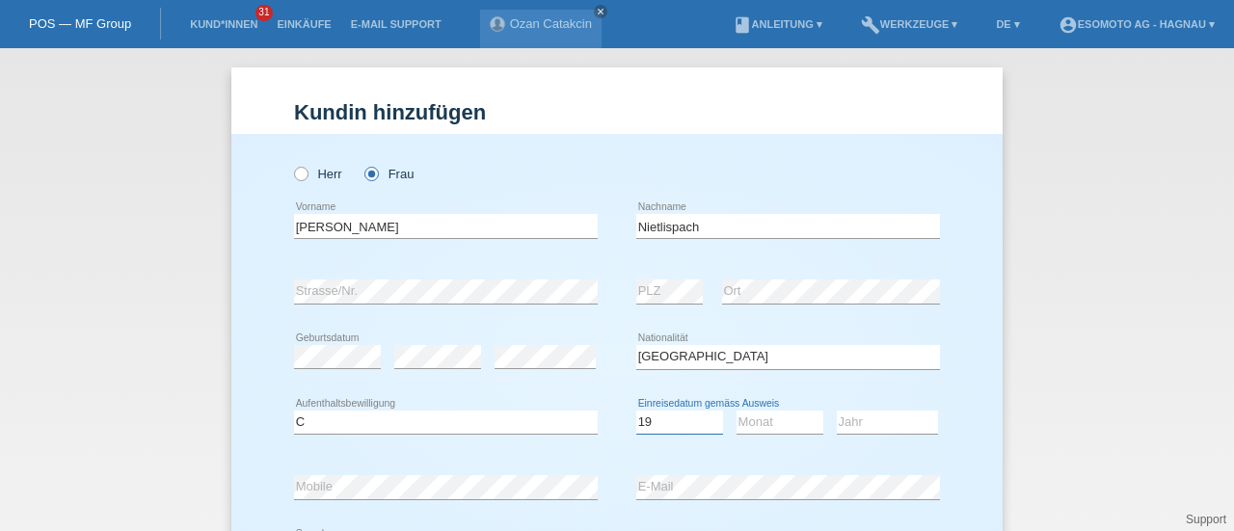
click at [637, 411] on select "Tag 01 02 03 04 05 06 07 08 09 10 11" at bounding box center [680, 422] width 87 height 23
click at [771, 415] on select "Monat 01 02 03 04 05 06 07 08 09 10 11" at bounding box center [780, 422] width 87 height 23
select select "10"
click at [737, 411] on select "Monat 01 02 03 04 05 06 07 08 09 10 11" at bounding box center [780, 422] width 87 height 23
click at [857, 421] on select "Jahr 2025 2024 2023 2022 2021 2020 2019 2018 2017 2016 2015 2014 2013 2012 2011…" at bounding box center [887, 422] width 101 height 23
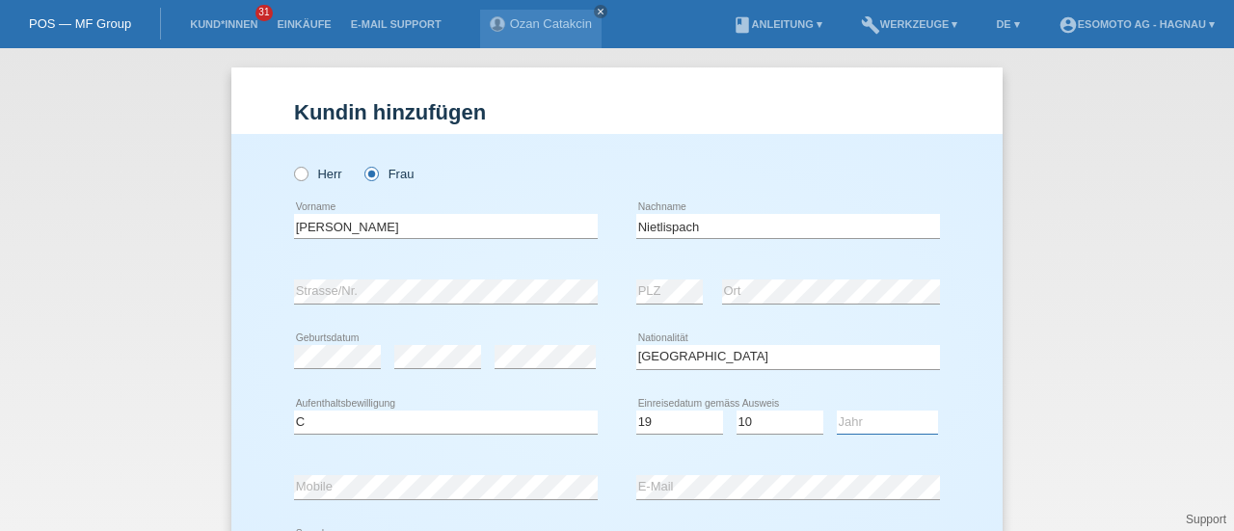
select select "1998"
click at [837, 411] on select "Jahr 2025 2024 2023 2022 2021 2020 2019 2018 2017 2016 2015 2014 2013 2012 2011…" at bounding box center [887, 422] width 101 height 23
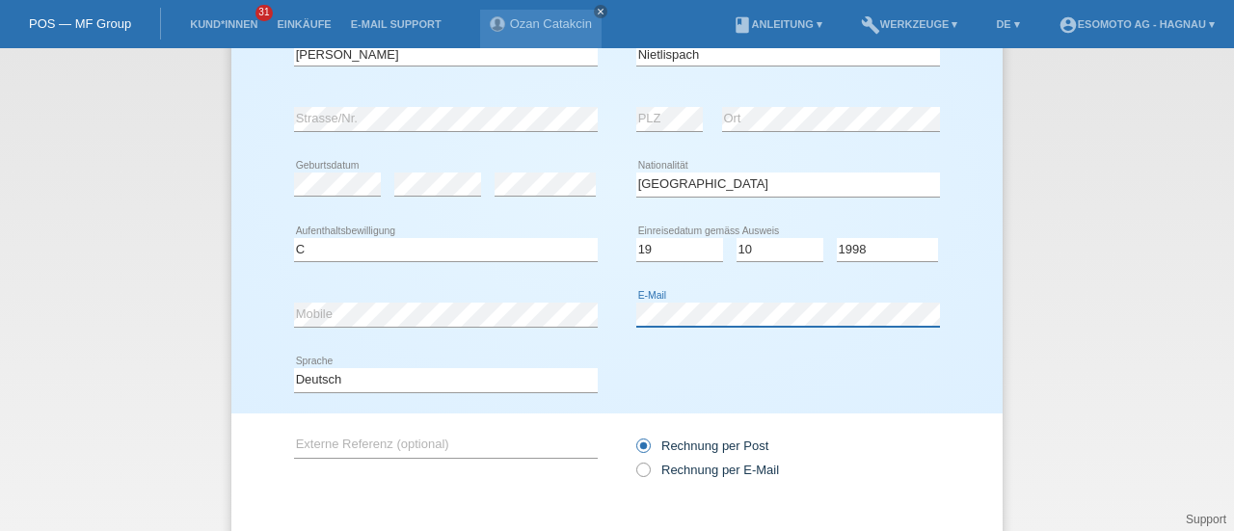
scroll to position [273, 0]
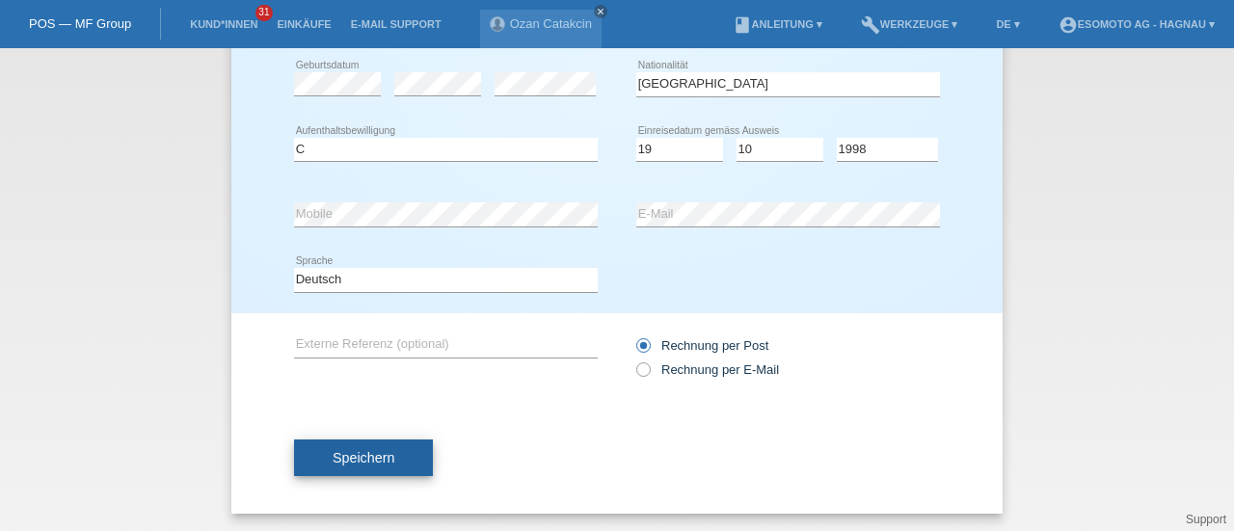
click at [354, 463] on span "Speichern" at bounding box center [364, 457] width 62 height 15
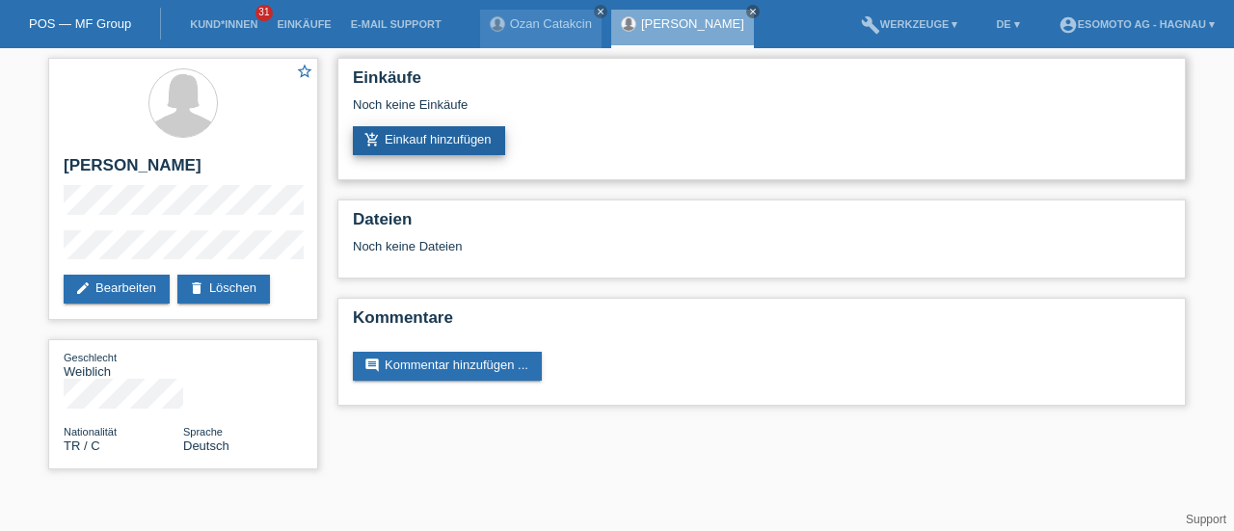
click at [406, 149] on link "add_shopping_cart Einkauf hinzufügen" at bounding box center [429, 140] width 152 height 29
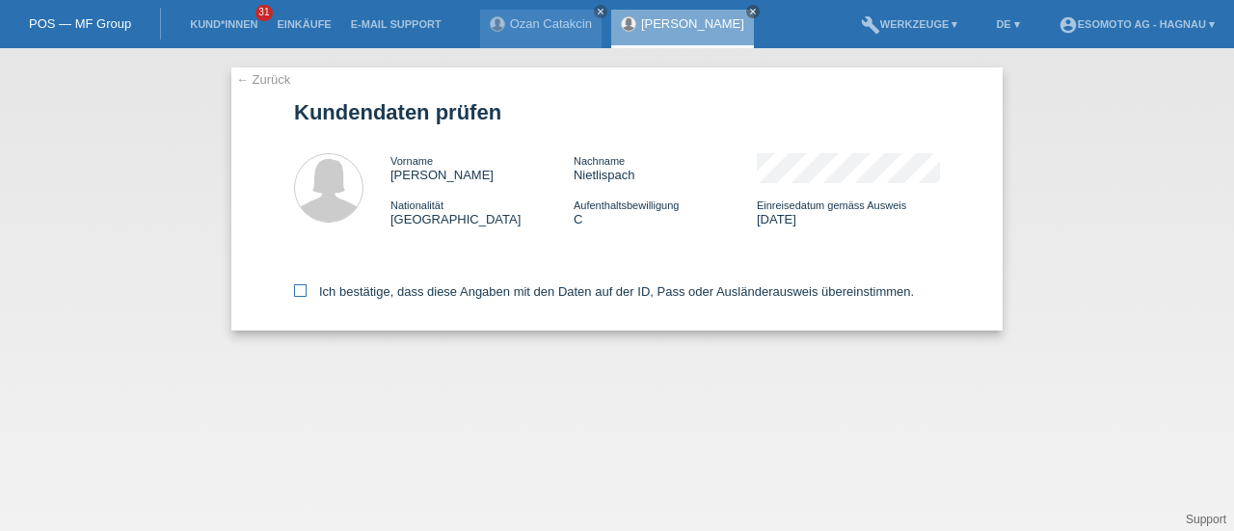
click at [302, 293] on icon at bounding box center [300, 291] width 13 height 13
click at [302, 293] on input "Ich bestätige, dass diese Angaben mit den Daten auf der ID, Pass oder Ausländer…" at bounding box center [300, 291] width 13 height 13
checkbox input "true"
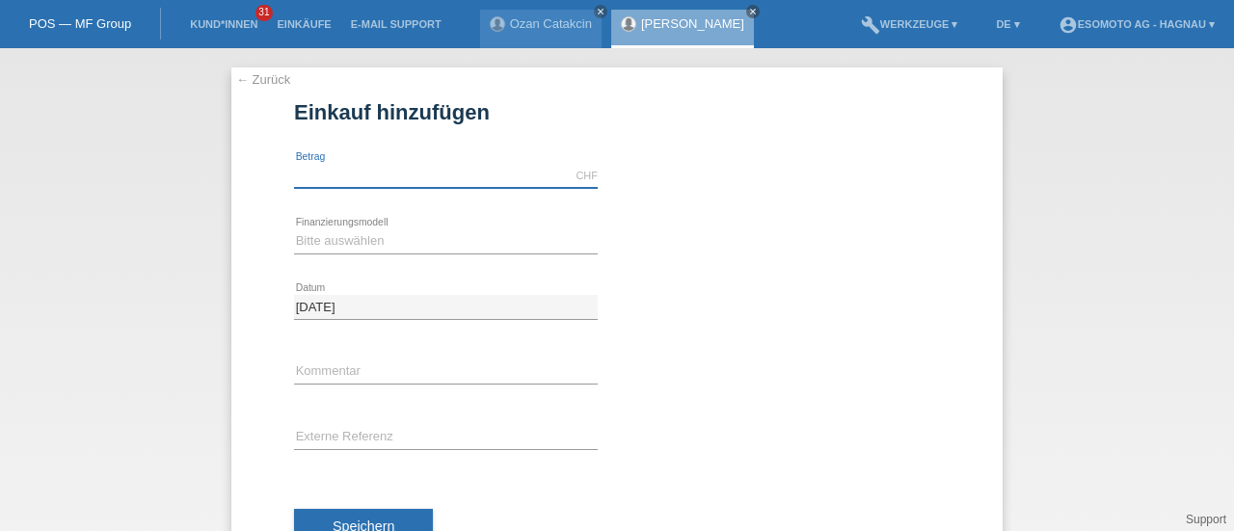
click at [378, 175] on input "text" at bounding box center [446, 176] width 304 height 24
type input "7600.00"
click at [344, 240] on select "Bitte auswählen Fixe Raten Kauf auf Rechnung mit Teilzahlungsoption" at bounding box center [446, 241] width 304 height 23
select select "69"
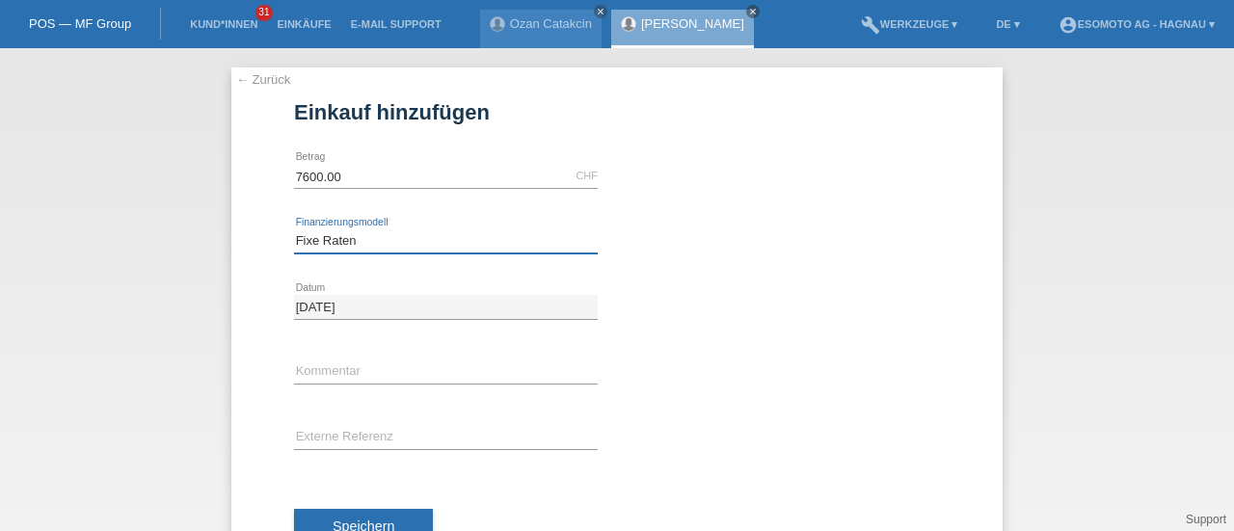
click at [294, 230] on select "Bitte auswählen Fixe Raten Kauf auf Rechnung mit Teilzahlungsoption" at bounding box center [446, 241] width 304 height 23
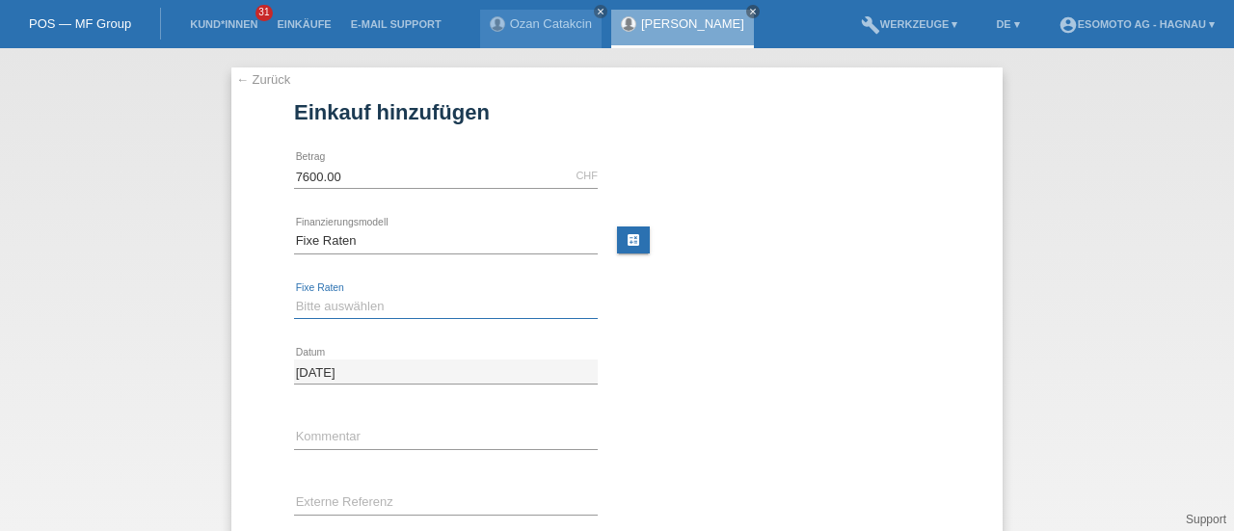
click at [336, 306] on select "Bitte auswählen 12 Raten 24 Raten 36 Raten 48 Raten" at bounding box center [446, 306] width 304 height 23
select select "140"
click at [294, 295] on select "Bitte auswählen 12 Raten 24 Raten 36 Raten 48 Raten" at bounding box center [446, 306] width 304 height 23
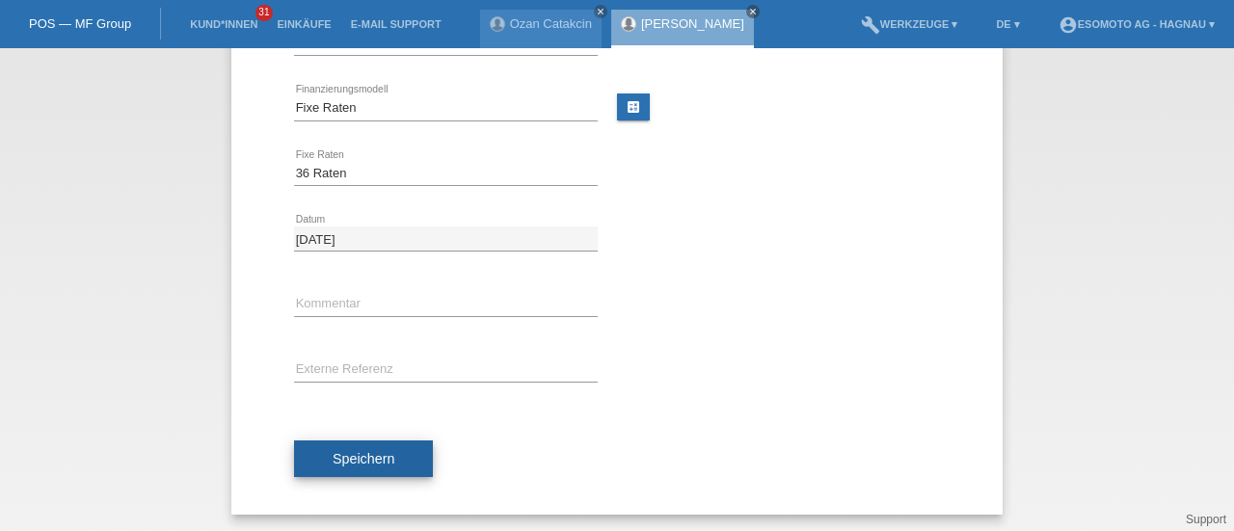
click at [333, 451] on span "Speichern" at bounding box center [364, 458] width 62 height 15
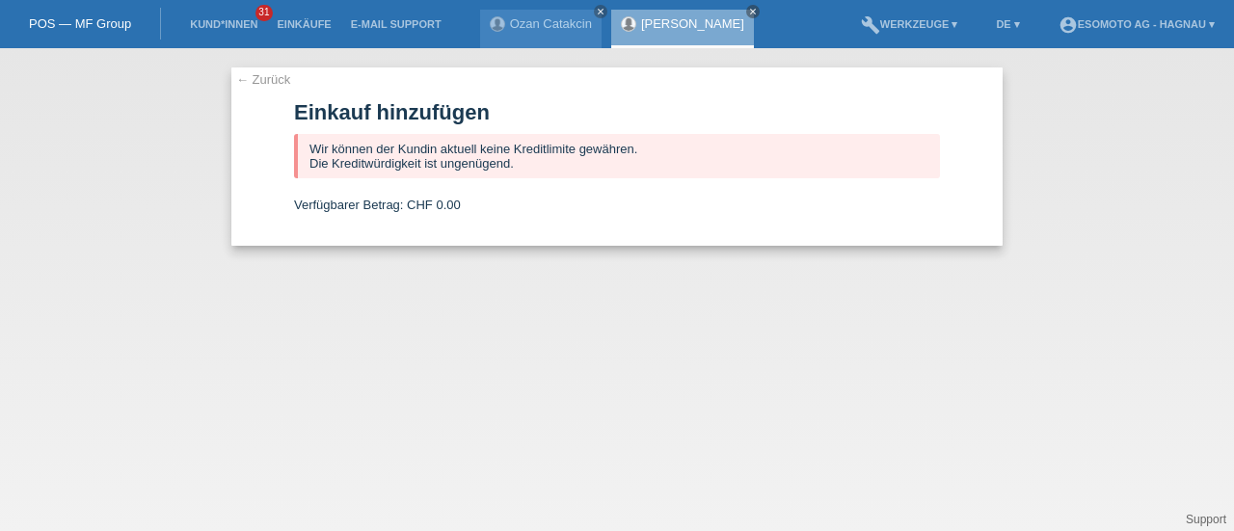
scroll to position [0, 0]
click at [758, 13] on icon "close" at bounding box center [753, 12] width 10 height 10
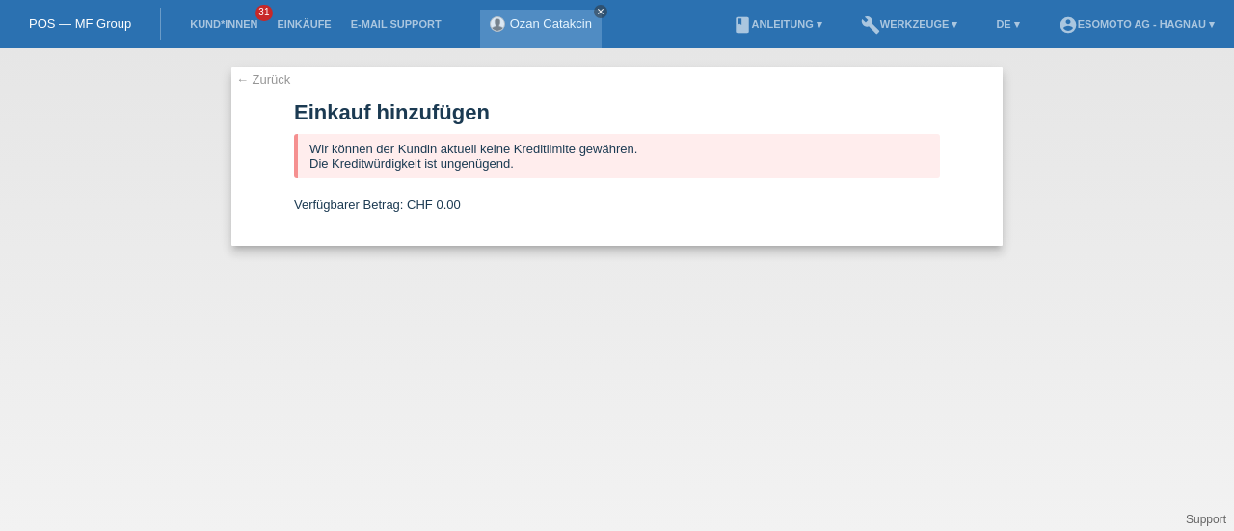
click at [594, 11] on link "close" at bounding box center [601, 12] width 14 height 14
click at [88, 24] on link "POS — MF Group" at bounding box center [80, 23] width 102 height 14
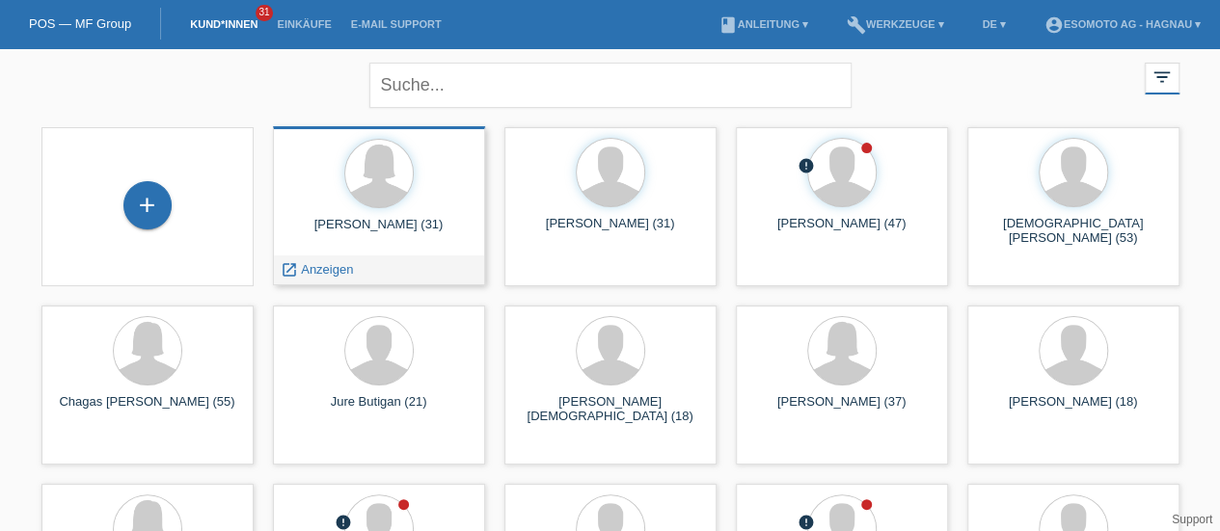
click at [343, 218] on div "Melanie Nietlispach (31)" at bounding box center [378, 232] width 181 height 31
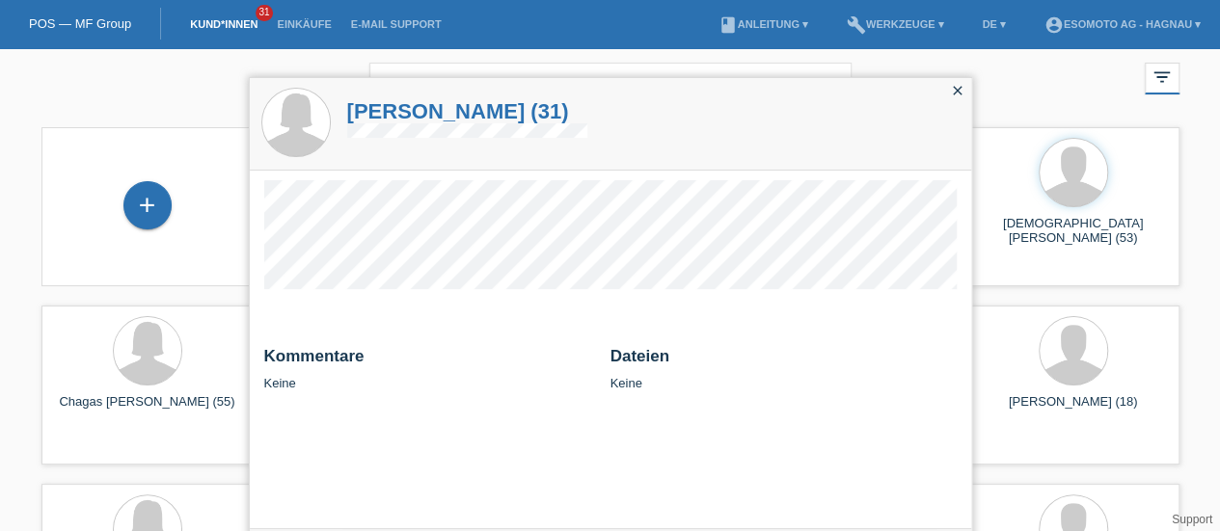
click at [424, 121] on h1 "Melanie Nietlispach (31)" at bounding box center [467, 111] width 240 height 24
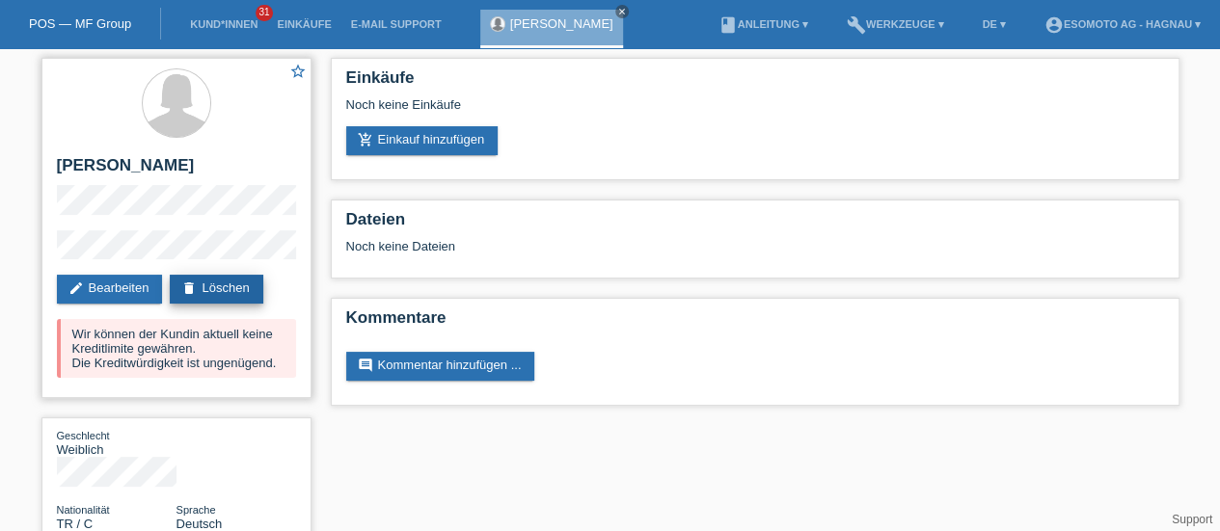
click at [245, 291] on link "delete Löschen" at bounding box center [216, 289] width 93 height 29
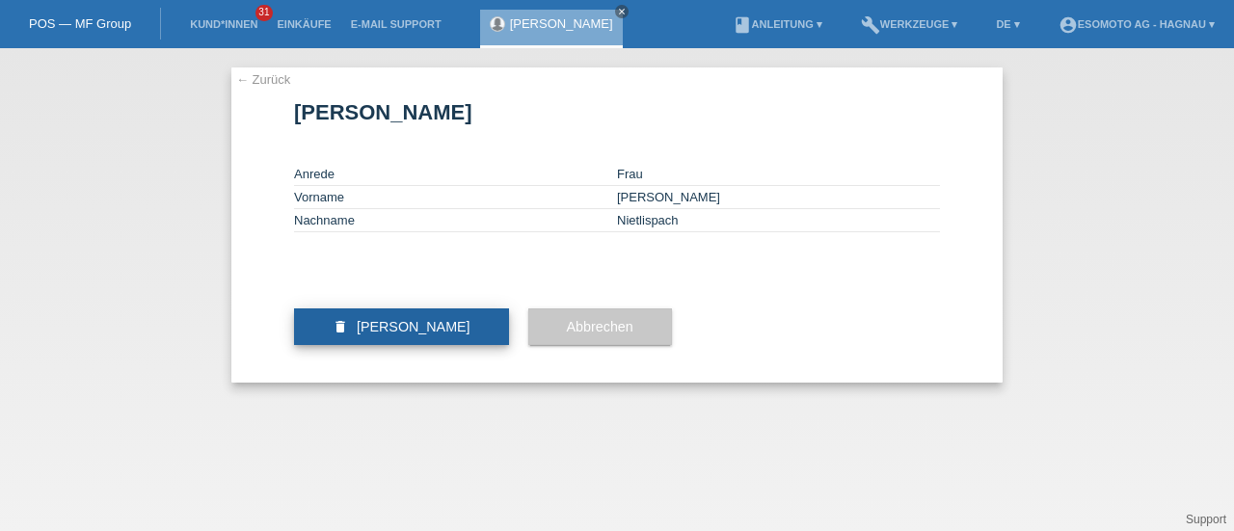
click at [393, 335] on span "[PERSON_NAME]" at bounding box center [414, 326] width 114 height 15
